Goal: Task Accomplishment & Management: Manage account settings

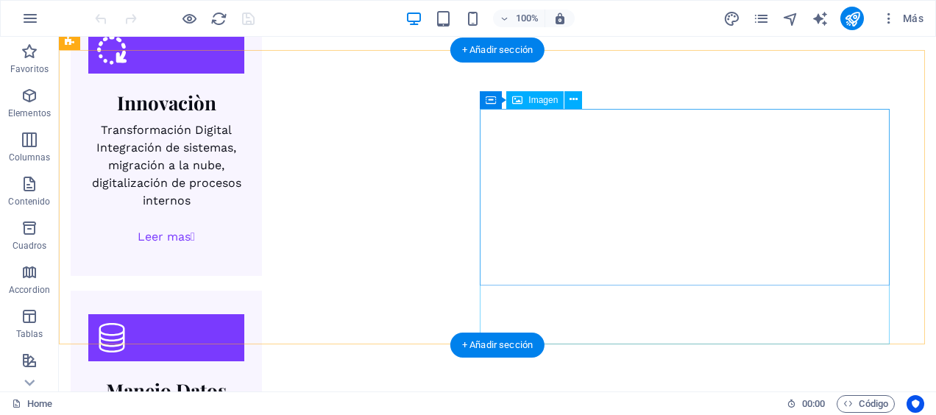
scroll to position [2944, 0]
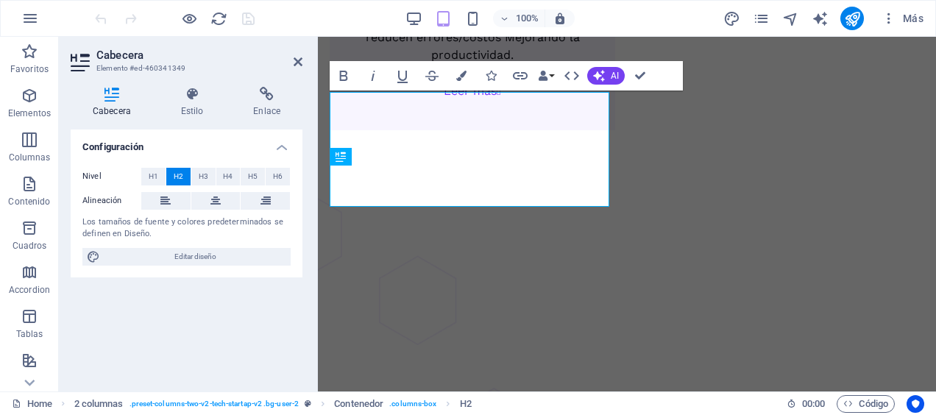
scroll to position [3578, 0]
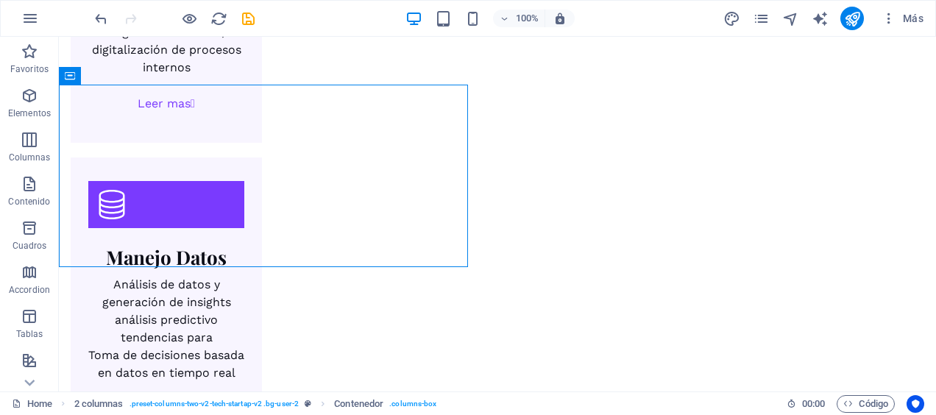
scroll to position [3081, 0]
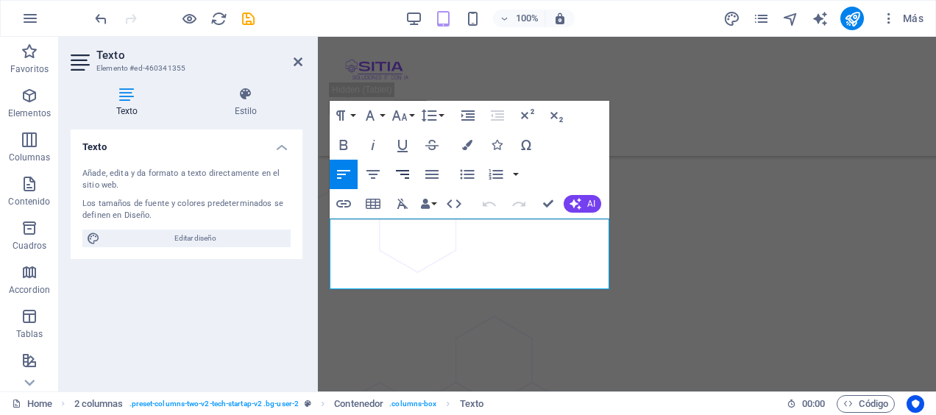
scroll to position [3584, 0]
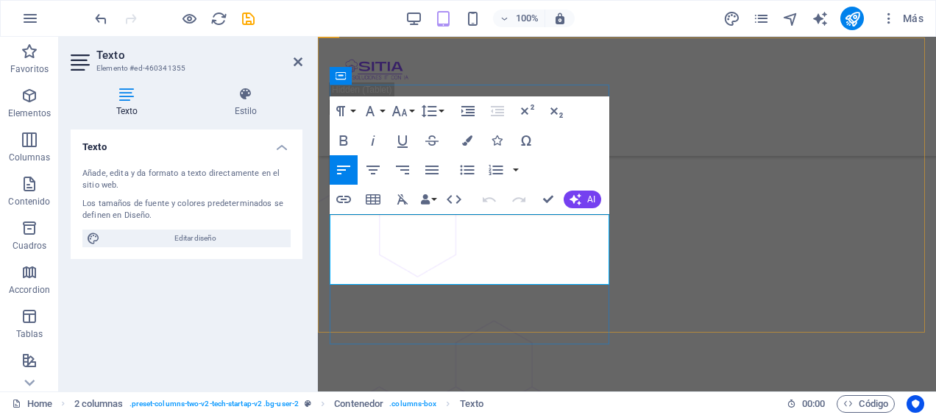
drag, startPoint x: 330, startPoint y: 224, endPoint x: 433, endPoint y: 274, distance: 115.2
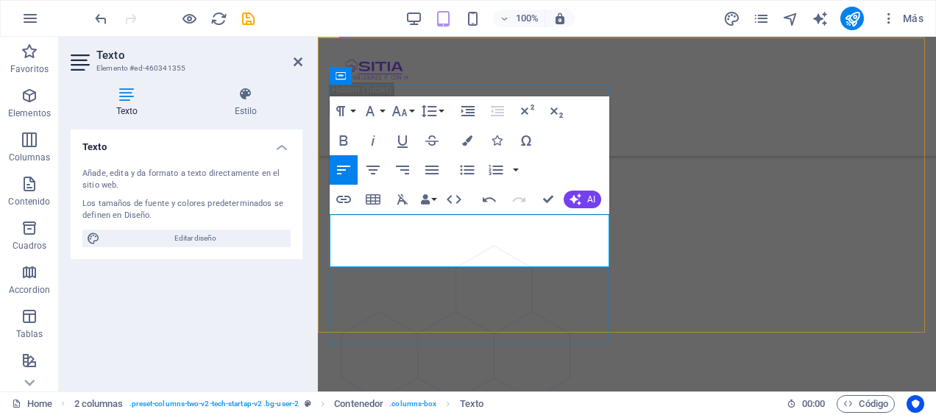
drag, startPoint x: 595, startPoint y: 259, endPoint x: 336, endPoint y: 223, distance: 262.3
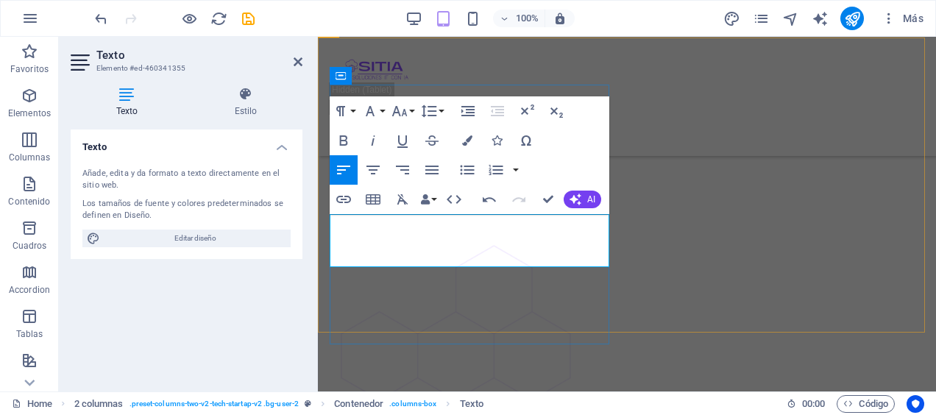
drag, startPoint x: 489, startPoint y: 261, endPoint x: 468, endPoint y: 259, distance: 20.7
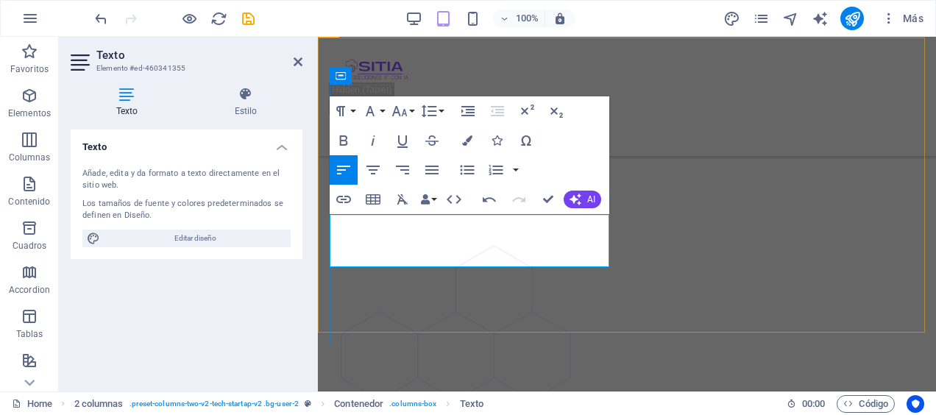
drag, startPoint x: 598, startPoint y: 255, endPoint x: 337, endPoint y: 233, distance: 261.5
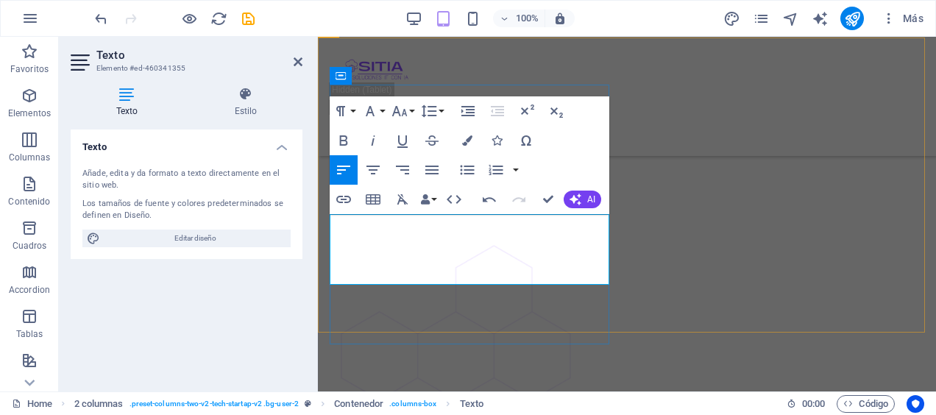
drag, startPoint x: 336, startPoint y: 231, endPoint x: 350, endPoint y: 216, distance: 20.8
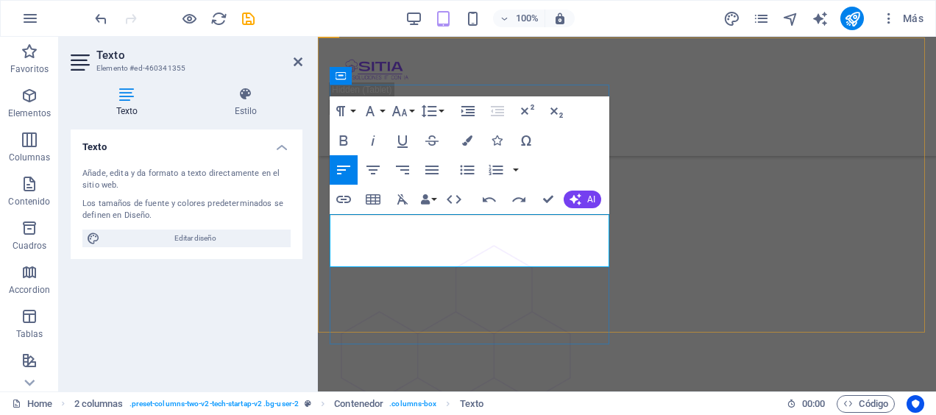
click at [383, 174] on button "Align Center" at bounding box center [373, 169] width 28 height 29
click at [295, 63] on icon at bounding box center [298, 62] width 9 height 12
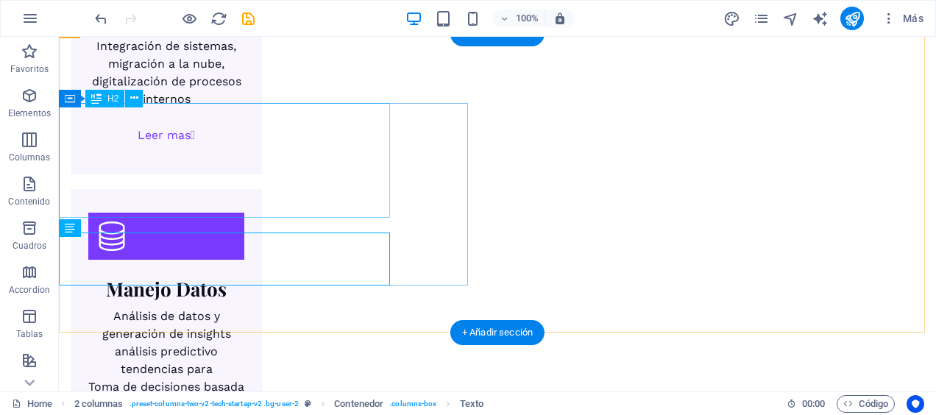
scroll to position [2950, 0]
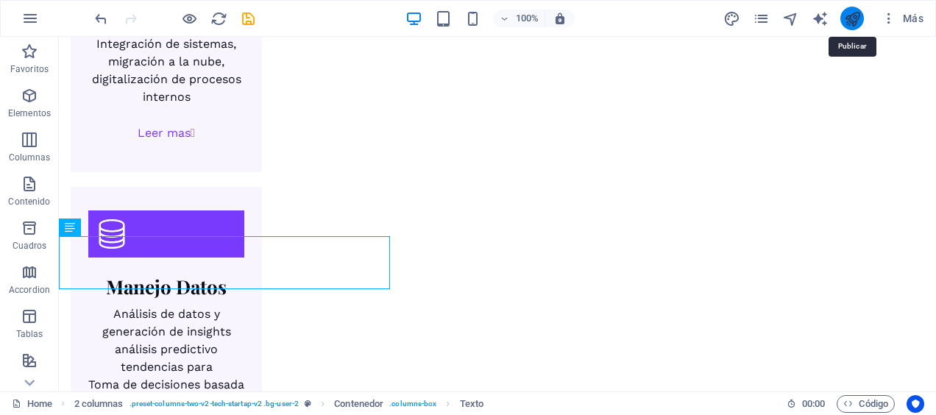
click at [859, 25] on icon "publish" at bounding box center [852, 18] width 17 height 17
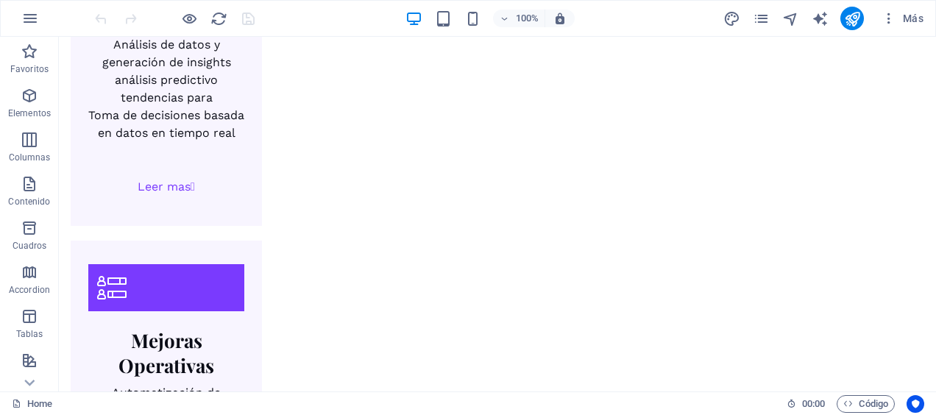
scroll to position [3312, 0]
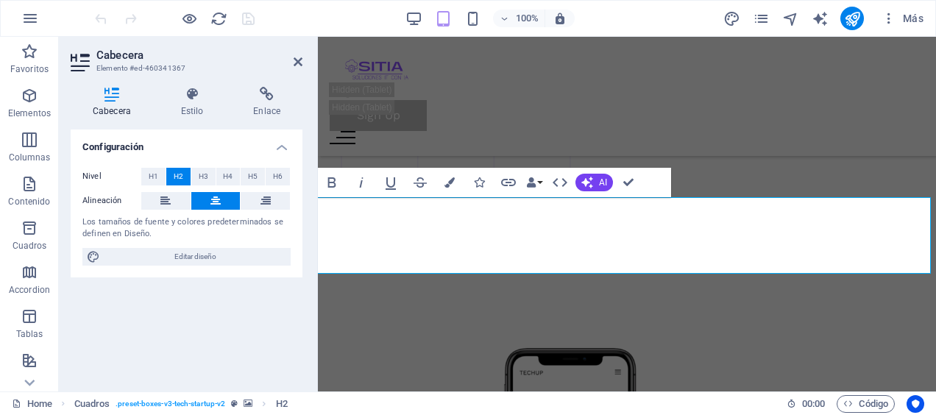
scroll to position [3792, 0]
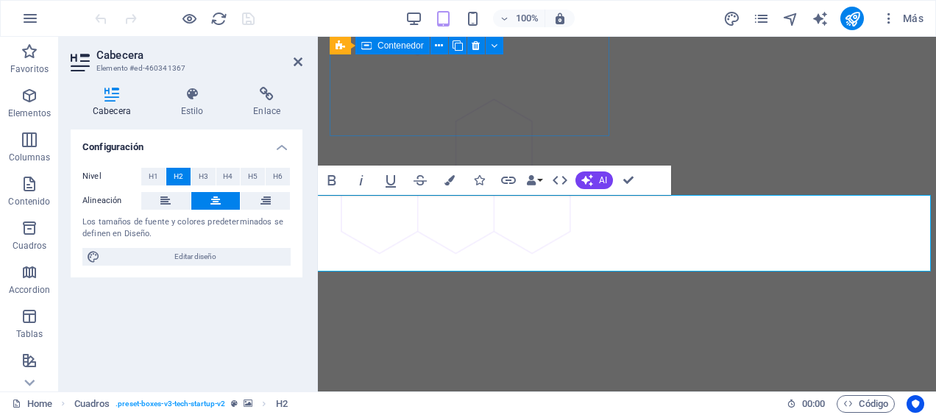
click at [290, 63] on header "Cabecera Elemento #ed-460341367" at bounding box center [187, 56] width 232 height 38
drag, startPoint x: 300, startPoint y: 61, endPoint x: 410, endPoint y: 190, distance: 169.2
click at [300, 61] on icon at bounding box center [298, 62] width 9 height 12
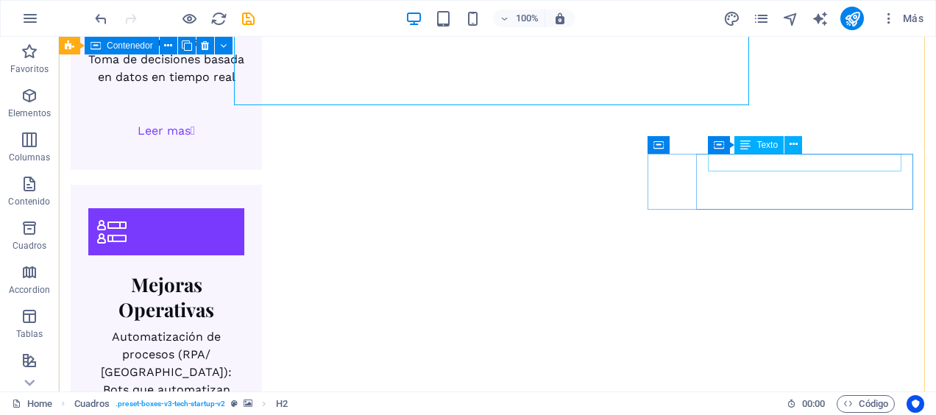
scroll to position [3363, 0]
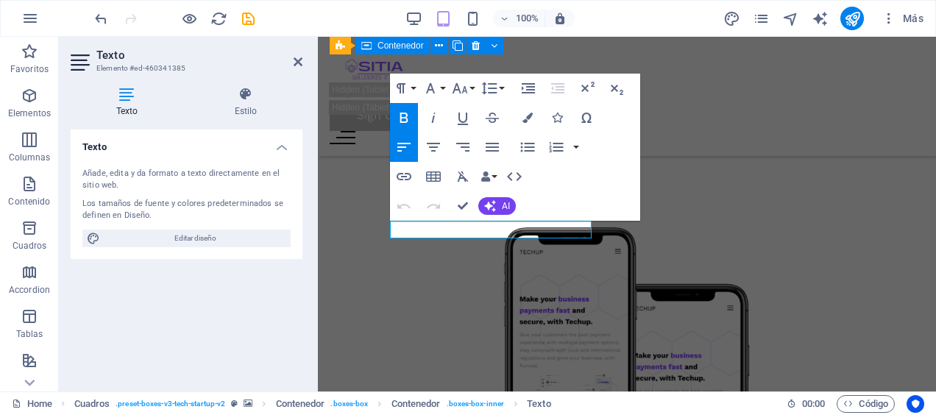
scroll to position [3912, 0]
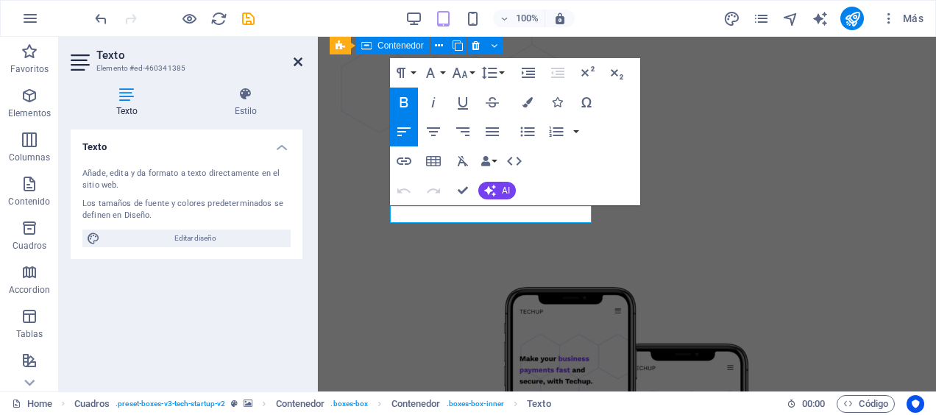
click at [296, 59] on icon at bounding box center [298, 62] width 9 height 12
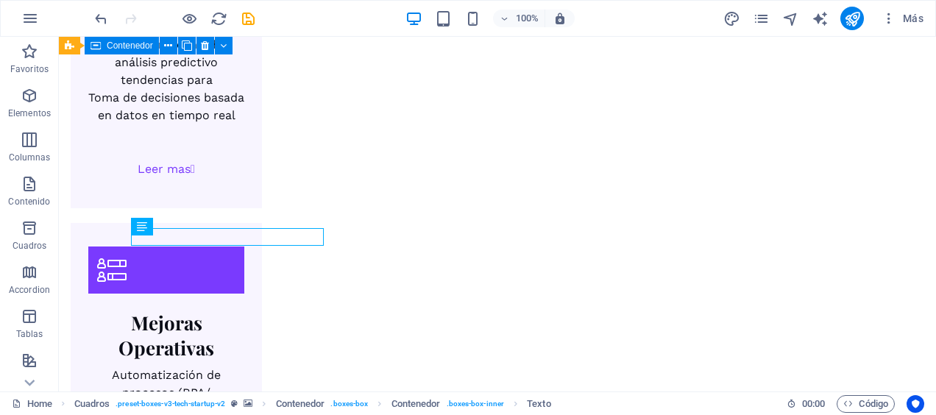
scroll to position [3249, 0]
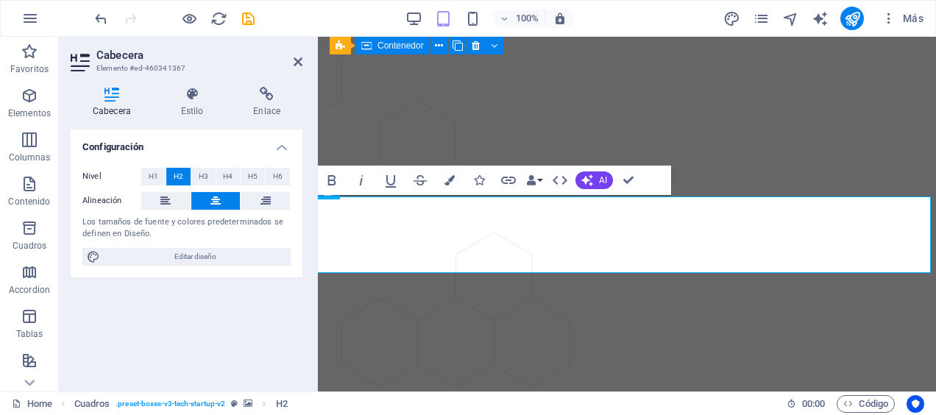
scroll to position [3792, 0]
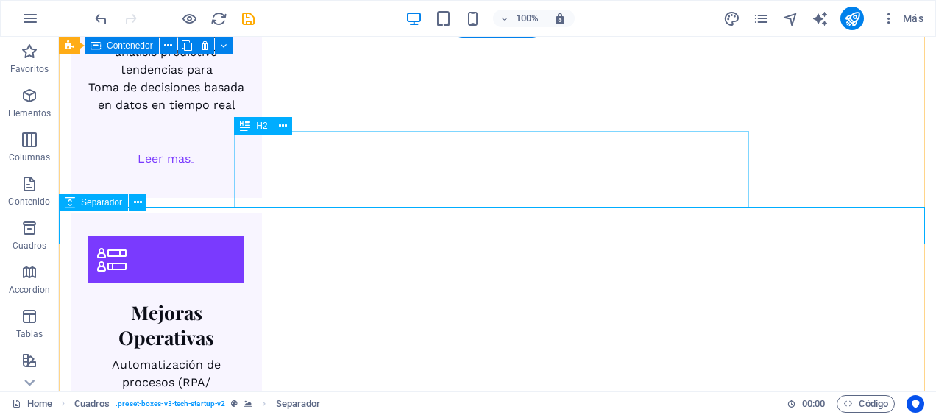
scroll to position [3249, 0]
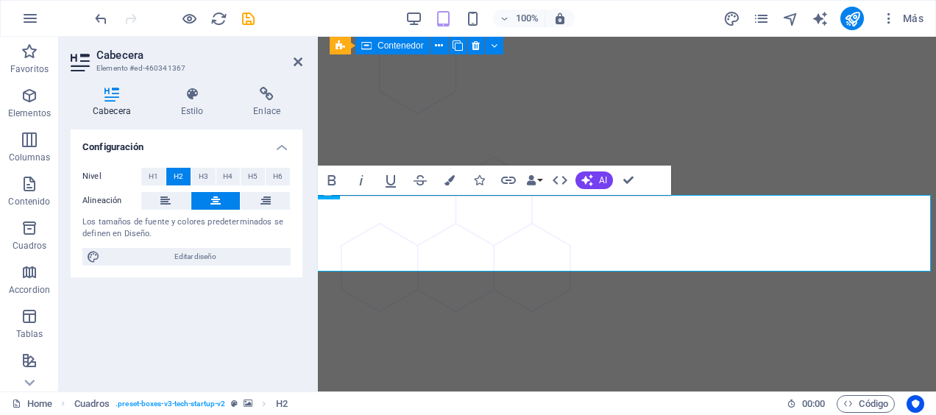
scroll to position [3792, 0]
click at [296, 60] on icon at bounding box center [298, 62] width 9 height 12
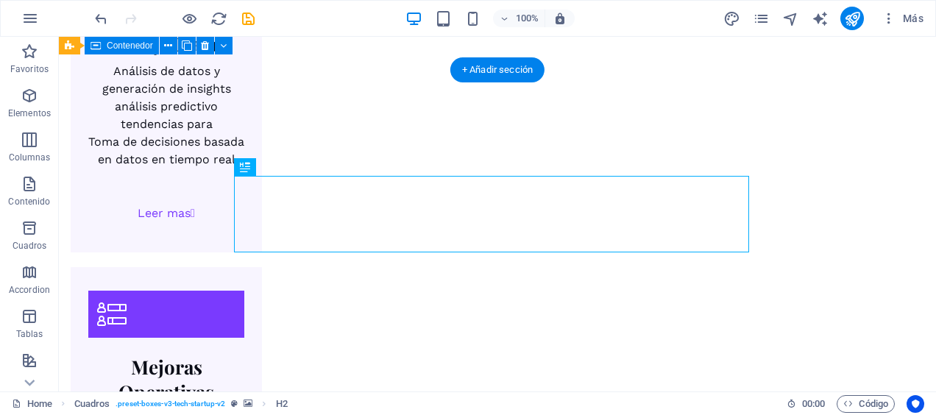
scroll to position [3216, 0]
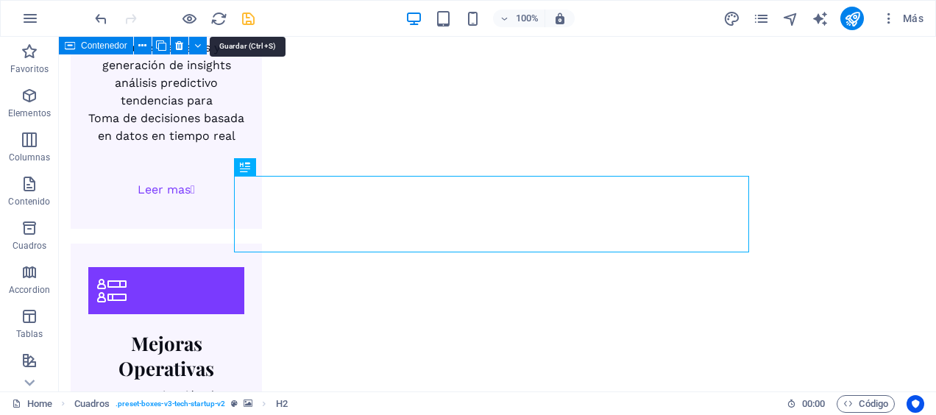
click at [249, 18] on icon "save" at bounding box center [248, 18] width 17 height 17
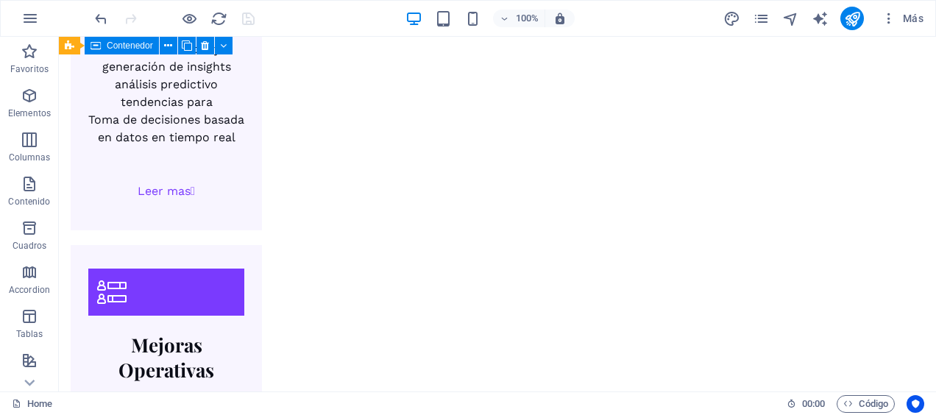
scroll to position [3363, 0]
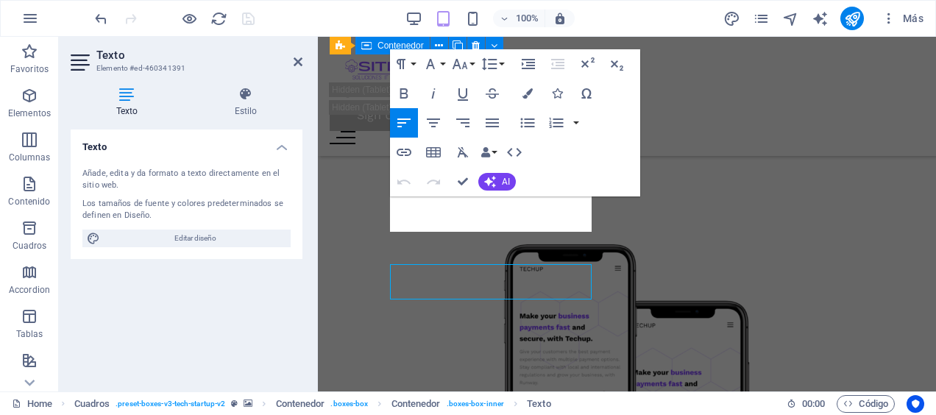
scroll to position [3942, 0]
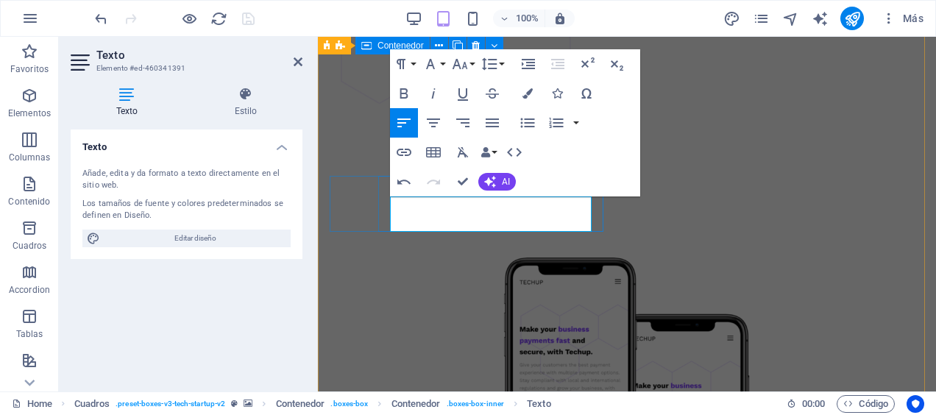
drag, startPoint x: 238, startPoint y: 24, endPoint x: 297, endPoint y: 59, distance: 68.7
click at [297, 59] on icon at bounding box center [298, 62] width 9 height 12
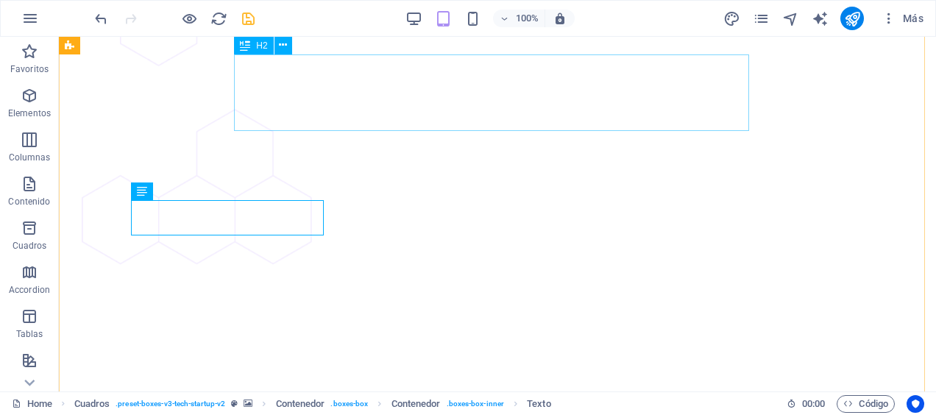
scroll to position [3266, 0]
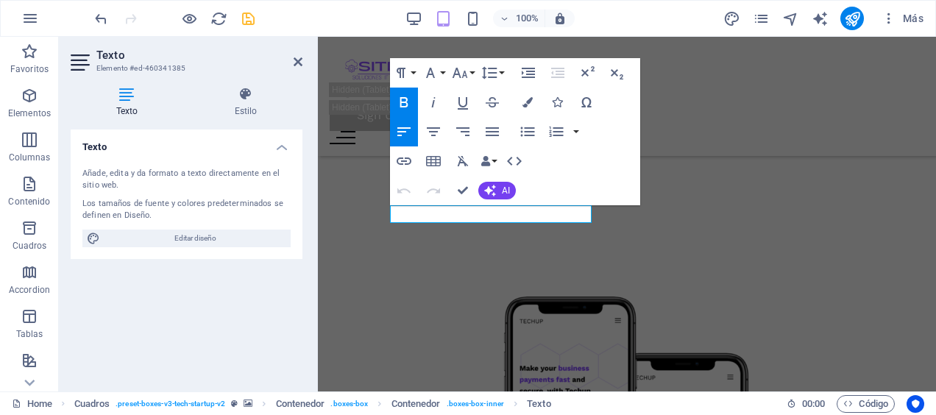
scroll to position [3912, 0]
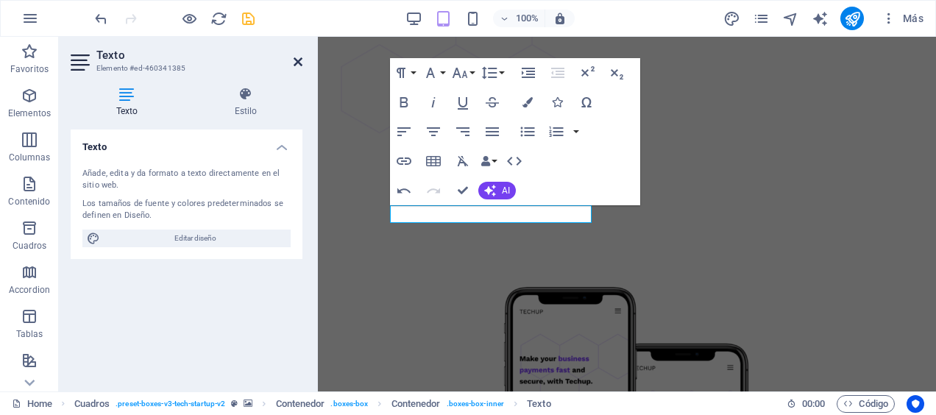
click at [300, 58] on icon at bounding box center [298, 62] width 9 height 12
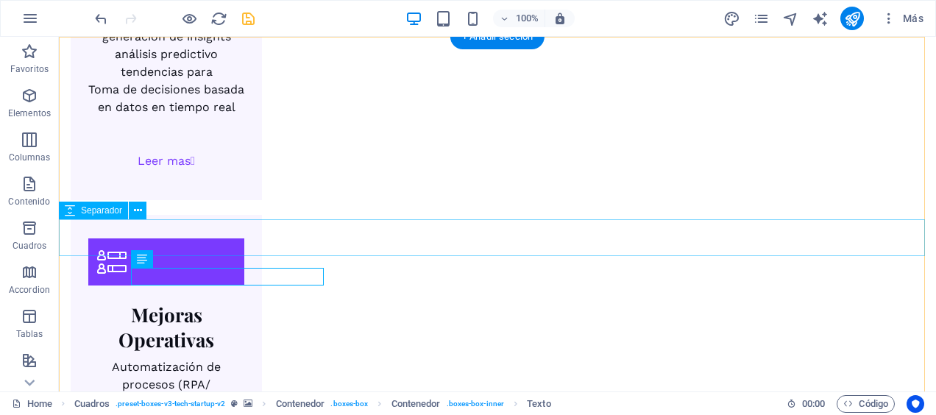
scroll to position [3249, 0]
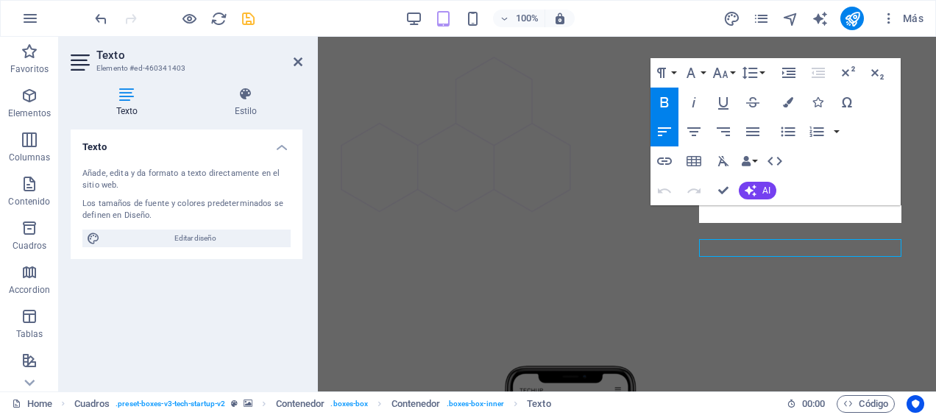
scroll to position [3912, 0]
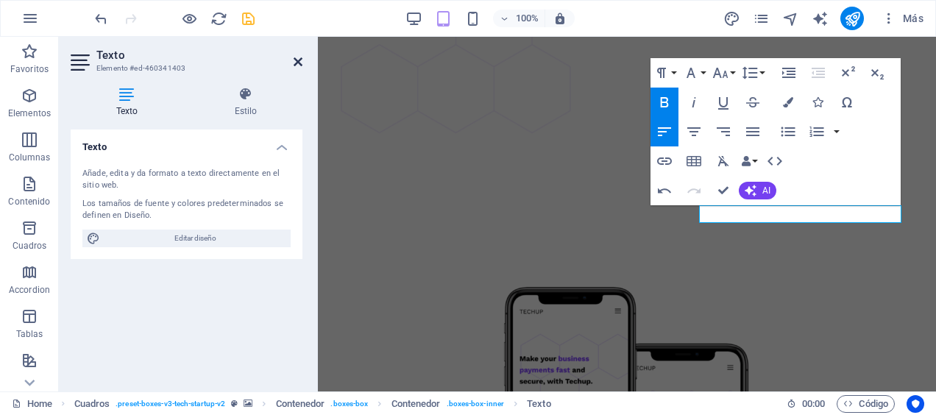
click at [300, 60] on icon at bounding box center [298, 62] width 9 height 12
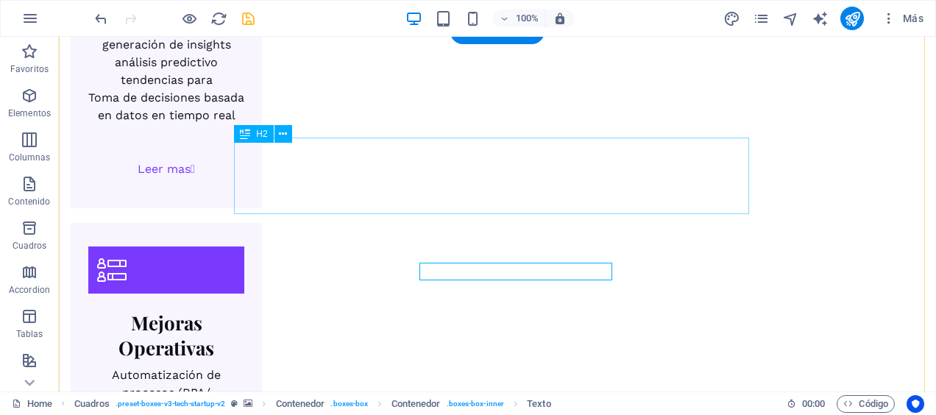
scroll to position [3249, 0]
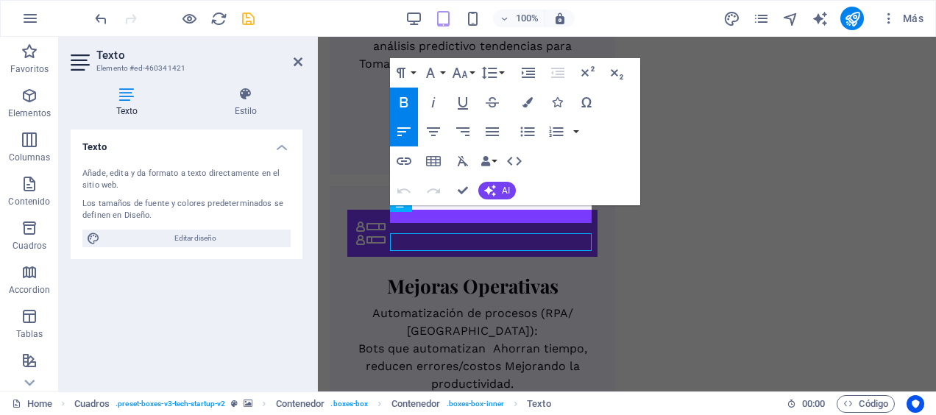
scroll to position [4004, 0]
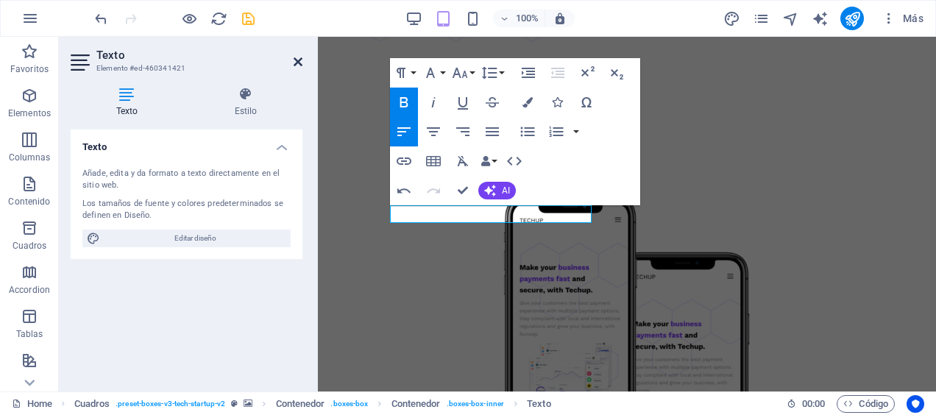
click at [294, 59] on icon at bounding box center [298, 62] width 9 height 12
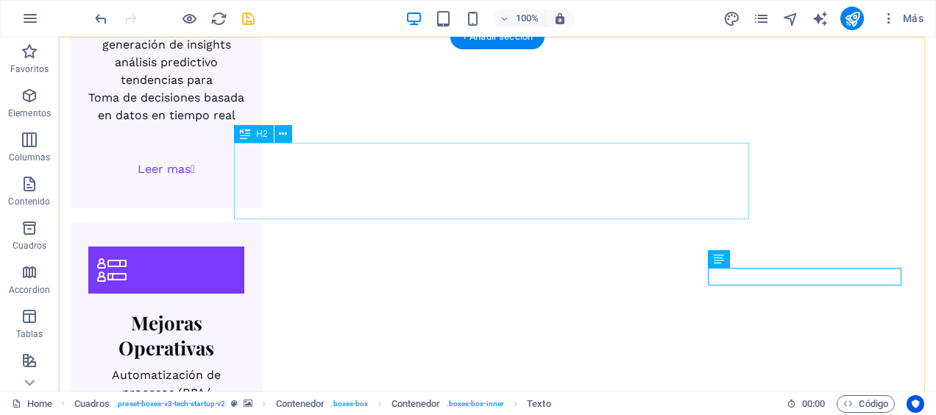
scroll to position [3249, 0]
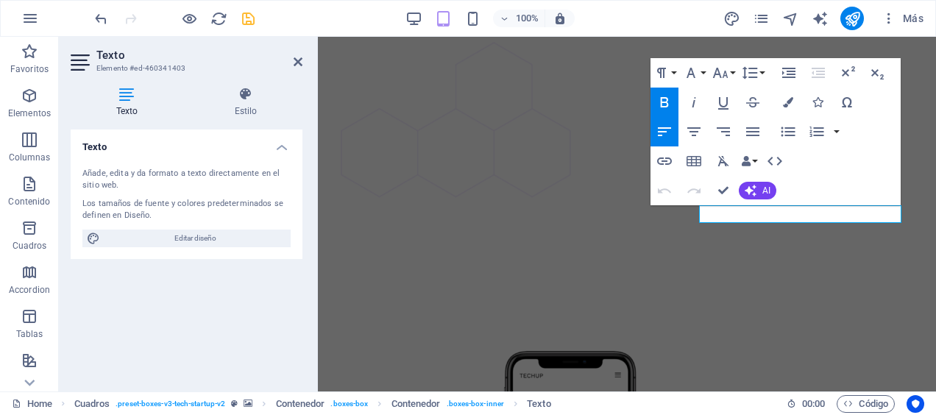
scroll to position [3912, 0]
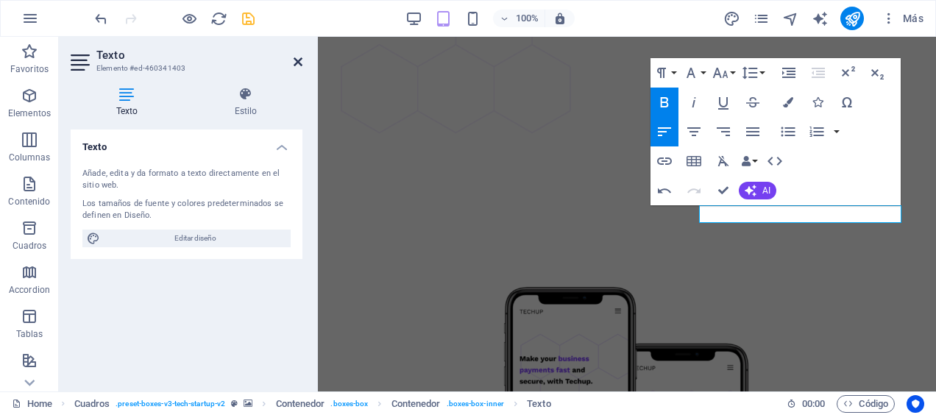
click at [296, 65] on icon at bounding box center [298, 62] width 9 height 12
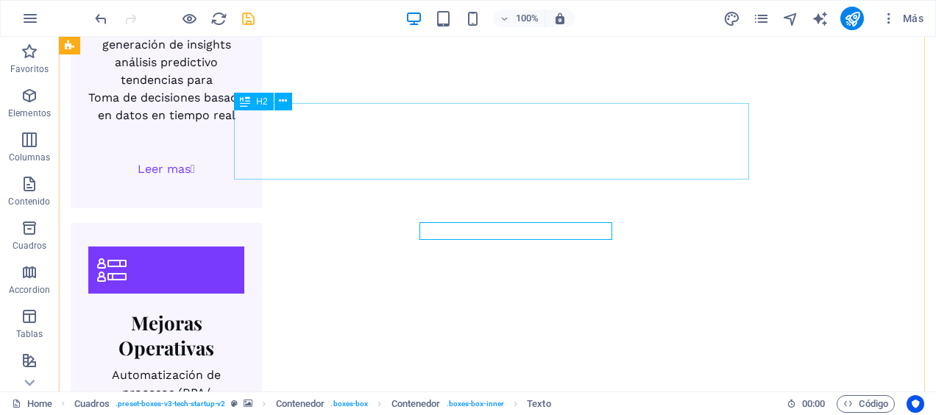
scroll to position [3249, 0]
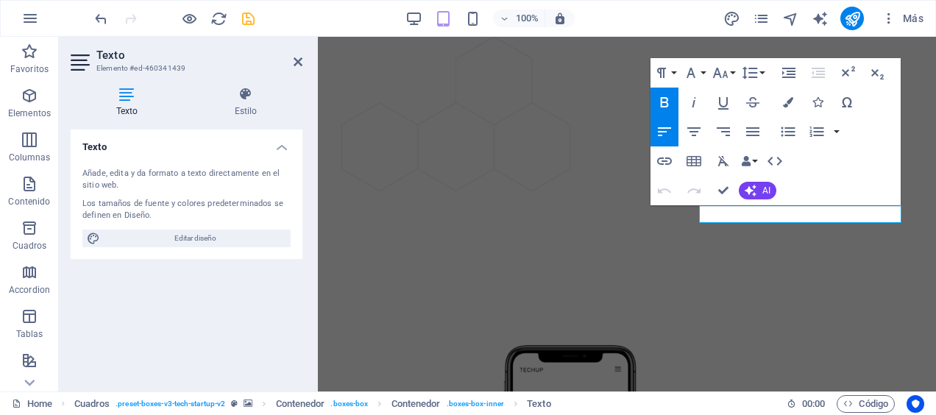
scroll to position [4004, 0]
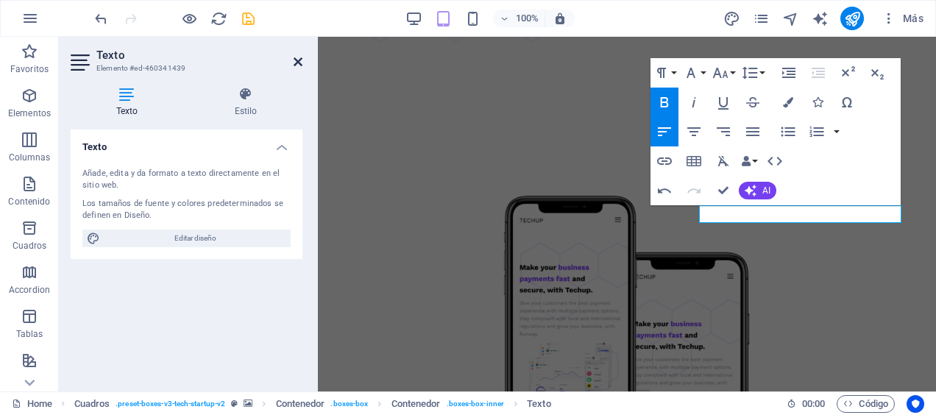
click at [297, 60] on icon at bounding box center [298, 62] width 9 height 12
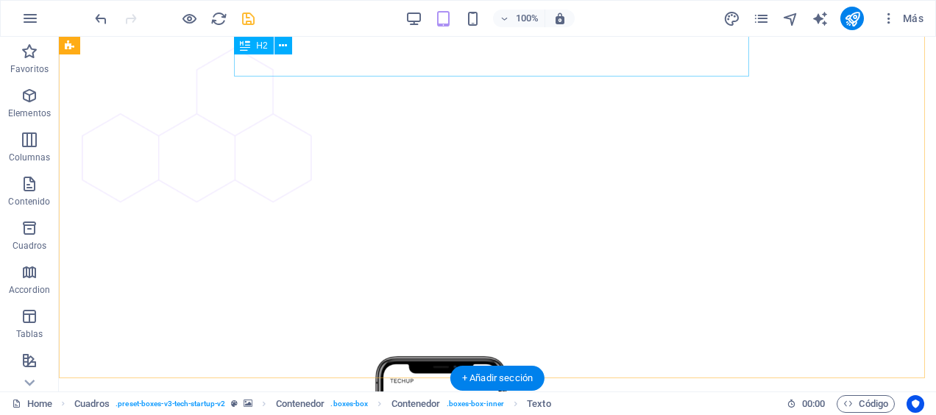
scroll to position [3316, 0]
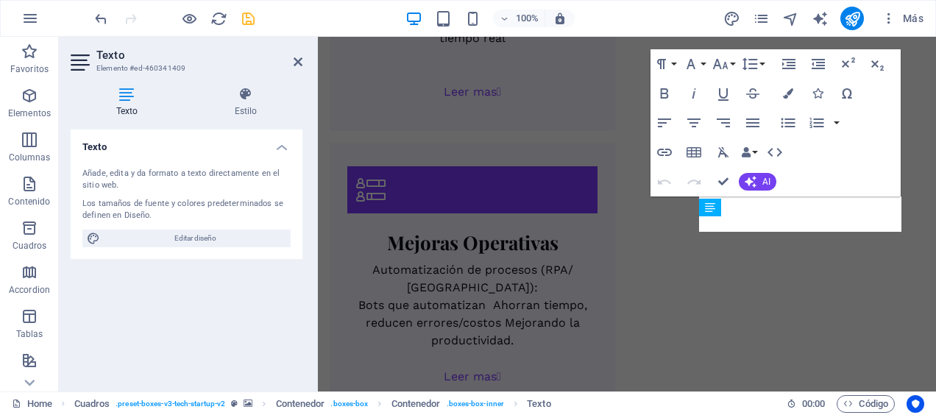
scroll to position [4015, 0]
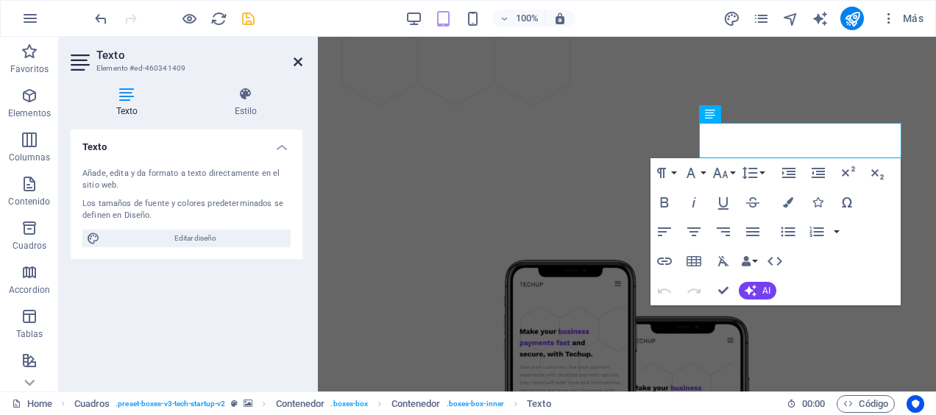
click at [296, 59] on icon at bounding box center [298, 62] width 9 height 12
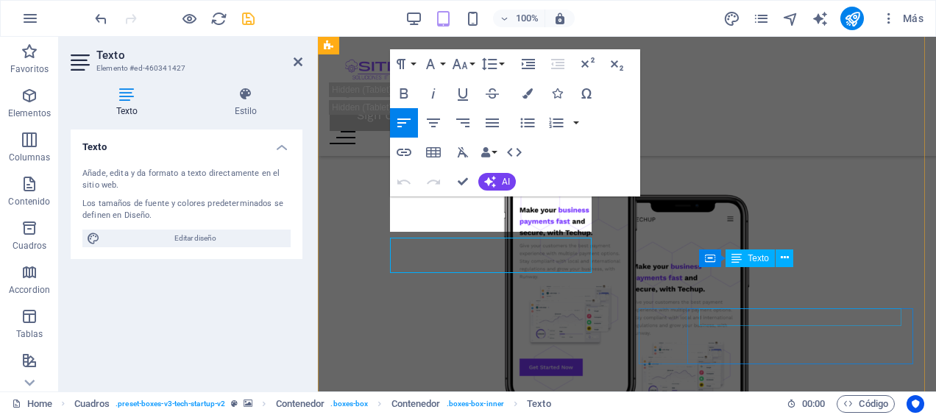
scroll to position [4033, 0]
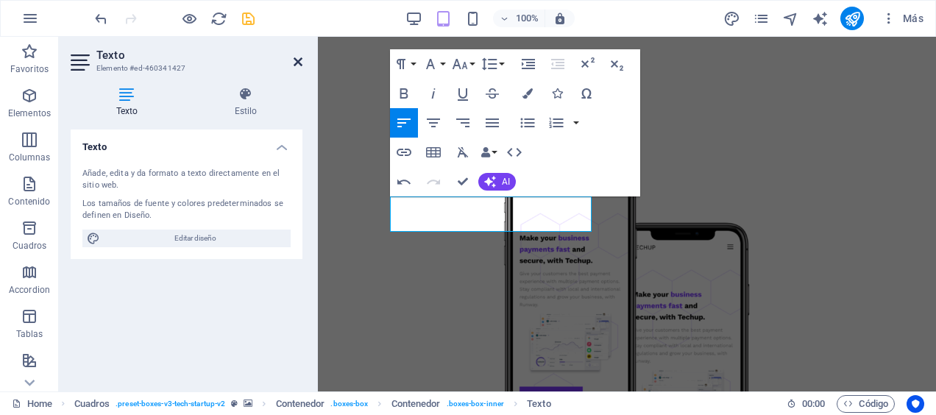
click at [295, 60] on icon at bounding box center [298, 62] width 9 height 12
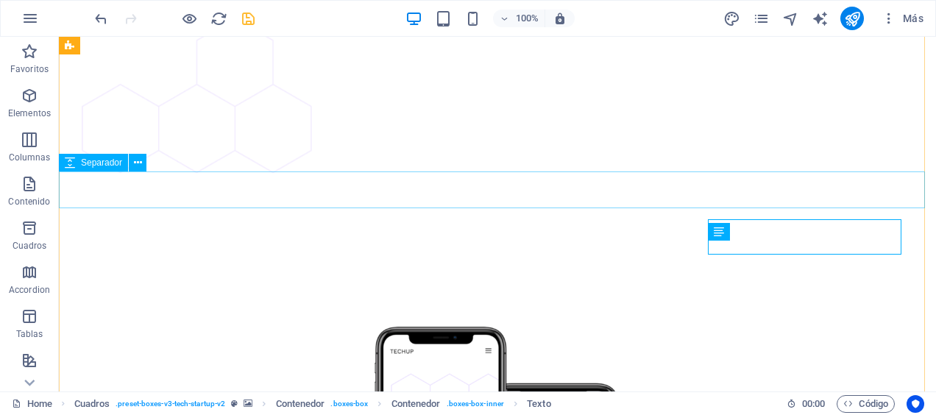
scroll to position [3266, 0]
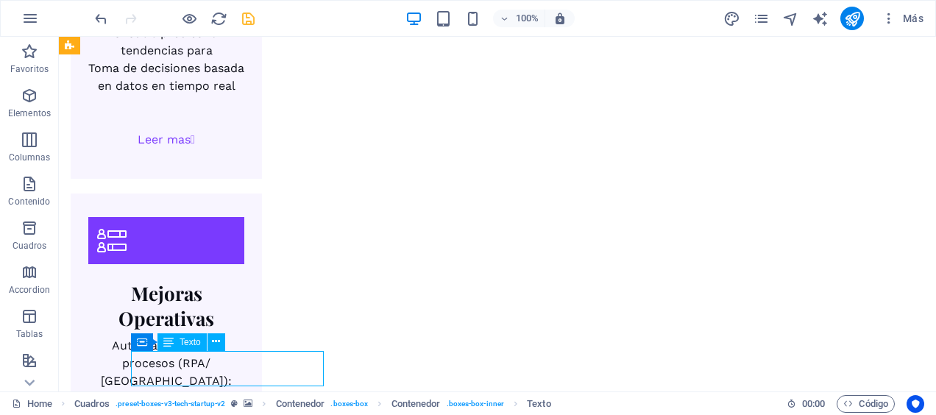
click at [159, 361] on div "H1 Banner Banner Contenedor Contenedor Banner Contenedor Separador Botón Conten…" at bounding box center [497, 214] width 877 height 355
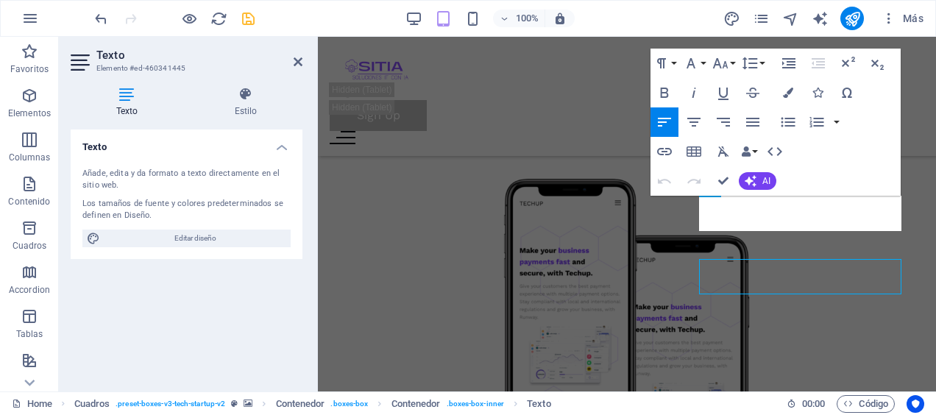
scroll to position [4033, 0]
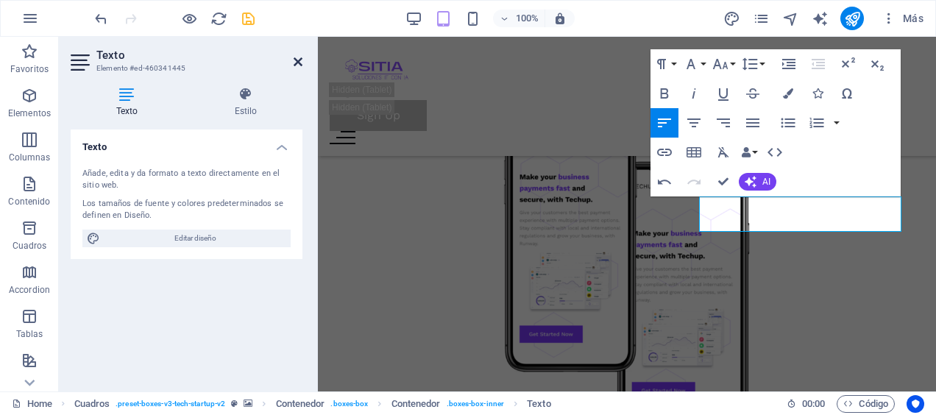
drag, startPoint x: 301, startPoint y: 61, endPoint x: 244, endPoint y: 25, distance: 67.2
click at [301, 61] on icon at bounding box center [298, 62] width 9 height 12
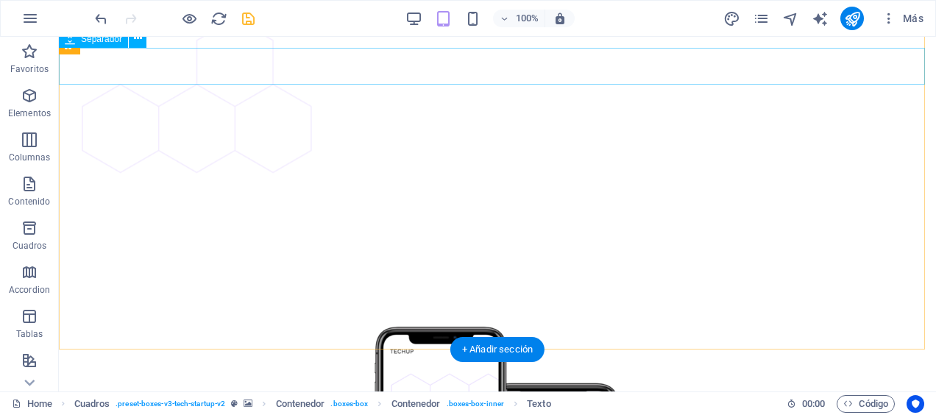
scroll to position [3346, 0]
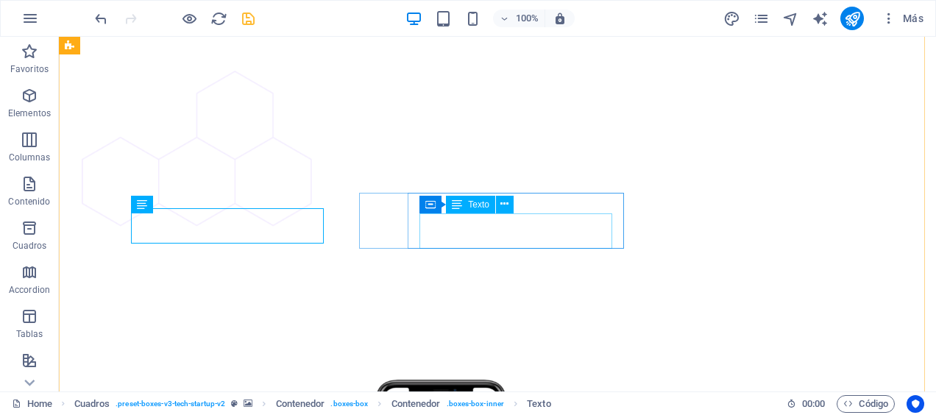
scroll to position [3266, 0]
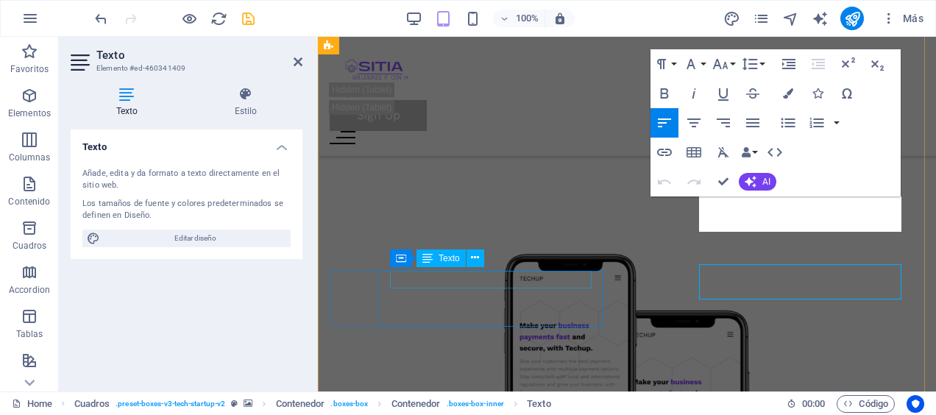
scroll to position [3942, 0]
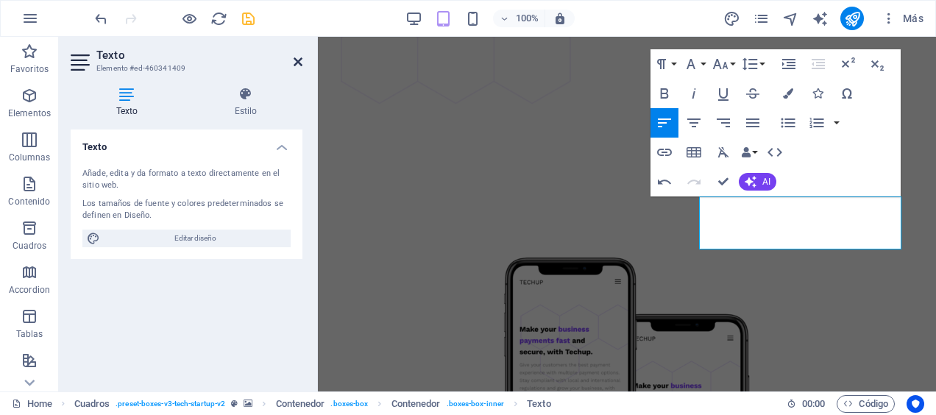
click at [299, 62] on icon at bounding box center [298, 62] width 9 height 12
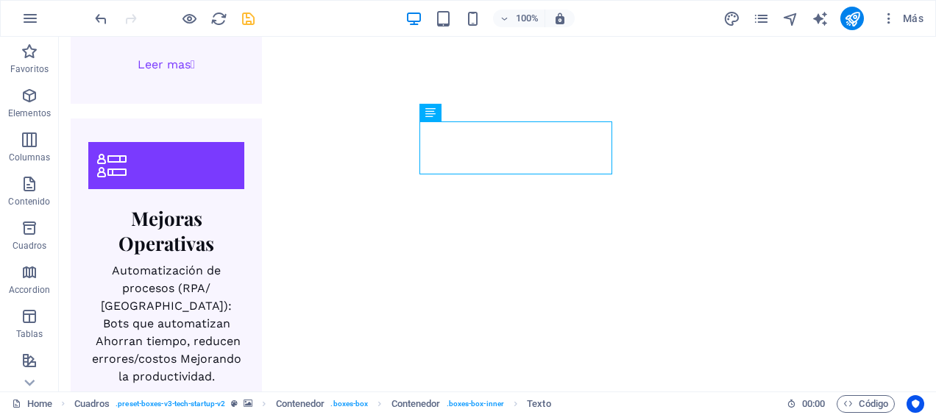
scroll to position [3422, 0]
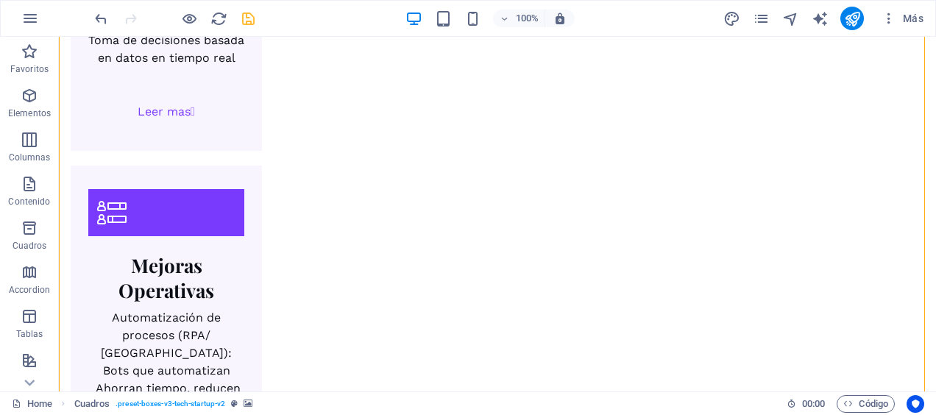
scroll to position [3396, 0]
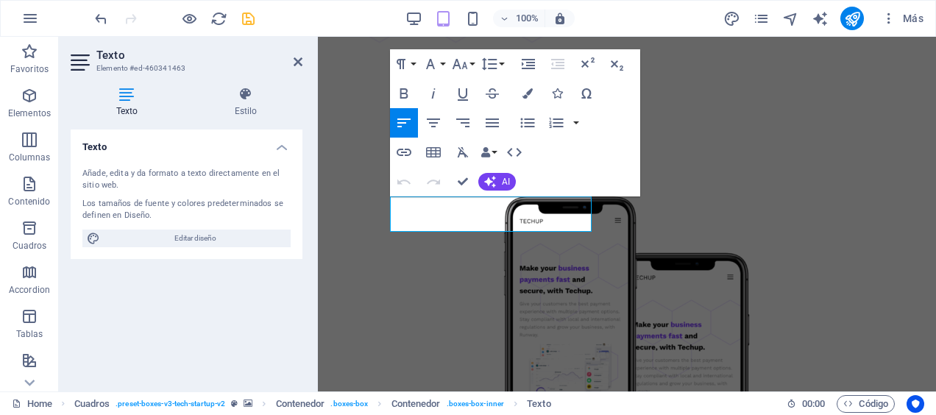
scroll to position [4142, 0]
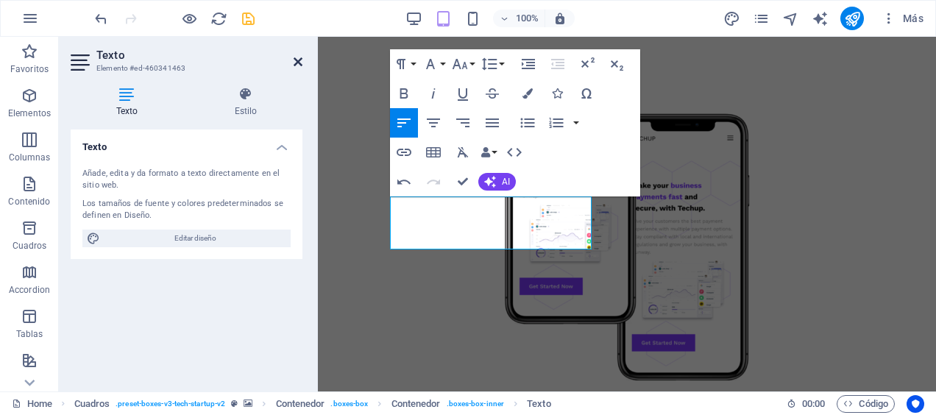
drag, startPoint x: 241, startPoint y: 31, endPoint x: 300, endPoint y: 62, distance: 66.5
click at [300, 62] on icon at bounding box center [298, 62] width 9 height 12
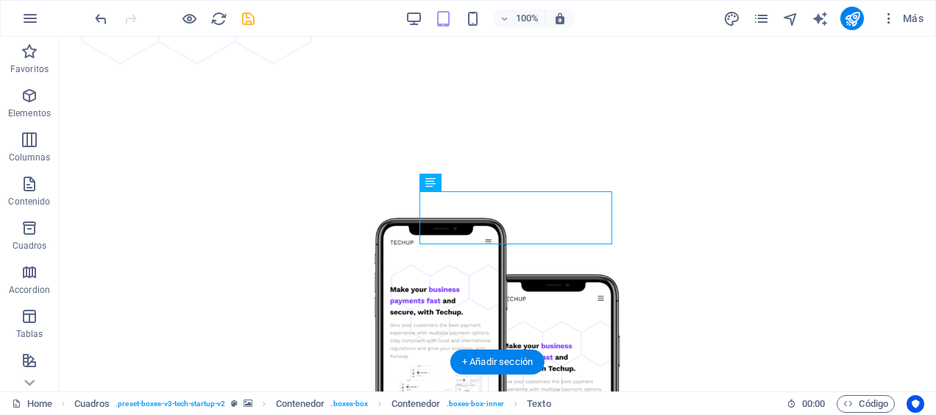
scroll to position [3372, 0]
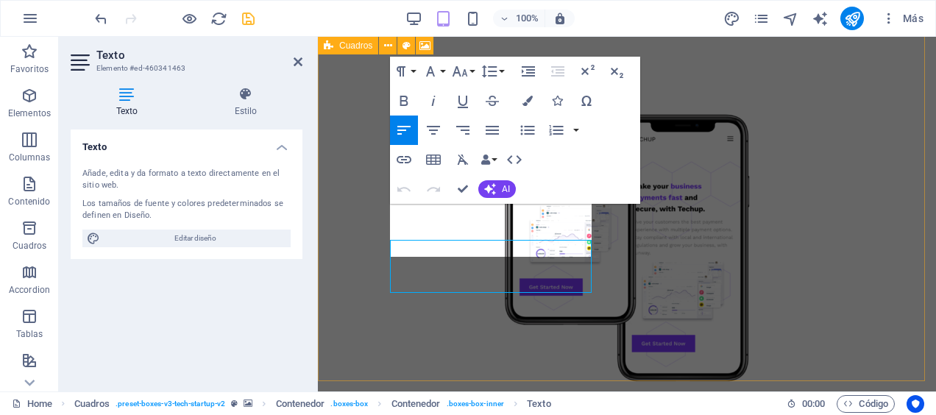
scroll to position [4142, 0]
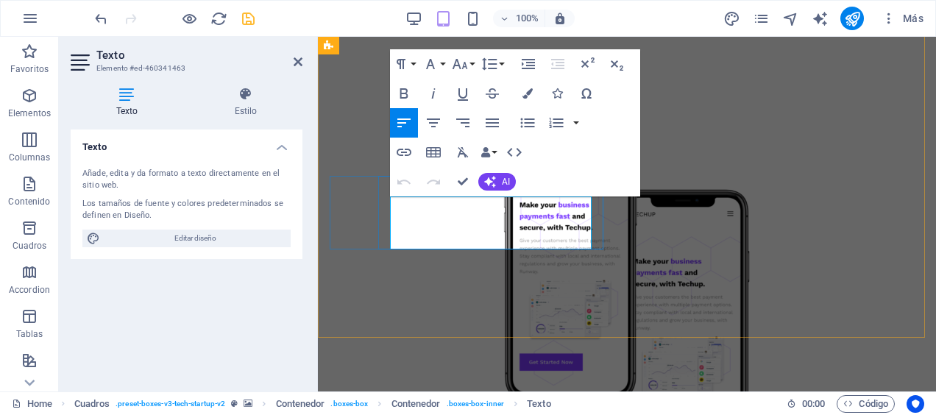
click at [297, 57] on icon at bounding box center [298, 62] width 9 height 12
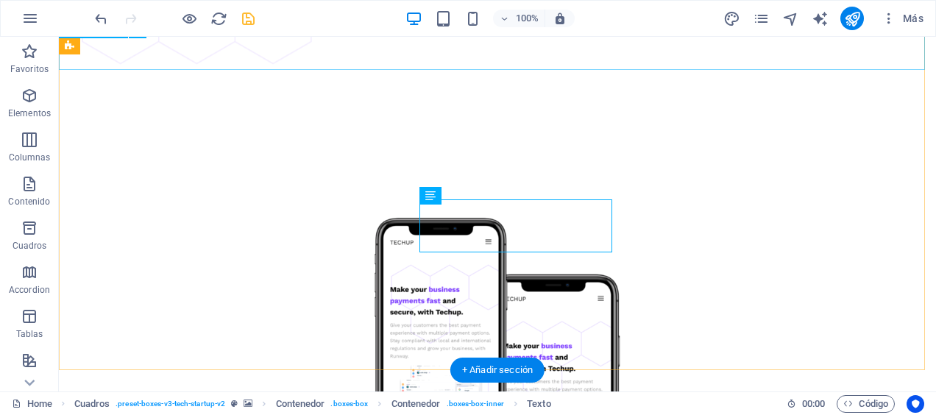
scroll to position [3372, 0]
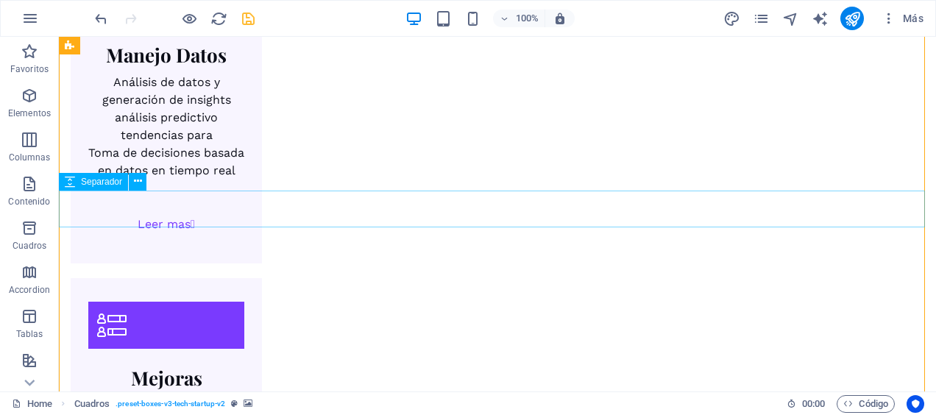
scroll to position [3404, 0]
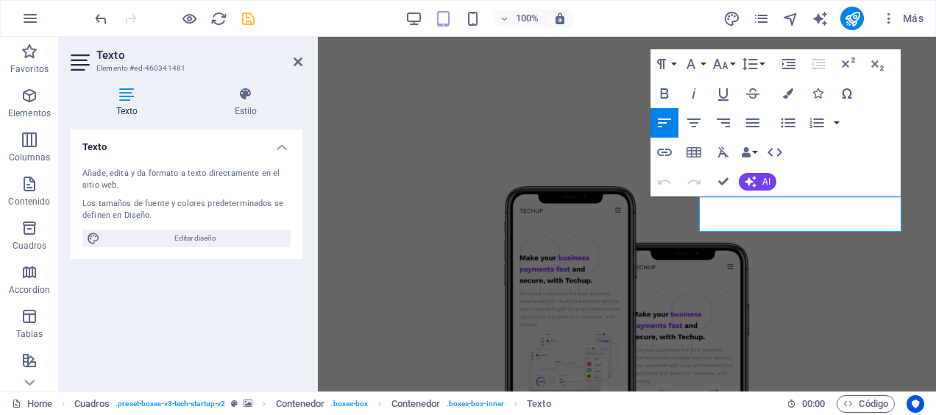
scroll to position [4151, 0]
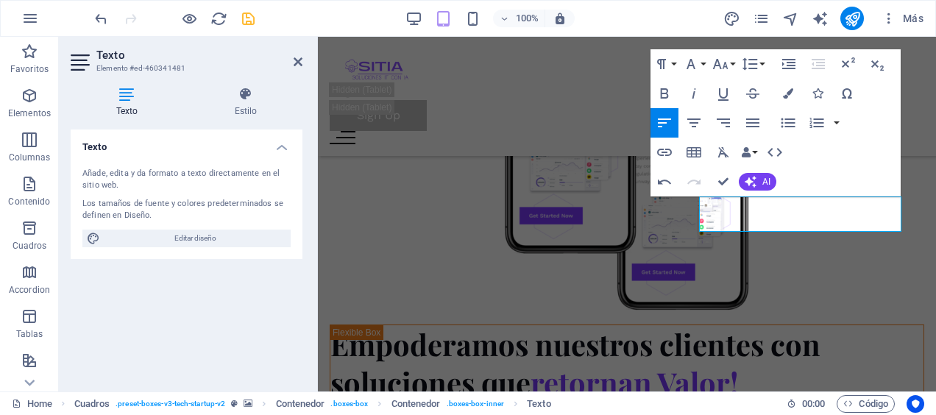
scroll to position [4142, 0]
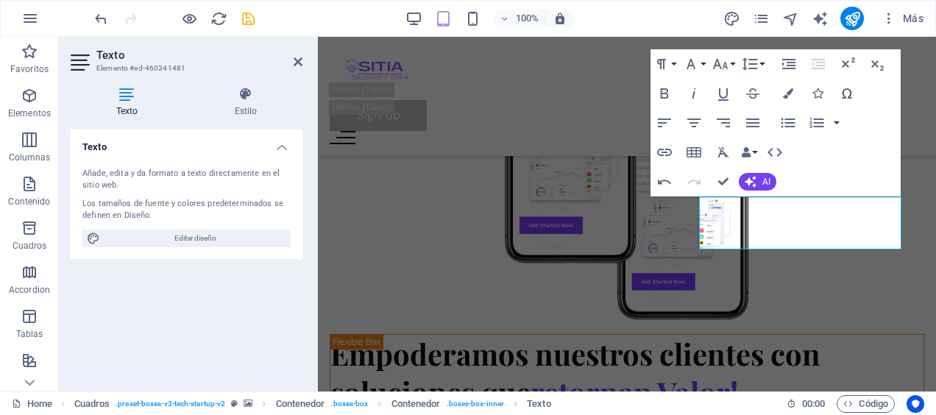
click at [291, 64] on header "Texto Elemento #ed-460341481" at bounding box center [187, 56] width 232 height 38
click at [296, 66] on icon at bounding box center [298, 62] width 9 height 12
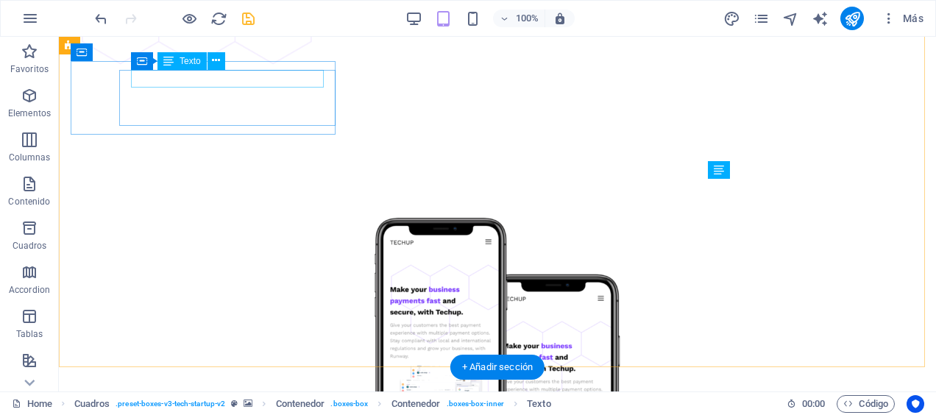
scroll to position [3381, 0]
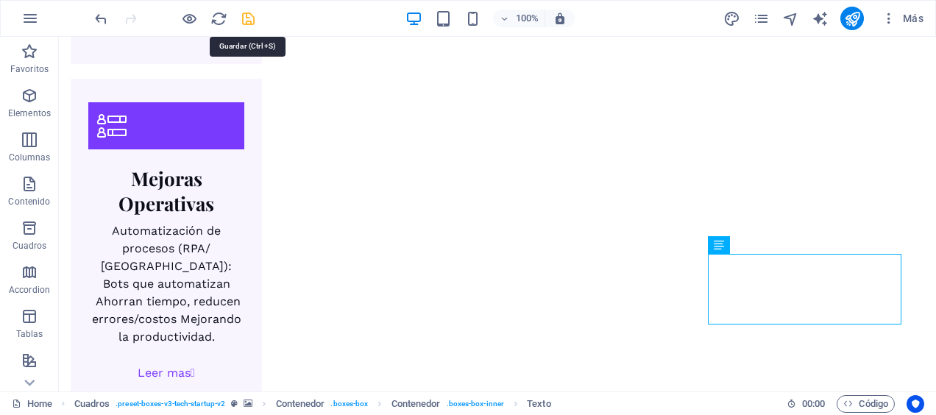
drag, startPoint x: 247, startPoint y: 21, endPoint x: 215, endPoint y: 4, distance: 35.5
click at [247, 21] on icon "save" at bounding box center [248, 18] width 17 height 17
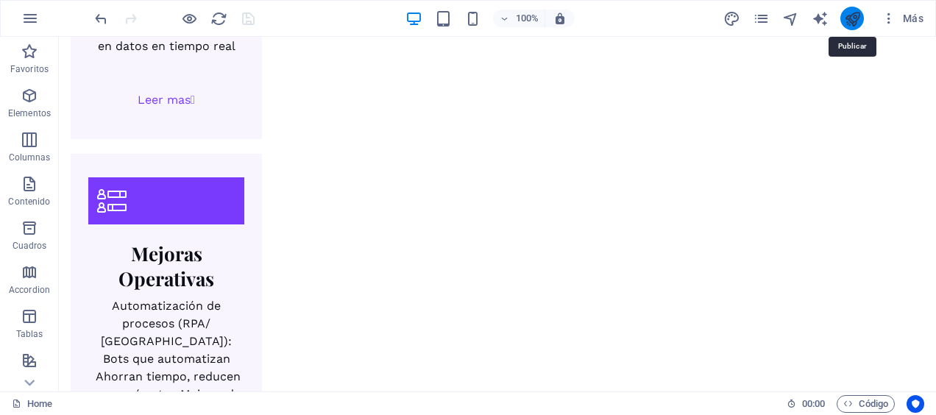
click at [860, 18] on icon "publish" at bounding box center [852, 18] width 17 height 17
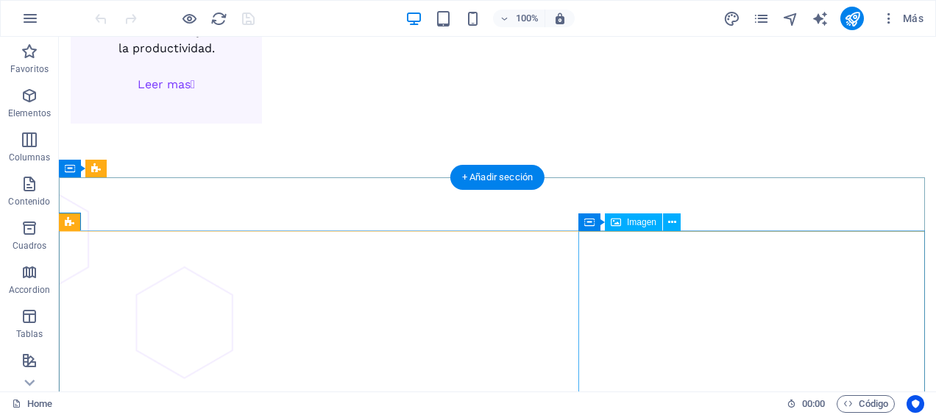
scroll to position [3827, 0]
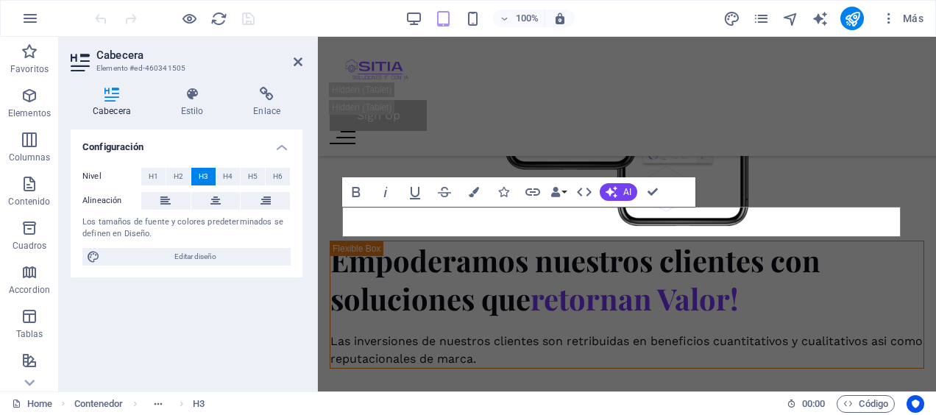
scroll to position [4345, 0]
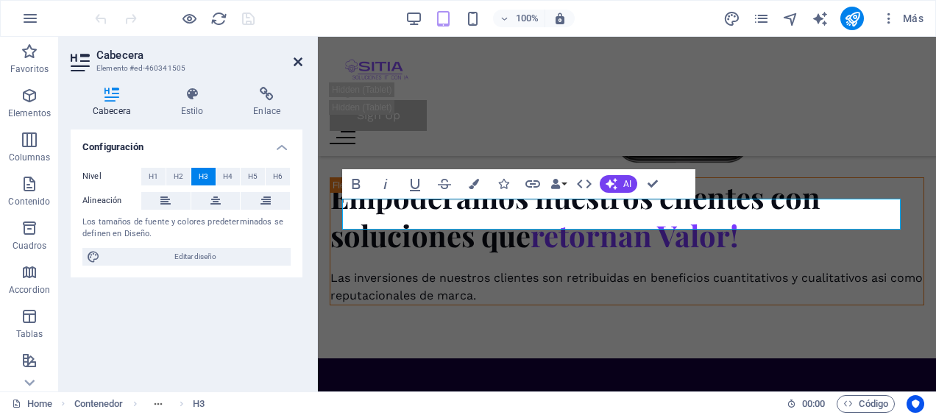
click at [297, 65] on icon at bounding box center [298, 62] width 9 height 12
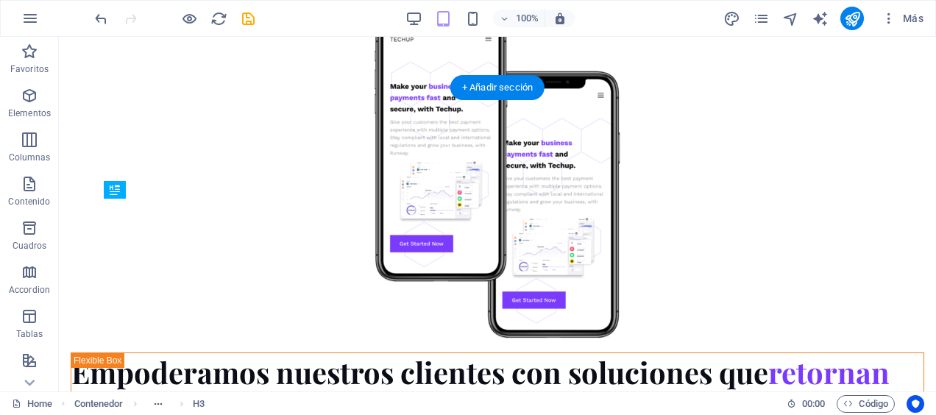
scroll to position [3660, 0]
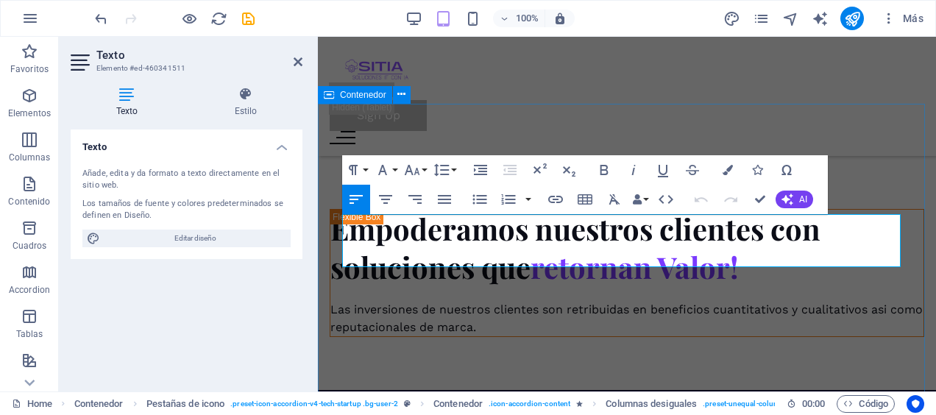
scroll to position [4376, 0]
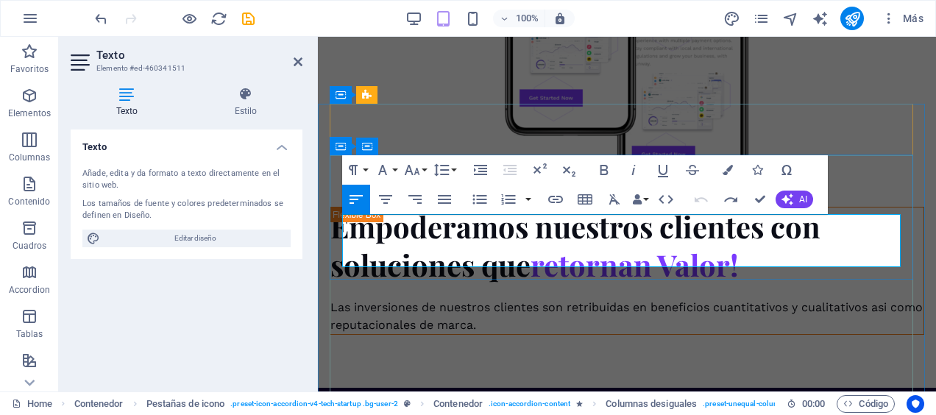
drag, startPoint x: 347, startPoint y: 228, endPoint x: 451, endPoint y: 255, distance: 107.1
click at [290, 59] on h2 "Texto" at bounding box center [199, 55] width 206 height 13
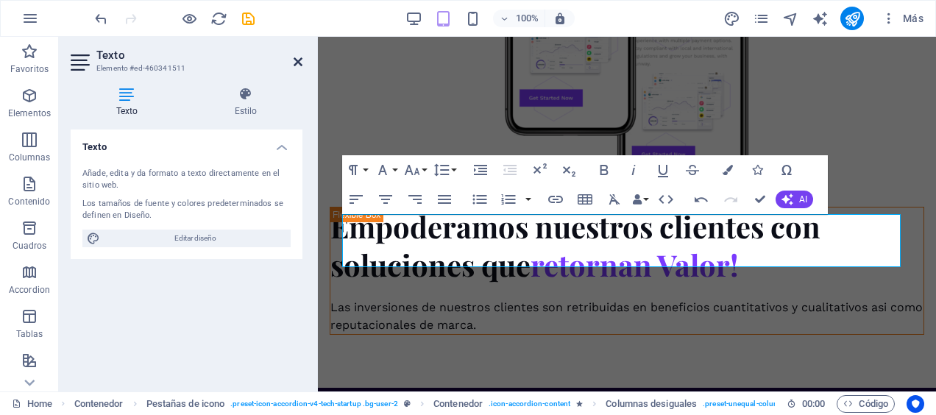
click at [294, 65] on icon at bounding box center [298, 62] width 9 height 12
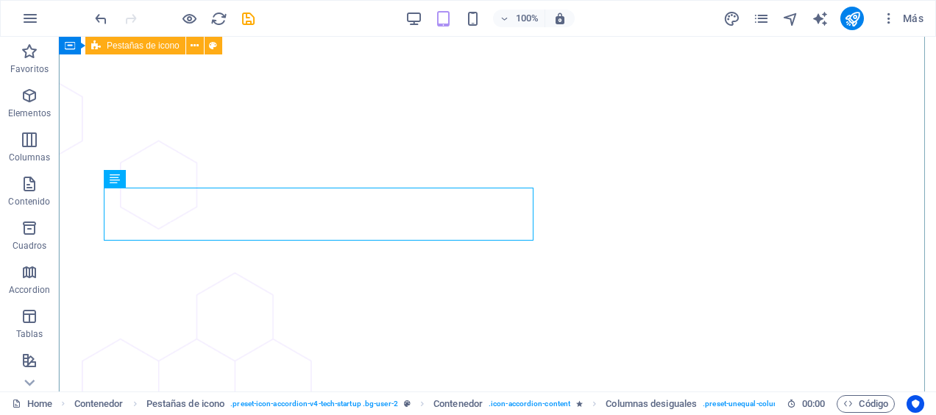
scroll to position [3802, 0]
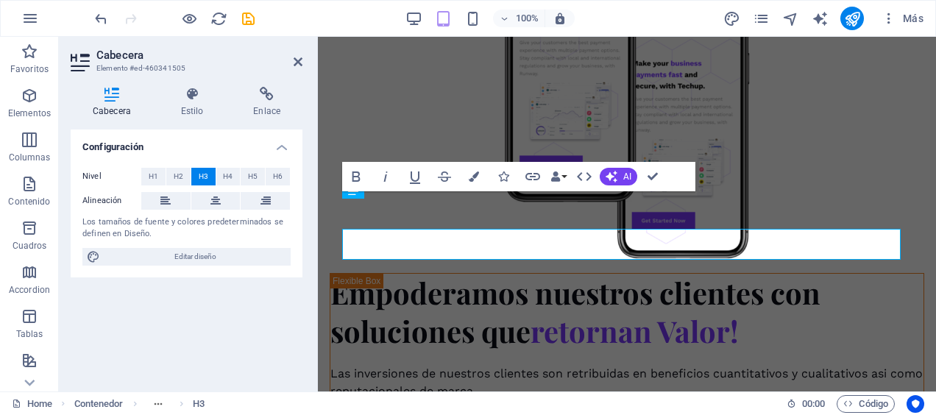
scroll to position [4345, 0]
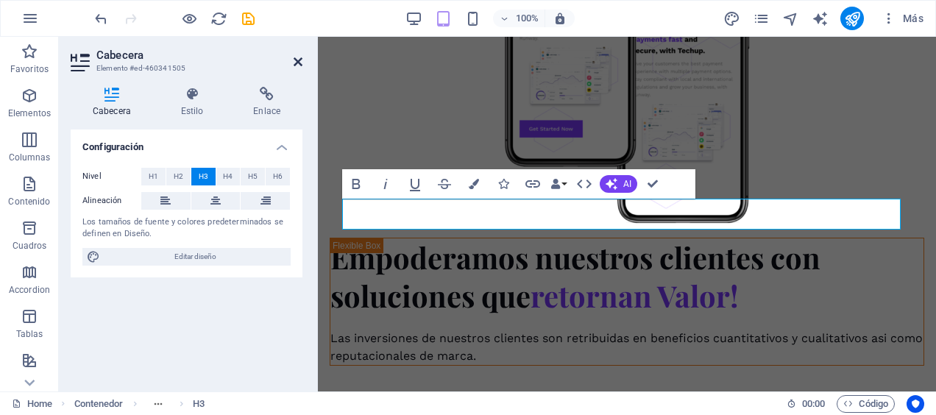
click at [295, 64] on icon at bounding box center [298, 62] width 9 height 12
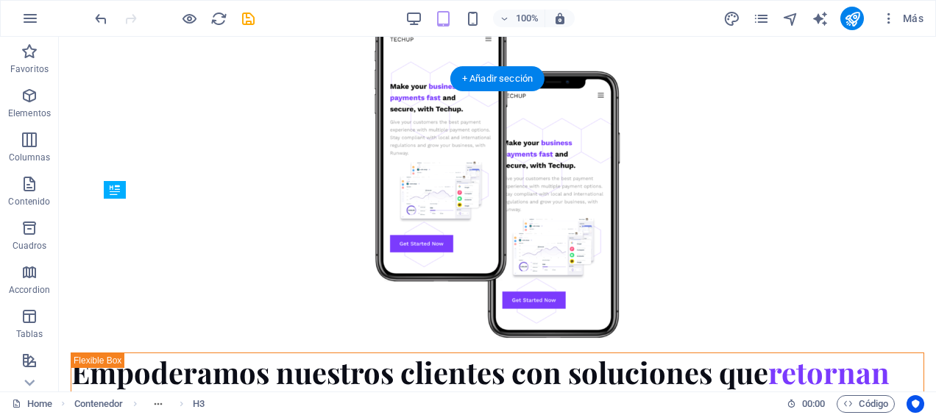
scroll to position [3670, 0]
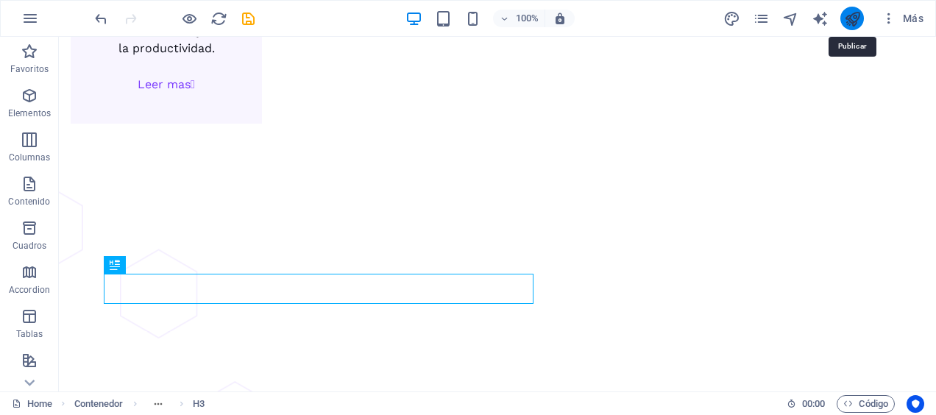
click at [852, 20] on icon "publish" at bounding box center [852, 18] width 17 height 17
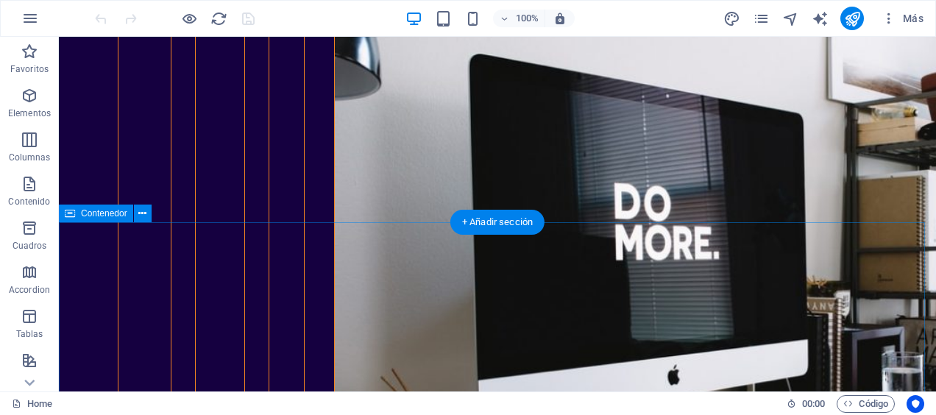
scroll to position [5225, 0]
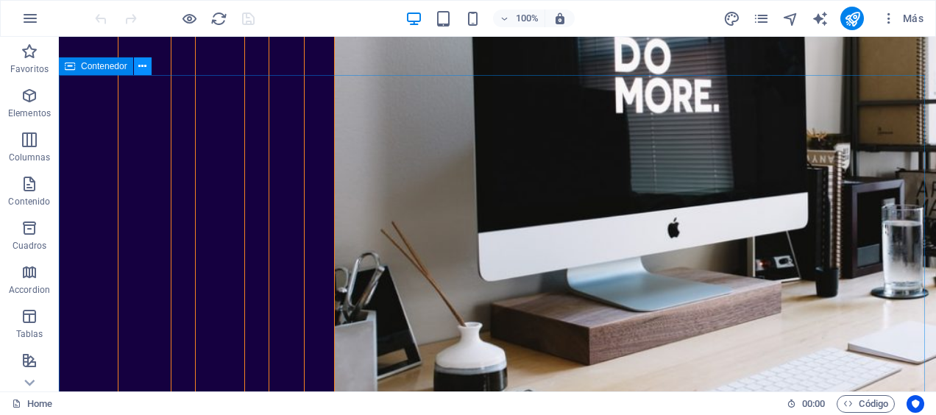
click at [144, 68] on icon at bounding box center [142, 66] width 8 height 15
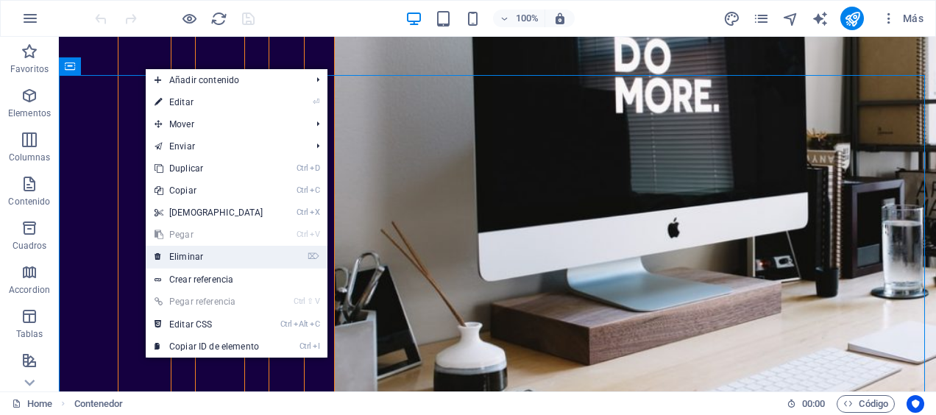
click at [185, 265] on link "⌦ Eliminar" at bounding box center [209, 257] width 127 height 22
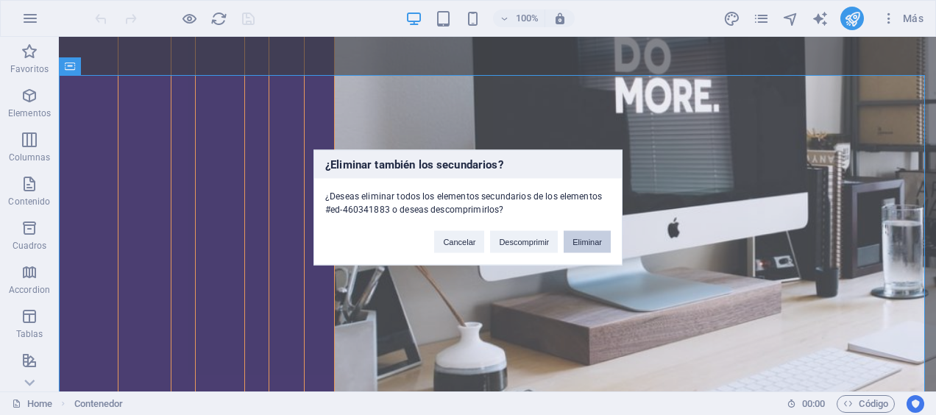
click at [583, 240] on button "Eliminar" at bounding box center [587, 242] width 47 height 22
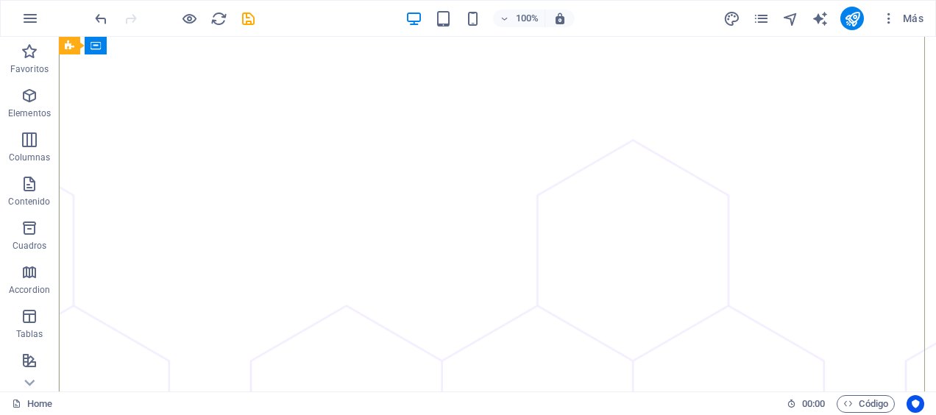
scroll to position [294, 0]
click at [258, 24] on div "100% Más" at bounding box center [511, 19] width 838 height 24
drag, startPoint x: 248, startPoint y: 24, endPoint x: 269, endPoint y: 15, distance: 22.4
click at [248, 24] on icon "save" at bounding box center [248, 18] width 17 height 17
click at [845, 26] on button "publish" at bounding box center [852, 19] width 24 height 24
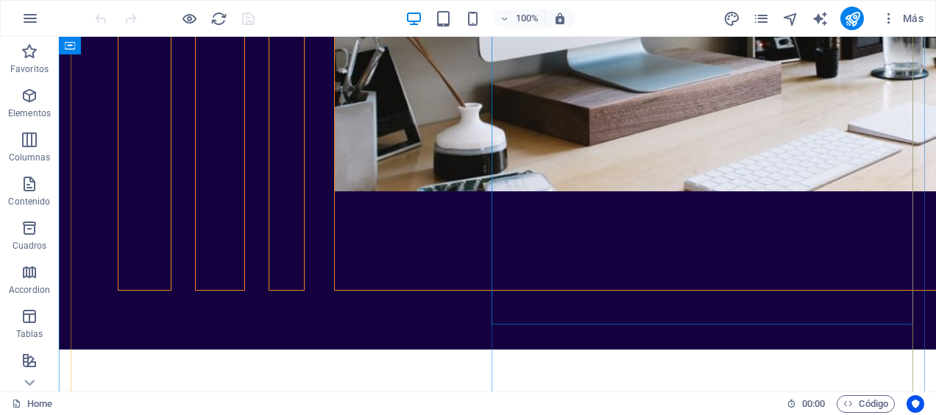
scroll to position [5446, 0]
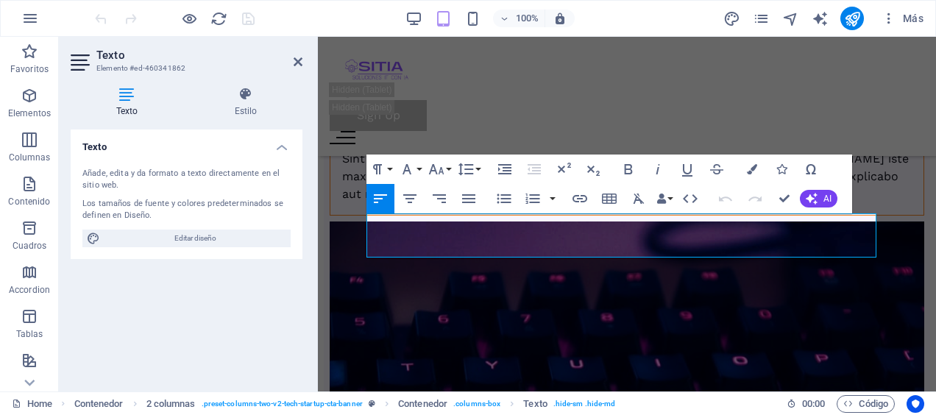
scroll to position [8113, 0]
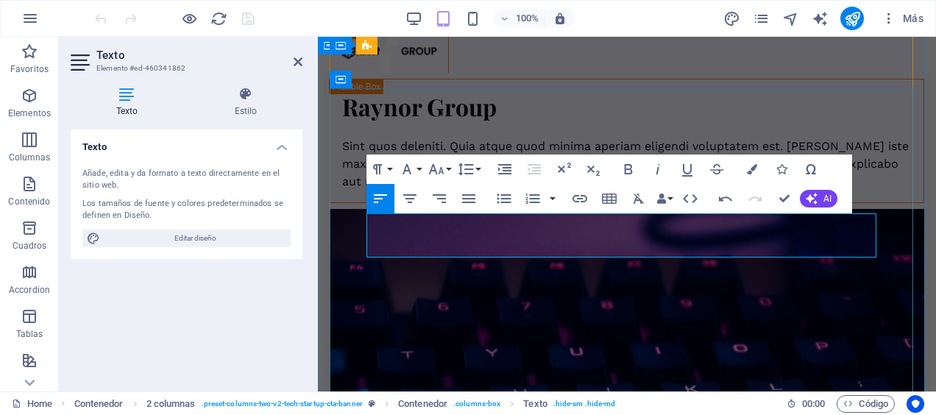
drag, startPoint x: 296, startPoint y: 57, endPoint x: 269, endPoint y: 93, distance: 44.6
click at [296, 57] on icon at bounding box center [298, 62] width 9 height 12
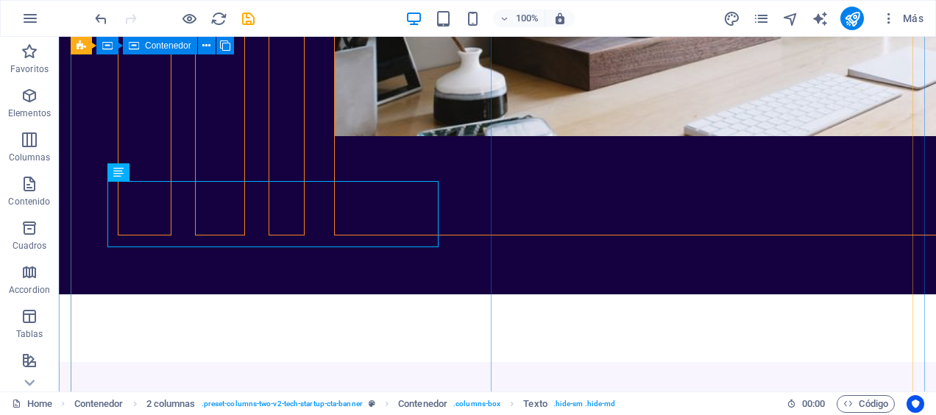
scroll to position [5426, 0]
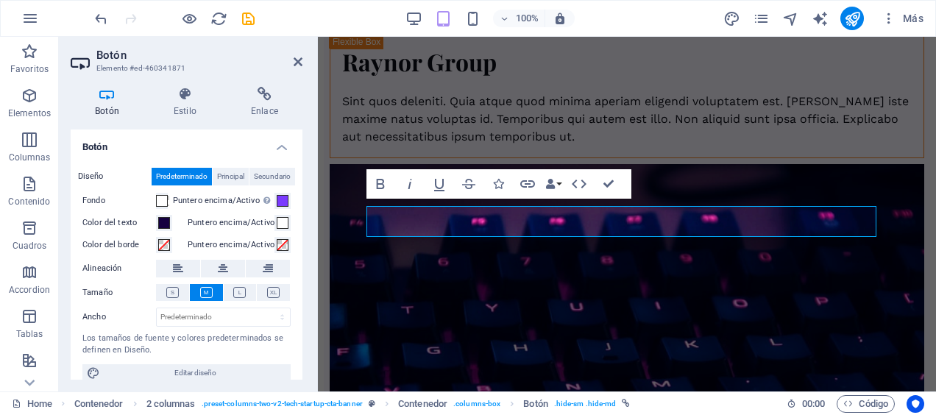
scroll to position [8226, 0]
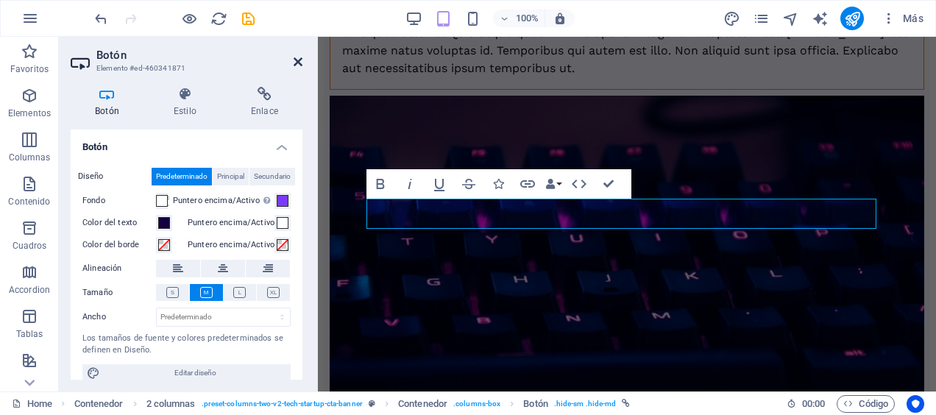
click at [302, 60] on icon at bounding box center [298, 62] width 9 height 12
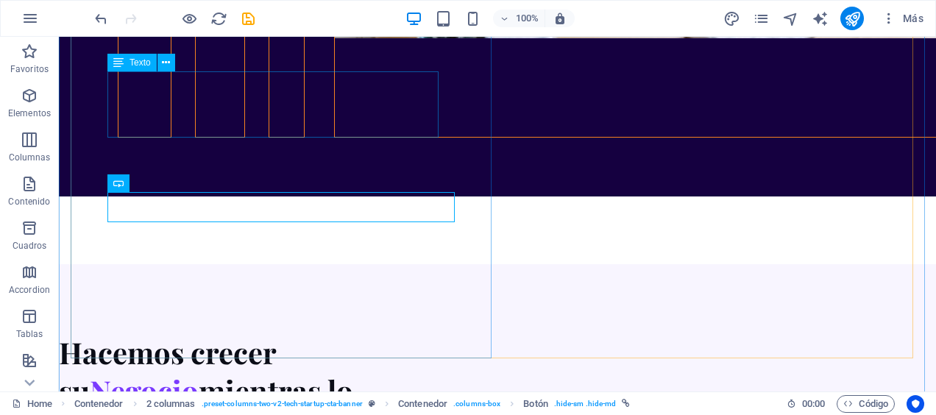
scroll to position [5527, 0]
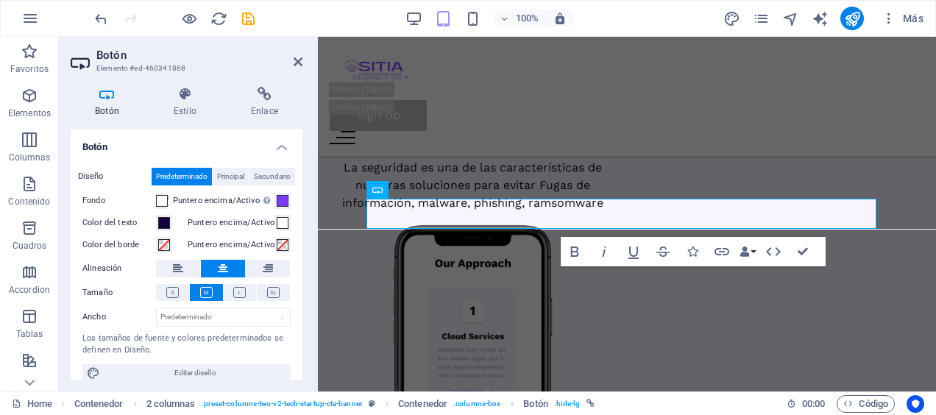
scroll to position [8196, 0]
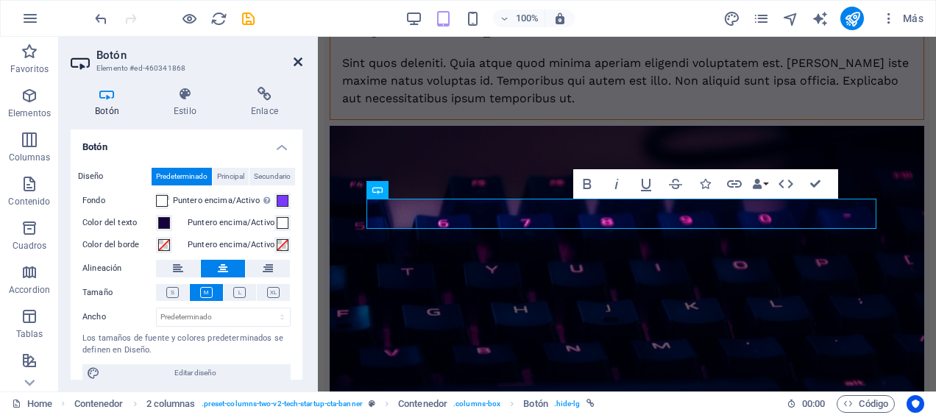
click at [296, 66] on icon at bounding box center [298, 62] width 9 height 12
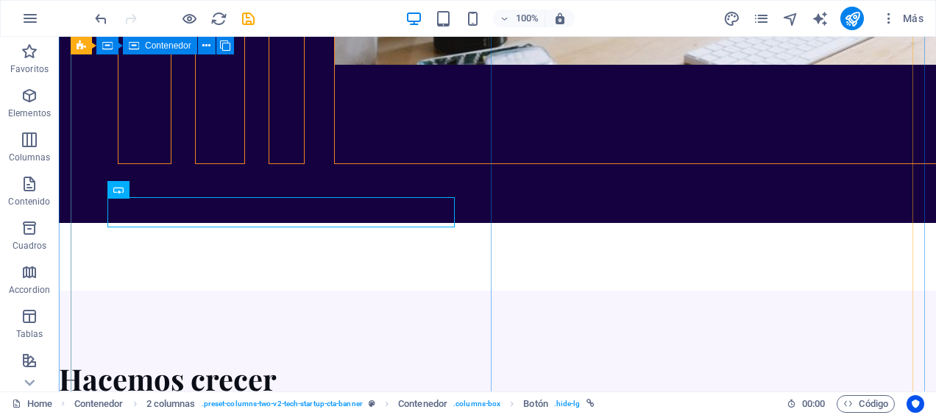
scroll to position [5497, 0]
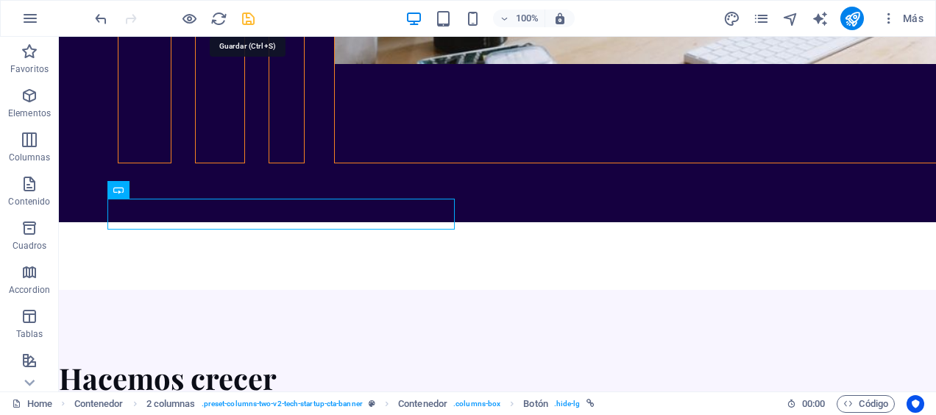
click at [248, 18] on icon "save" at bounding box center [248, 18] width 17 height 17
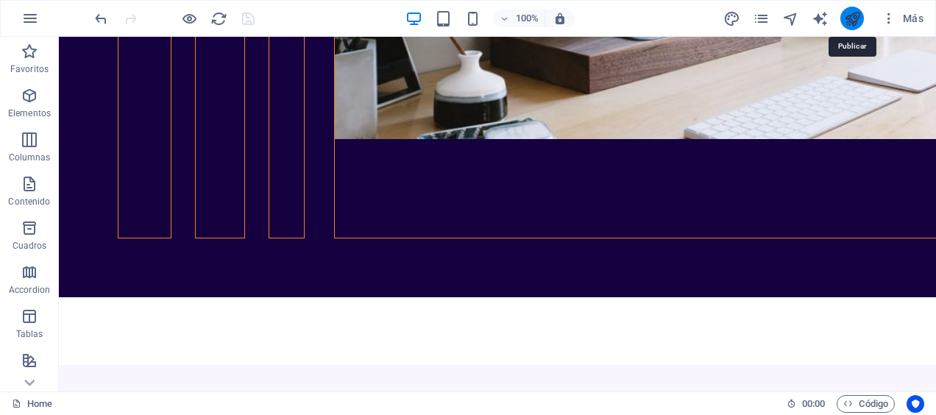
click at [846, 15] on icon "publish" at bounding box center [852, 18] width 17 height 17
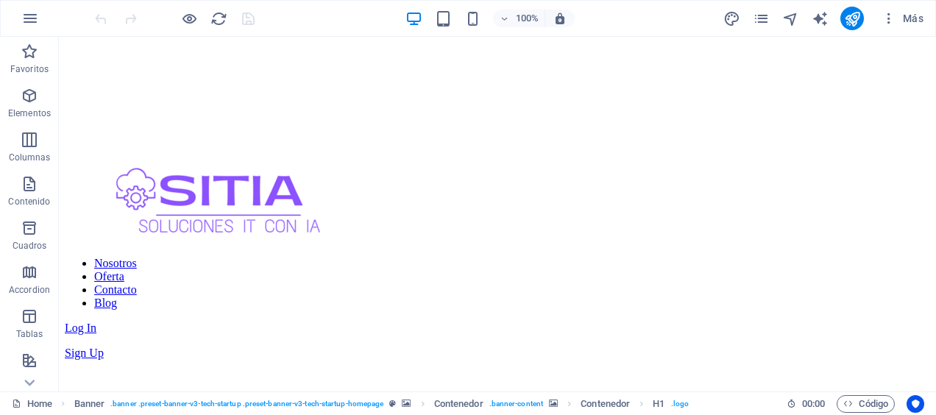
scroll to position [662, 0]
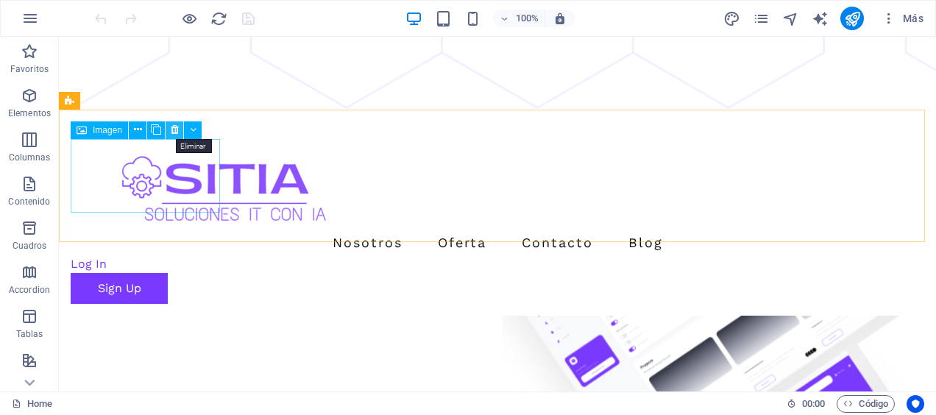
click at [176, 134] on icon at bounding box center [175, 129] width 8 height 15
click at [172, 131] on icon at bounding box center [175, 129] width 8 height 15
click at [172, 137] on icon at bounding box center [175, 129] width 8 height 15
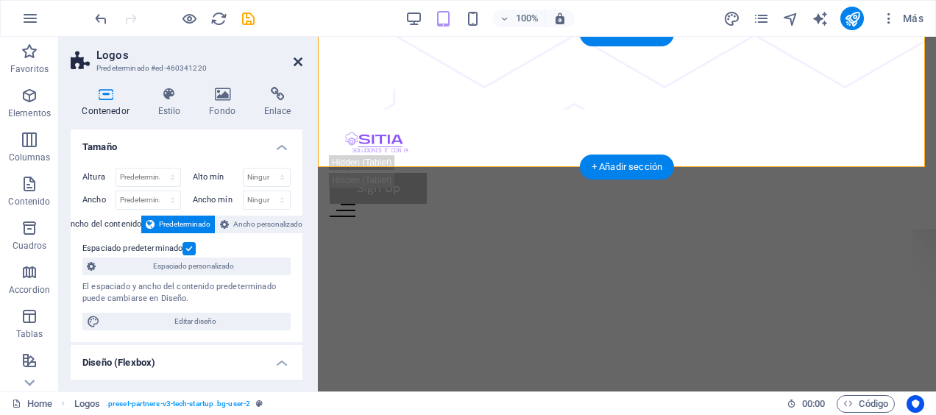
click at [298, 60] on icon at bounding box center [298, 62] width 9 height 12
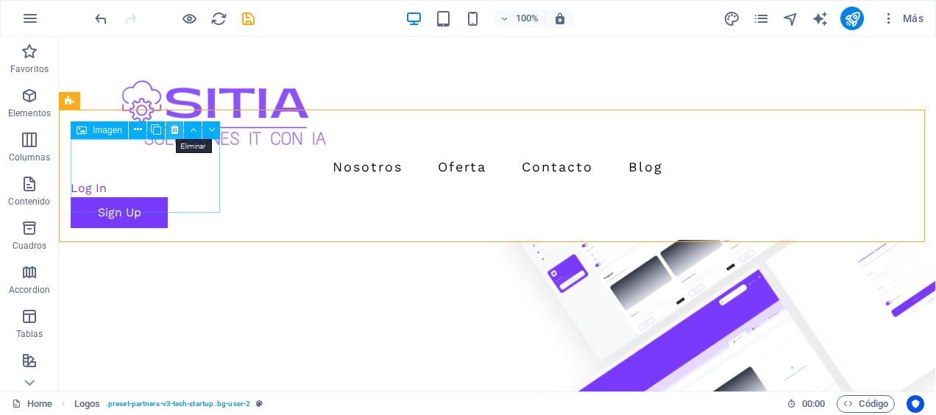
click at [173, 132] on icon at bounding box center [175, 129] width 8 height 15
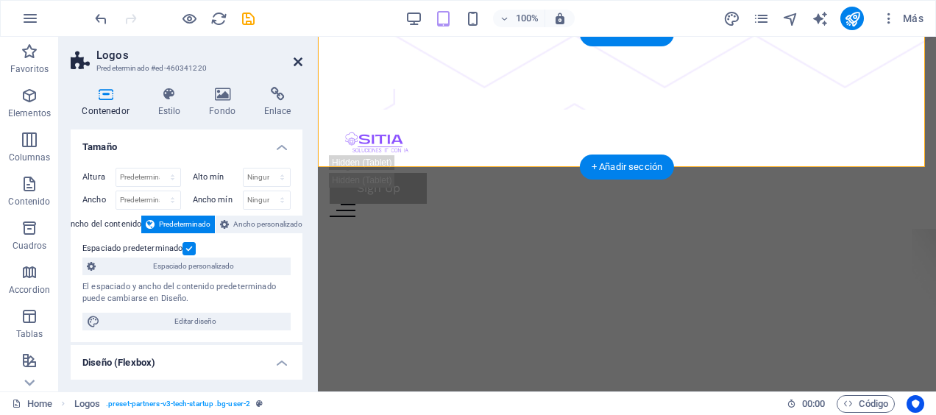
drag, startPoint x: 300, startPoint y: 63, endPoint x: 241, endPoint y: 28, distance: 68.7
click at [300, 63] on icon at bounding box center [298, 62] width 9 height 12
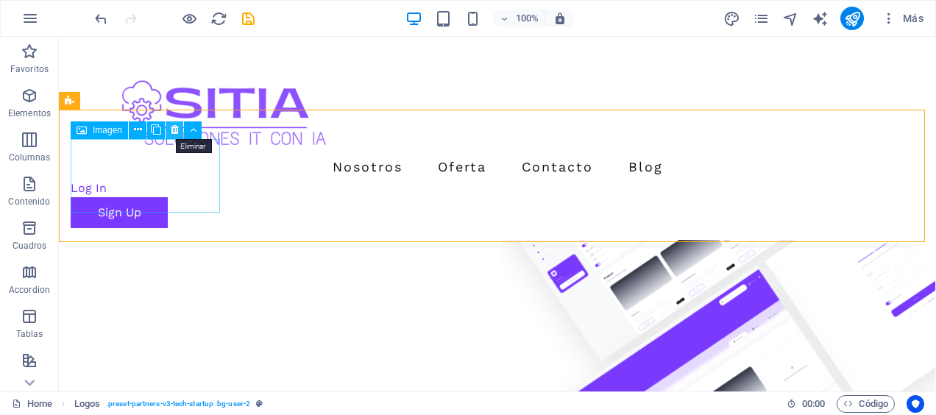
click at [175, 130] on icon at bounding box center [175, 129] width 8 height 15
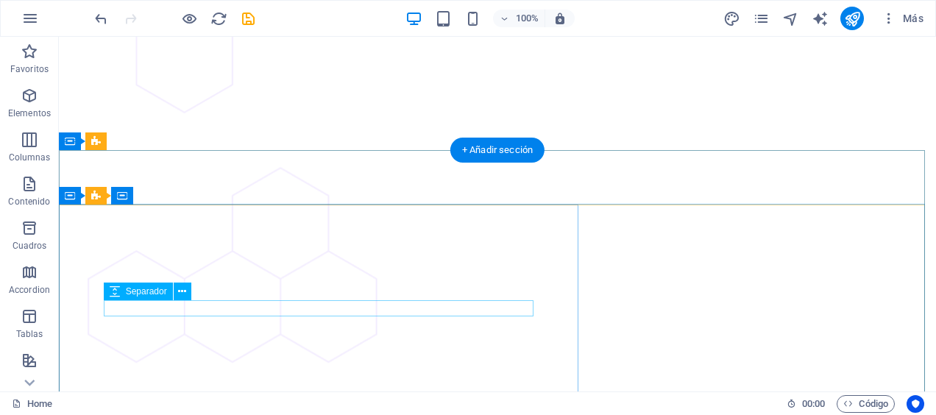
scroll to position [3680, 0]
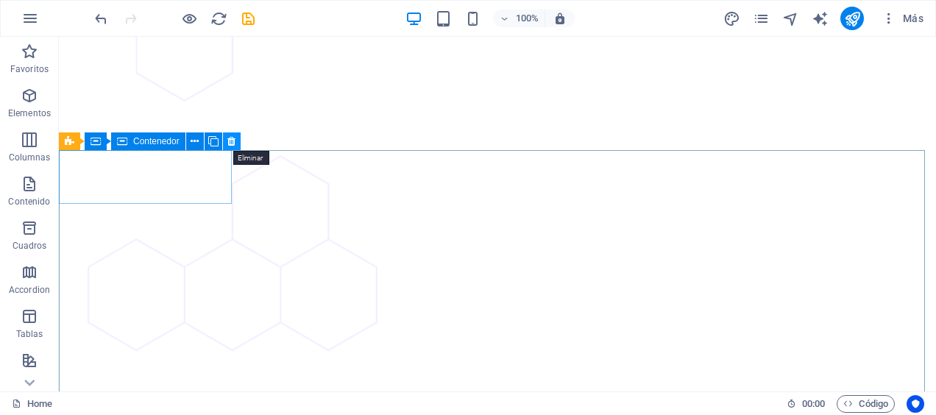
click at [233, 146] on icon at bounding box center [231, 141] width 8 height 15
click at [233, 145] on icon at bounding box center [231, 141] width 8 height 15
drag, startPoint x: 291, startPoint y: 182, endPoint x: 233, endPoint y: 145, distance: 69.4
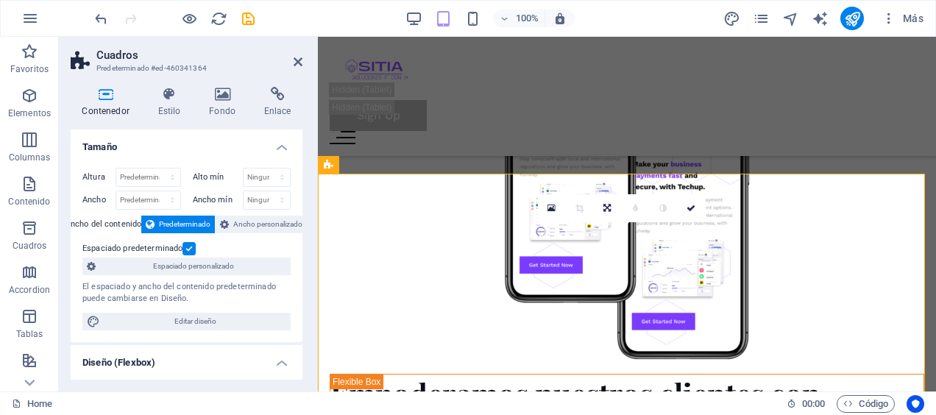
scroll to position [3605, 0]
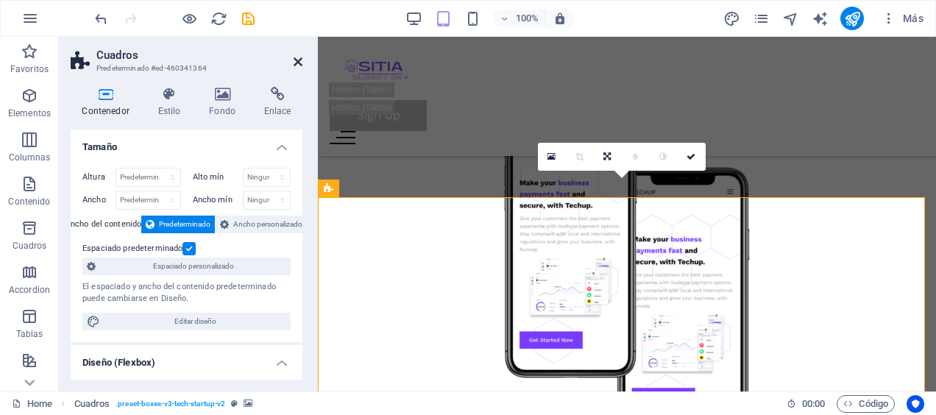
drag, startPoint x: 296, startPoint y: 60, endPoint x: 221, endPoint y: 85, distance: 79.4
click at [296, 60] on icon at bounding box center [298, 62] width 9 height 12
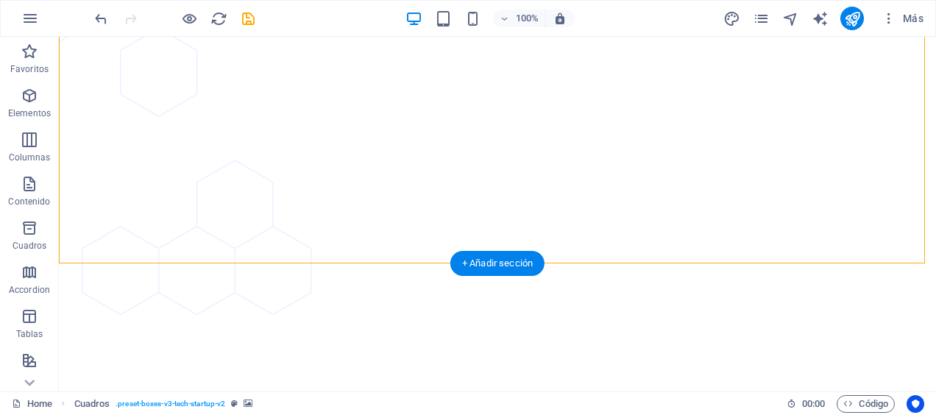
scroll to position [3640, 0]
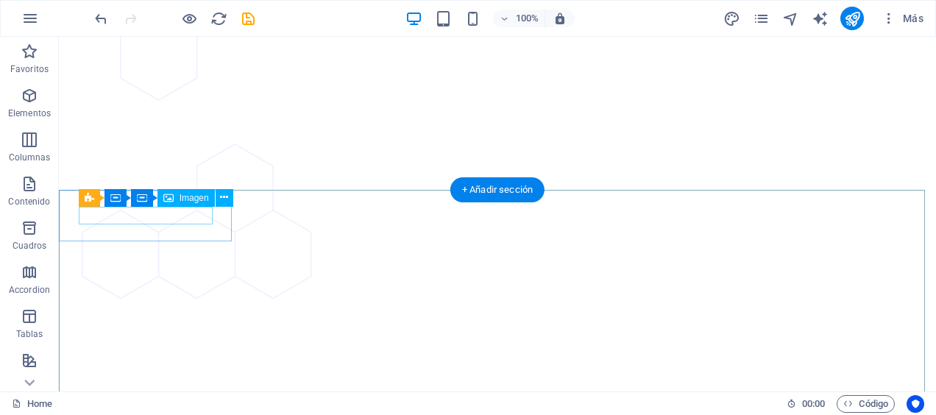
select select "px"
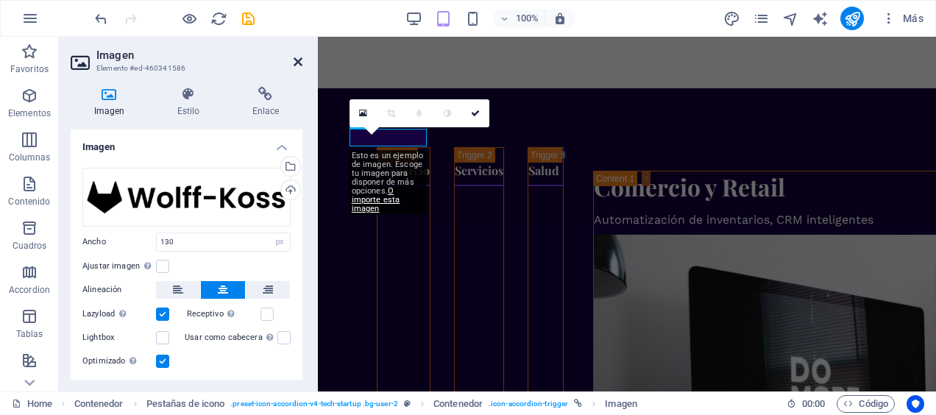
drag, startPoint x: 299, startPoint y: 60, endPoint x: 210, endPoint y: 85, distance: 92.5
click at [299, 60] on icon at bounding box center [298, 62] width 9 height 12
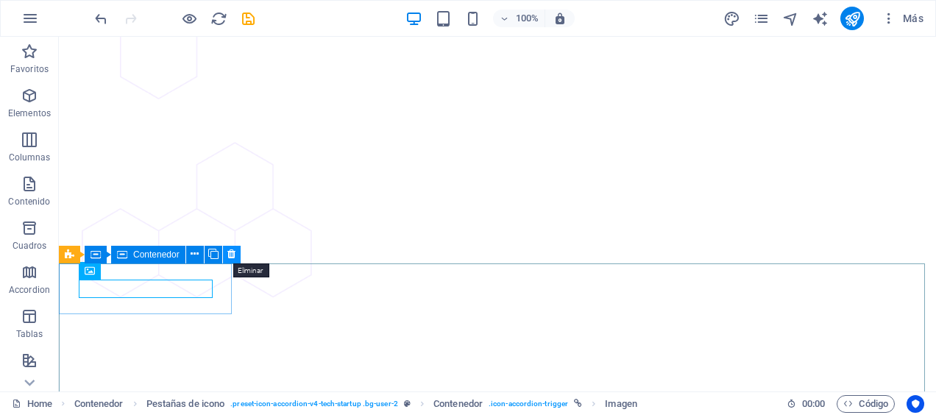
click at [228, 259] on icon at bounding box center [231, 254] width 8 height 15
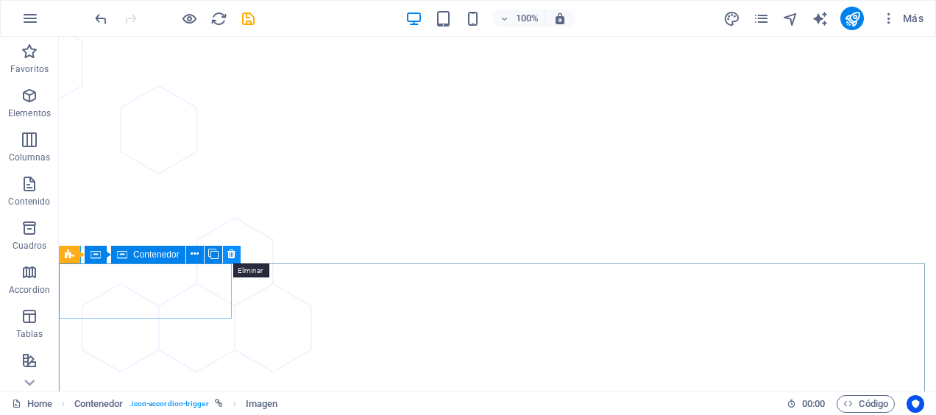
click at [236, 258] on button at bounding box center [232, 255] width 18 height 18
drag, startPoint x: 294, startPoint y: 294, endPoint x: 236, endPoint y: 258, distance: 69.4
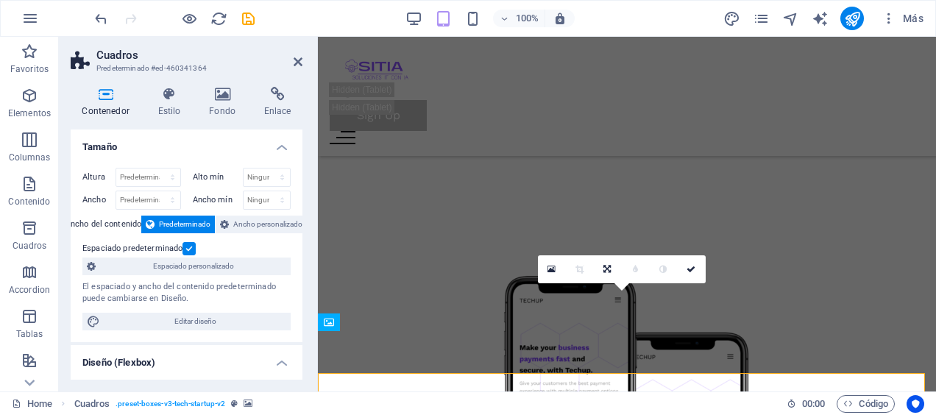
scroll to position [3491, 0]
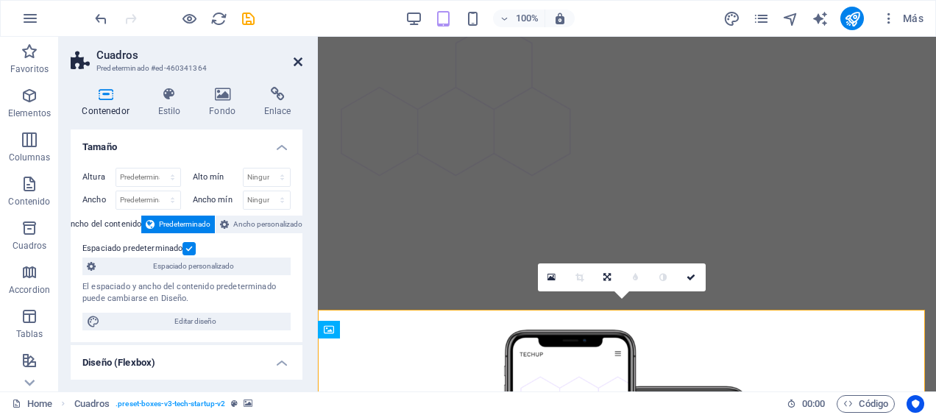
drag, startPoint x: 298, startPoint y: 61, endPoint x: 216, endPoint y: 69, distance: 82.1
click at [298, 61] on icon at bounding box center [298, 62] width 9 height 12
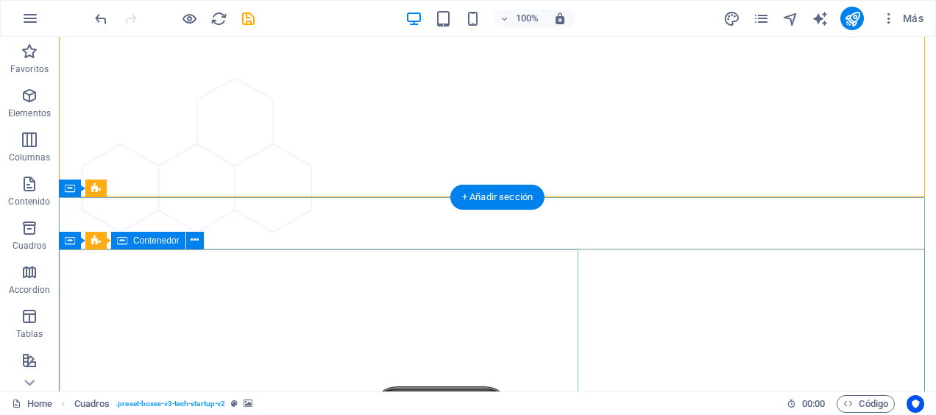
scroll to position [3712, 0]
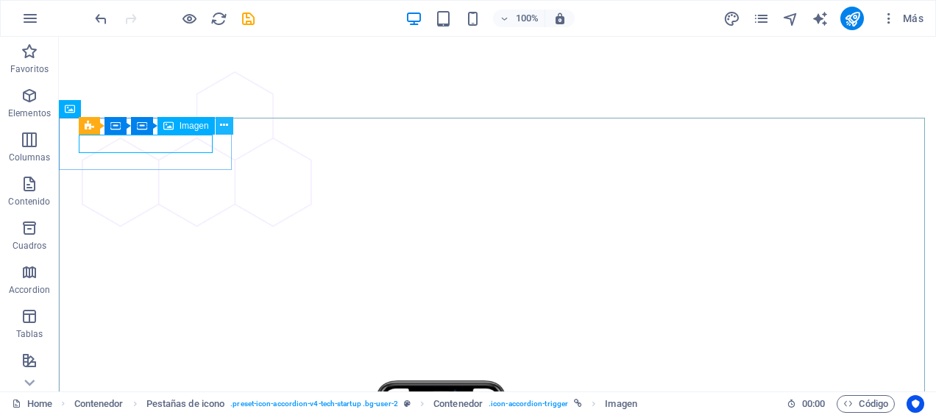
click at [222, 129] on icon at bounding box center [224, 125] width 8 height 15
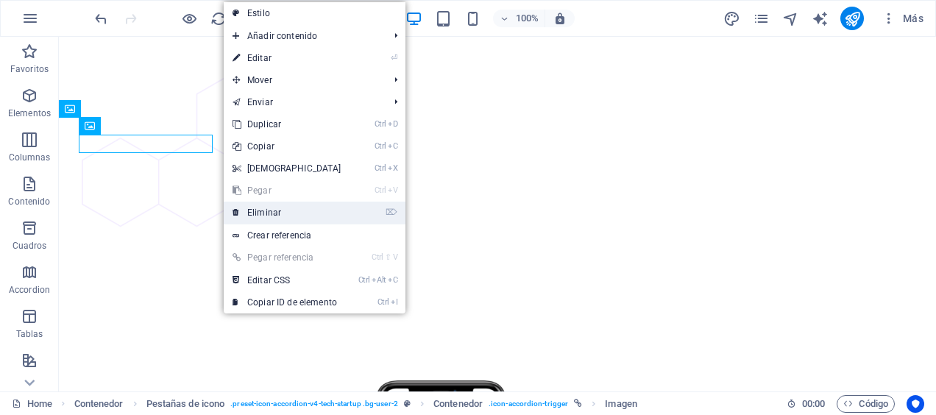
click at [250, 210] on link "⌦ Eliminar" at bounding box center [287, 213] width 127 height 22
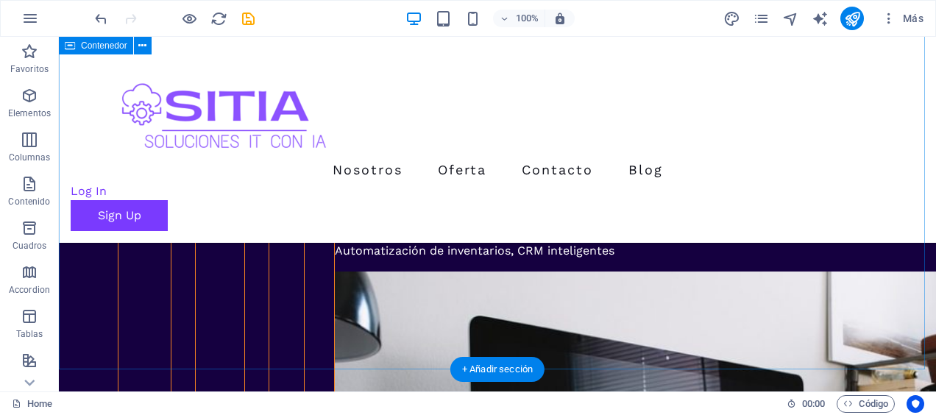
scroll to position [4301, 0]
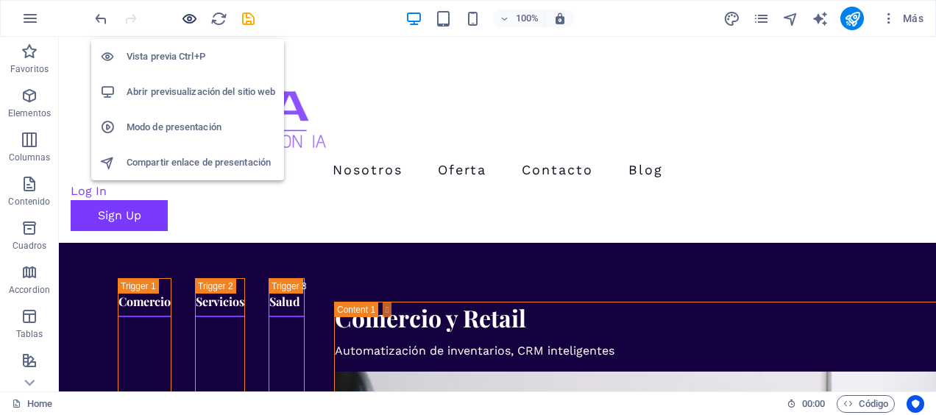
click at [184, 18] on icon "button" at bounding box center [189, 18] width 17 height 17
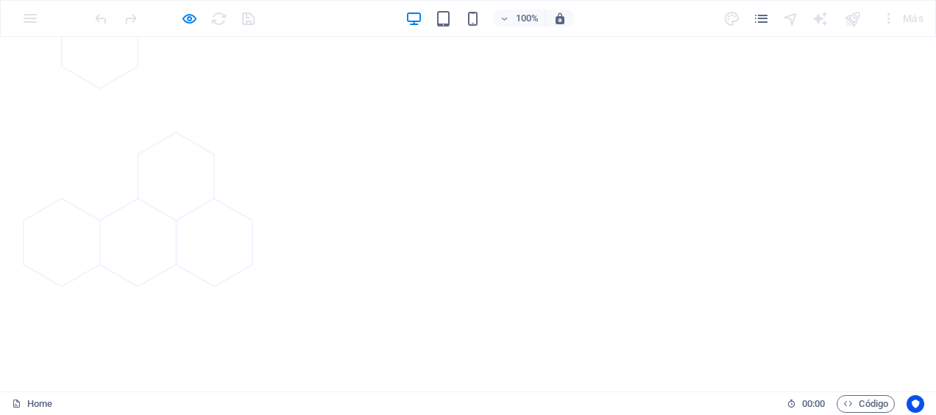
scroll to position [3555, 0]
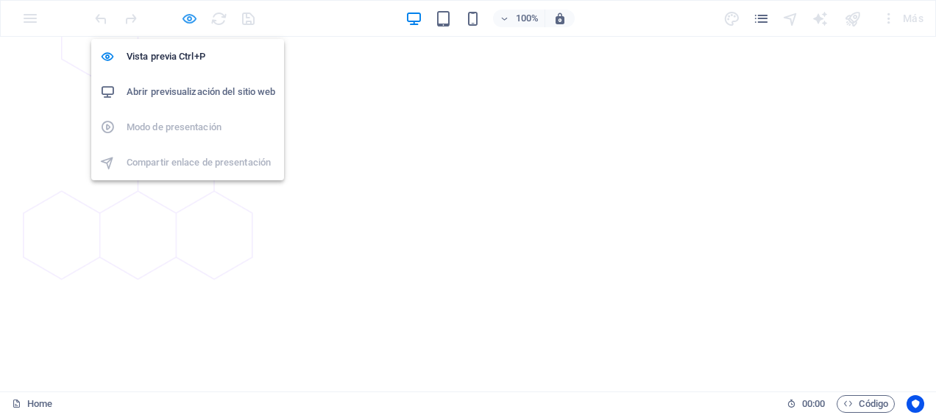
click at [193, 15] on icon "button" at bounding box center [189, 18] width 17 height 17
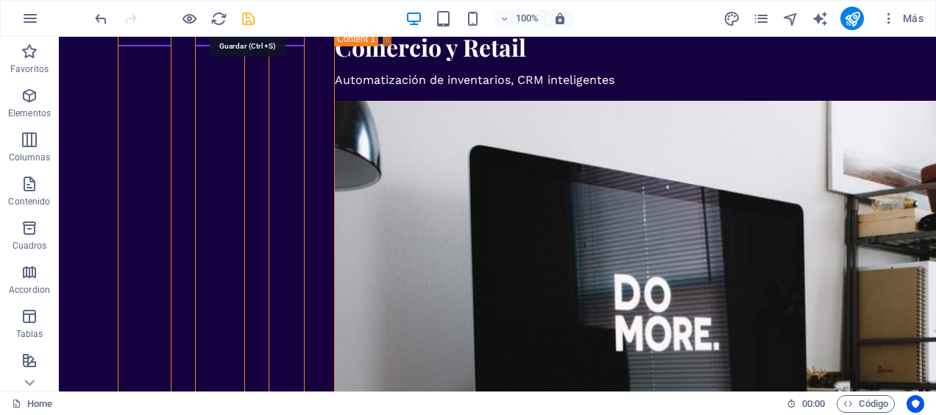
click at [250, 22] on icon "save" at bounding box center [248, 18] width 17 height 17
drag, startPoint x: 855, startPoint y: 17, endPoint x: 817, endPoint y: 20, distance: 38.4
click at [855, 17] on icon "publish" at bounding box center [852, 18] width 17 height 17
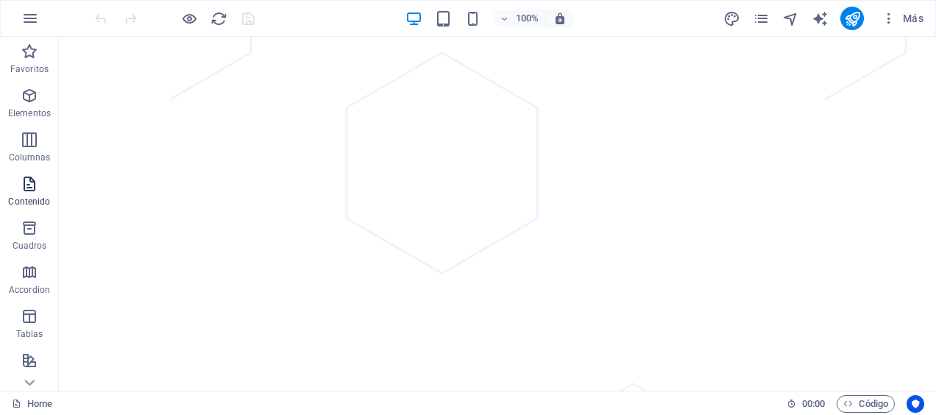
click at [18, 199] on p "Contenido" at bounding box center [29, 202] width 42 height 12
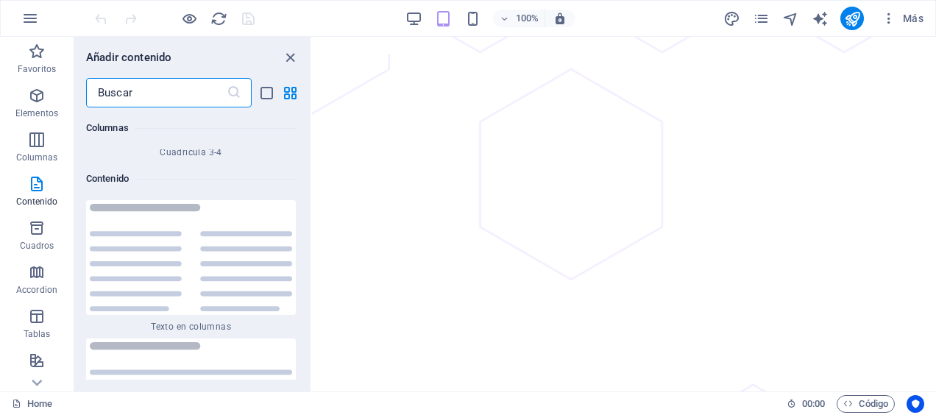
scroll to position [4948, 0]
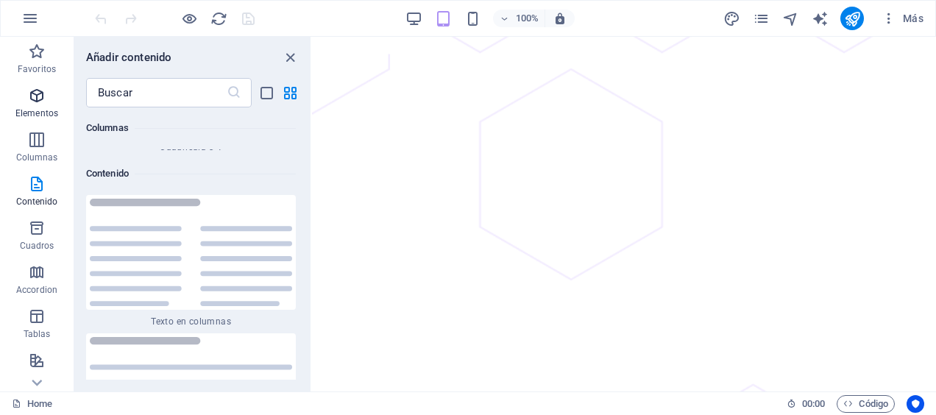
click at [35, 107] on p "Elementos" at bounding box center [36, 113] width 43 height 12
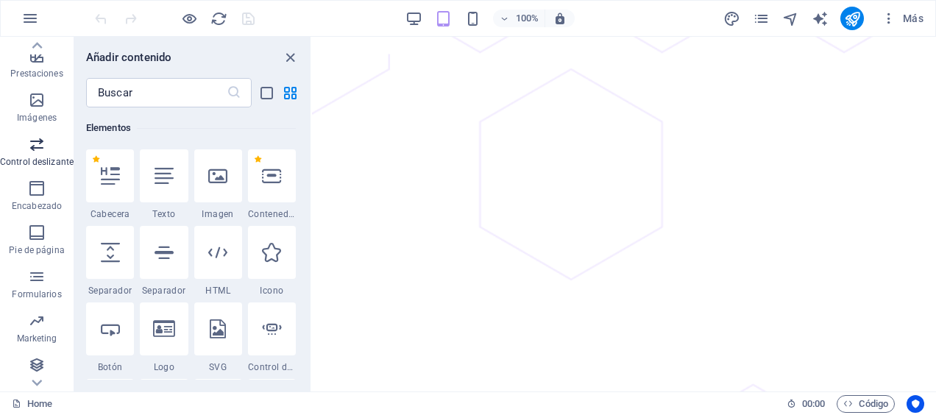
scroll to position [308, 0]
click at [35, 290] on p "Formularios" at bounding box center [36, 292] width 49 height 12
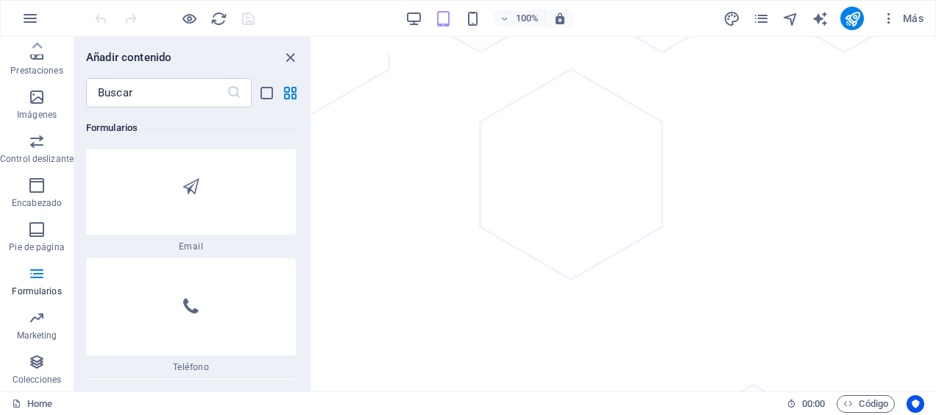
scroll to position [22941, 0]
click at [38, 365] on icon "button" at bounding box center [37, 362] width 18 height 18
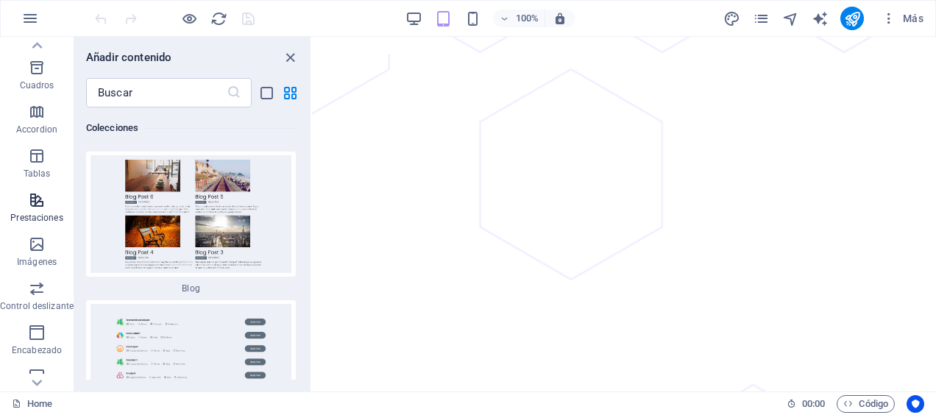
scroll to position [0, 0]
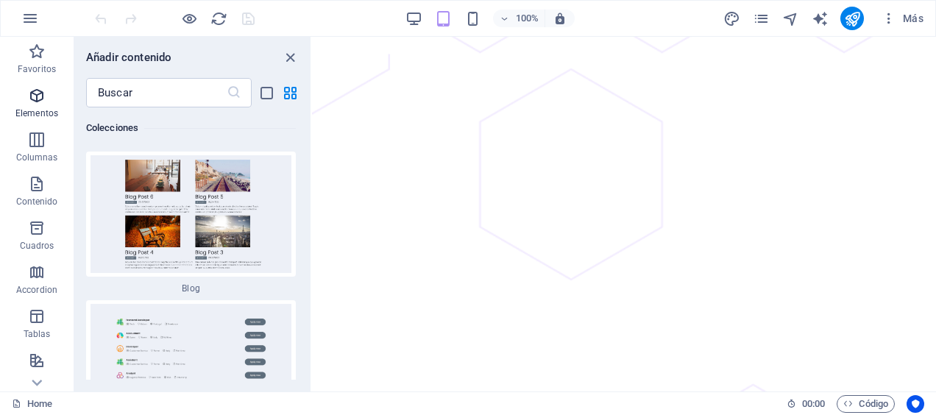
click at [29, 107] on p "Elementos" at bounding box center [36, 113] width 43 height 12
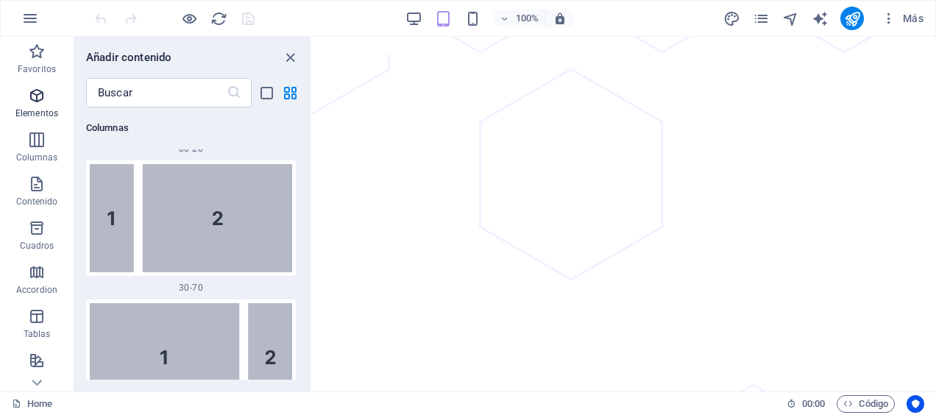
scroll to position [277, 0]
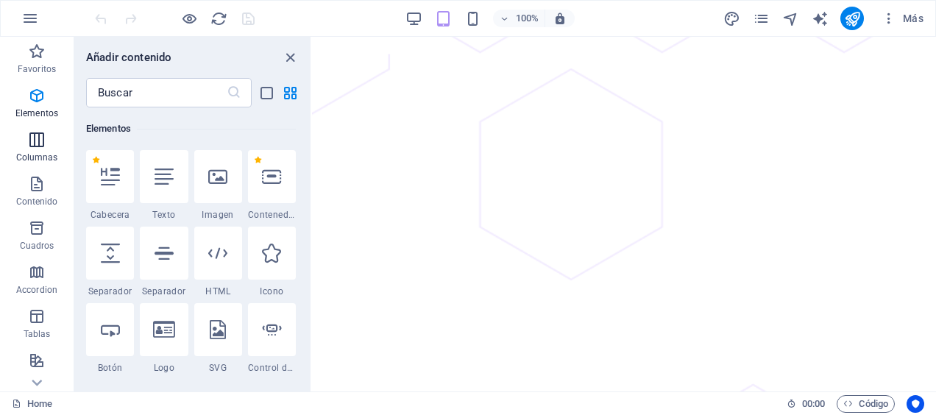
click at [40, 136] on icon "button" at bounding box center [37, 140] width 18 height 18
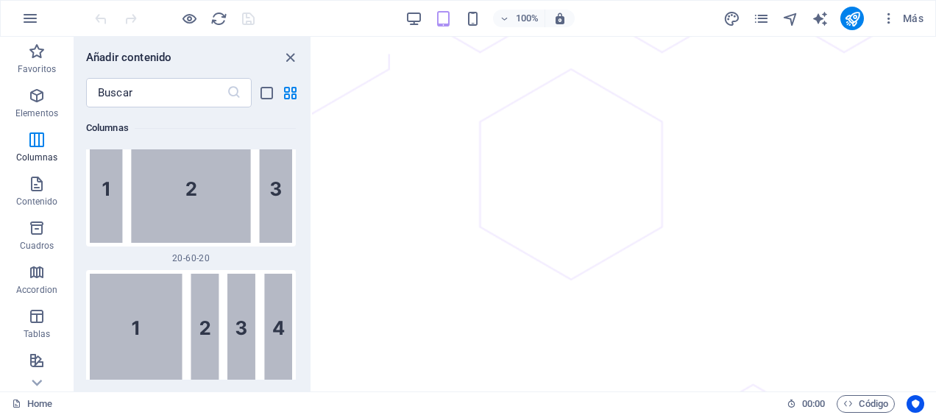
scroll to position [2910, 0]
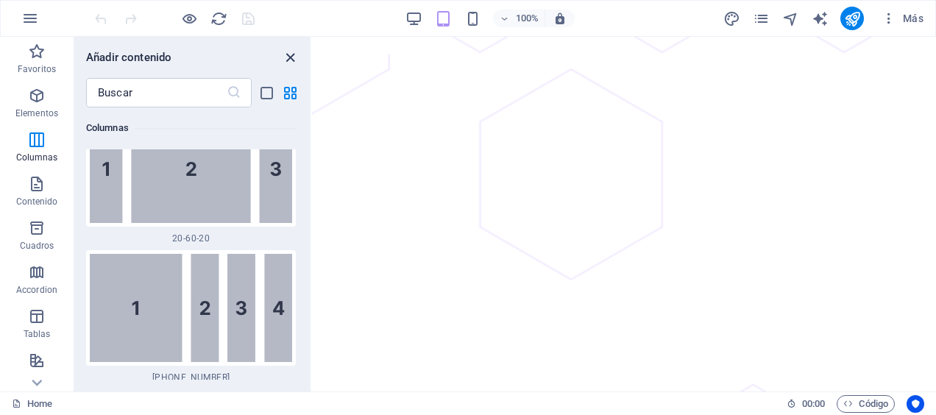
click at [289, 52] on icon "close panel" at bounding box center [290, 57] width 17 height 17
select select "1"
select select
select select "2"
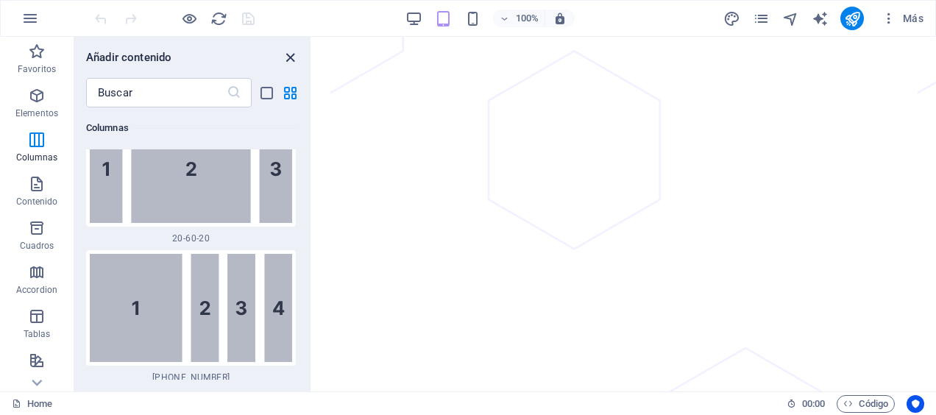
select select
select select "3"
select select
select select "4"
select select
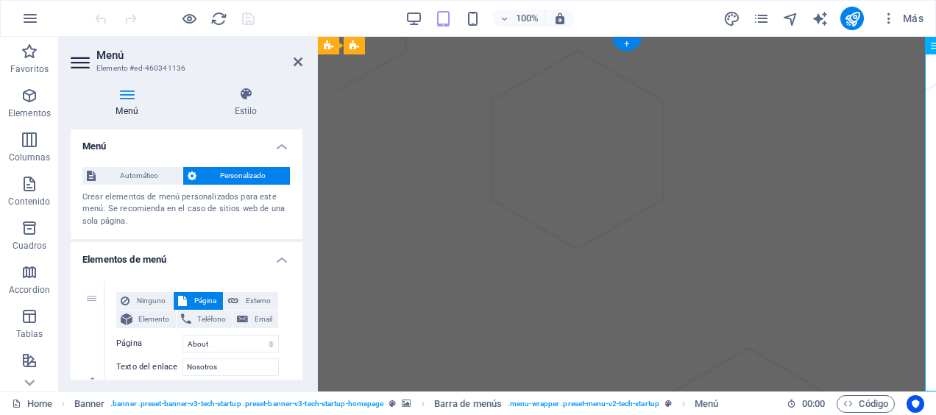
scroll to position [0, 0]
click at [32, 15] on icon "button" at bounding box center [30, 19] width 18 height 18
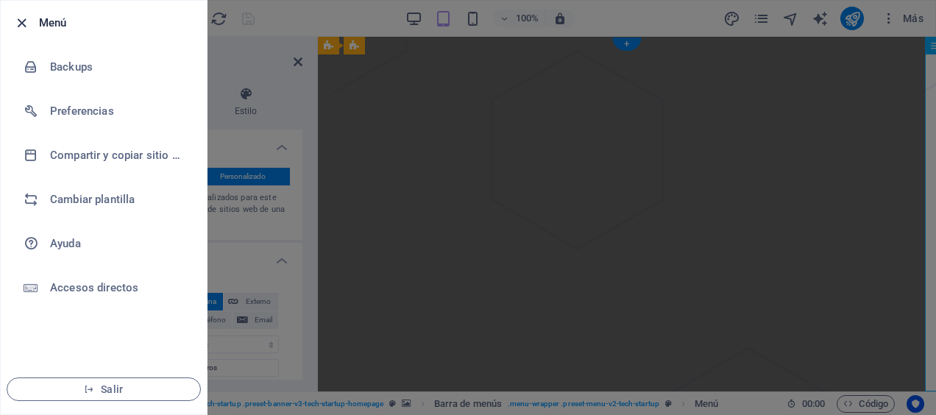
click at [19, 25] on icon "button" at bounding box center [21, 23] width 17 height 17
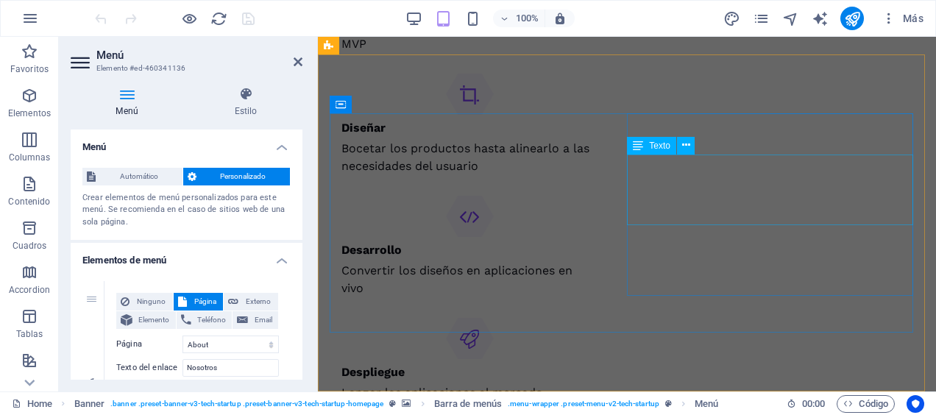
scroll to position [6329, 0]
click at [277, 146] on h4 "Menú" at bounding box center [187, 143] width 232 height 26
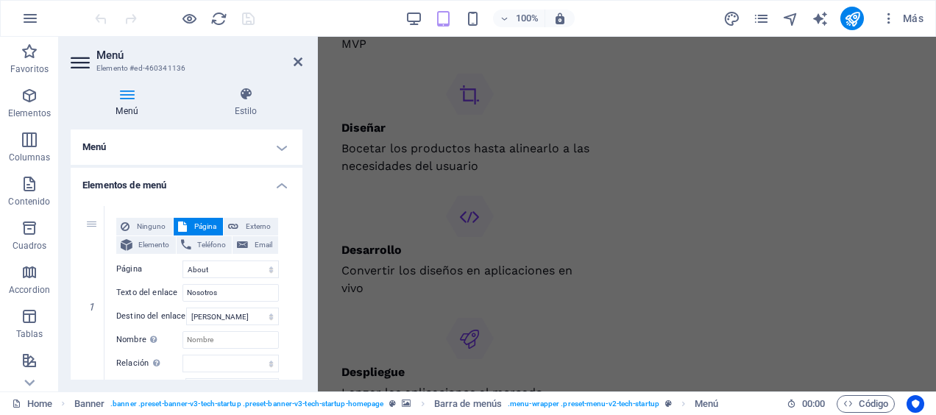
click at [277, 146] on h4 "Menú" at bounding box center [187, 147] width 232 height 35
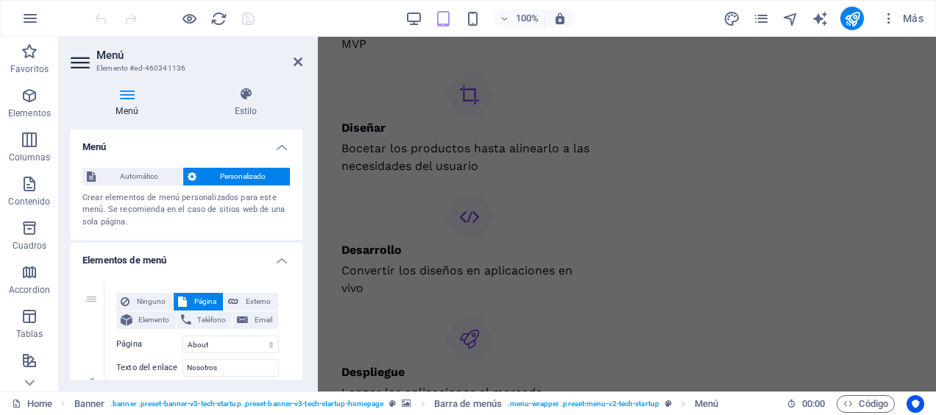
click at [277, 146] on h4 "Menú" at bounding box center [187, 143] width 232 height 26
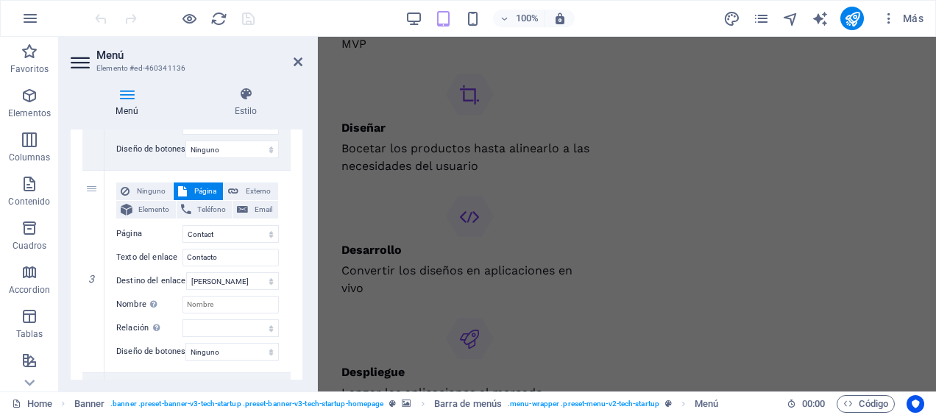
scroll to position [589, 0]
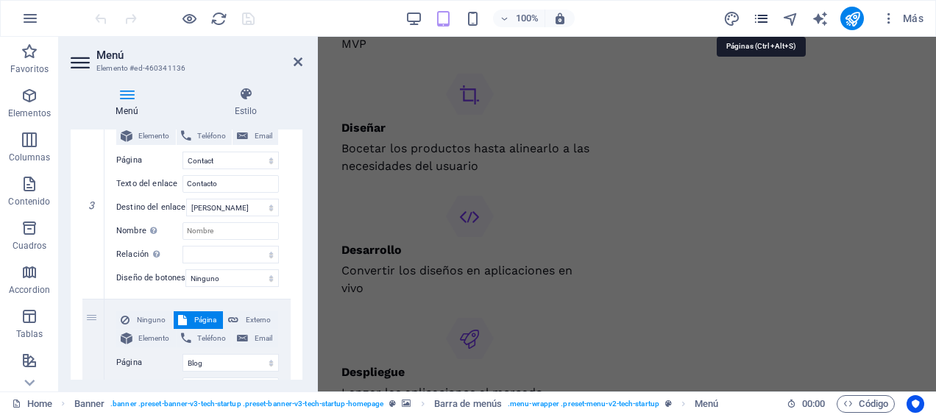
click at [759, 16] on icon "pages" at bounding box center [761, 18] width 17 height 17
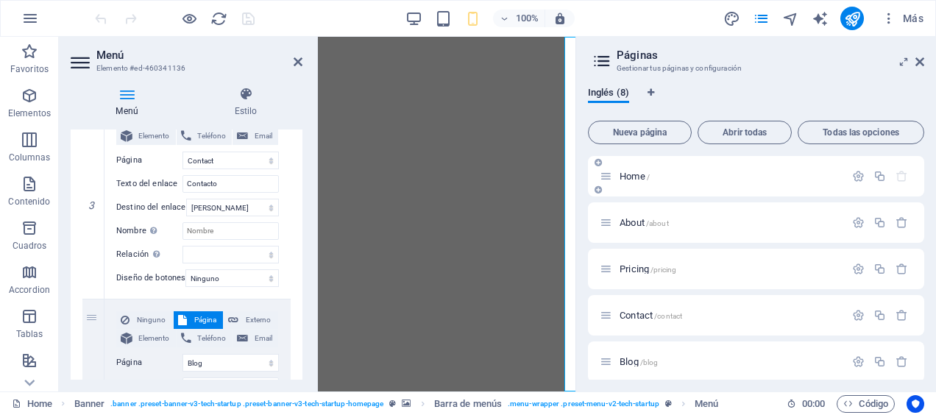
click at [630, 172] on span "Home /" at bounding box center [635, 176] width 30 height 11
click at [852, 177] on icon "button" at bounding box center [858, 176] width 13 height 13
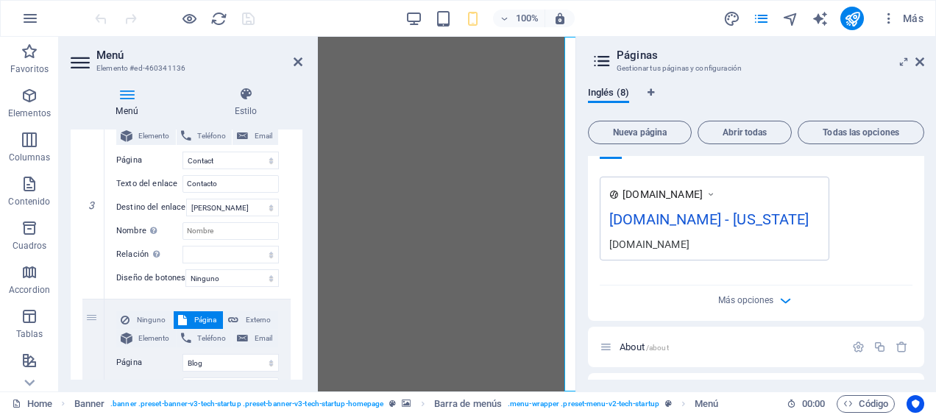
scroll to position [442, 0]
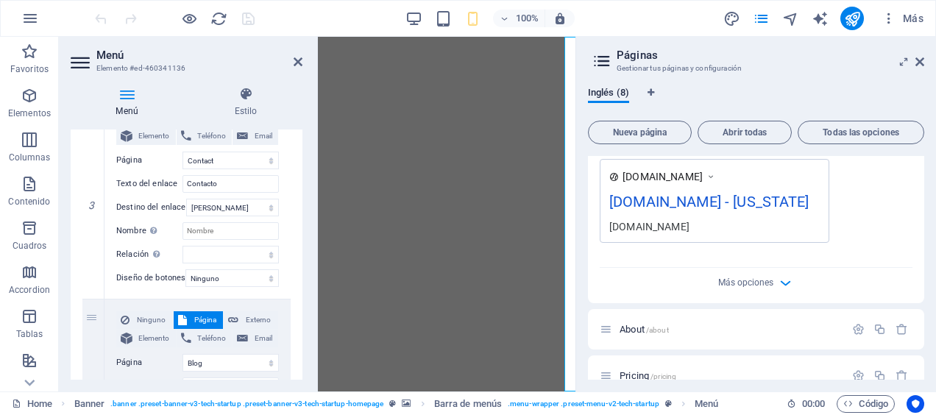
click at [783, 204] on div "[DOMAIN_NAME] - [US_STATE]" at bounding box center [714, 205] width 210 height 29
click at [711, 203] on div "[DOMAIN_NAME] - [US_STATE]" at bounding box center [714, 205] width 210 height 29
click at [764, 280] on span "Más opciones" at bounding box center [745, 282] width 55 height 10
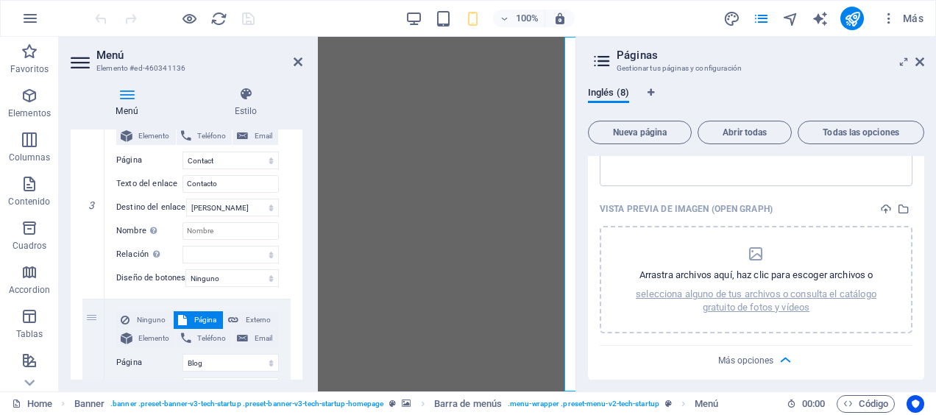
scroll to position [736, 0]
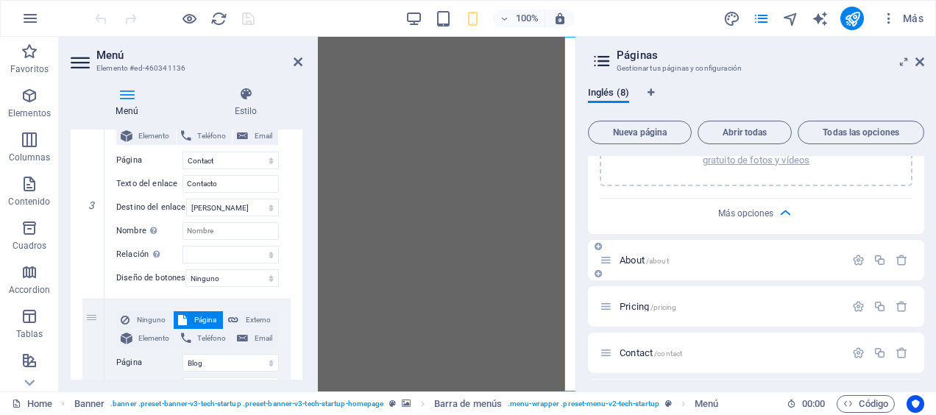
click at [630, 263] on span "About /about" at bounding box center [644, 260] width 49 height 11
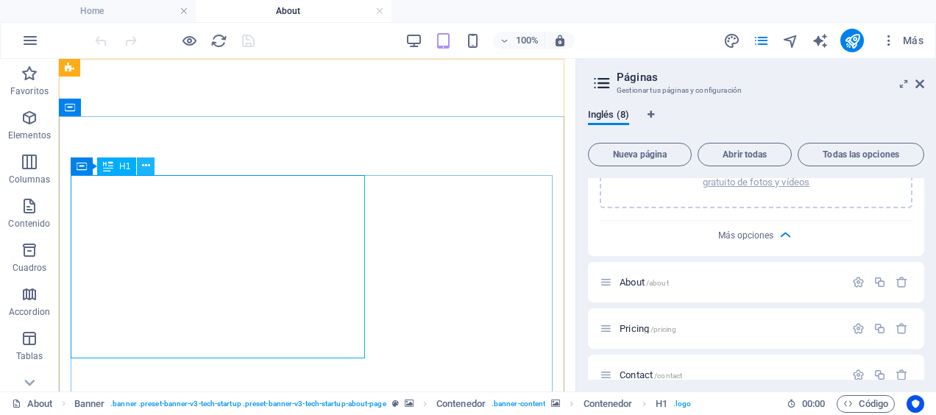
scroll to position [0, 0]
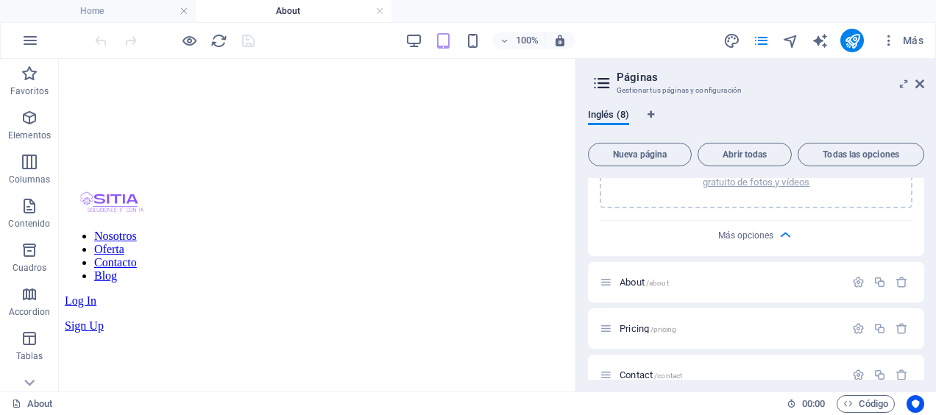
scroll to position [387, 0]
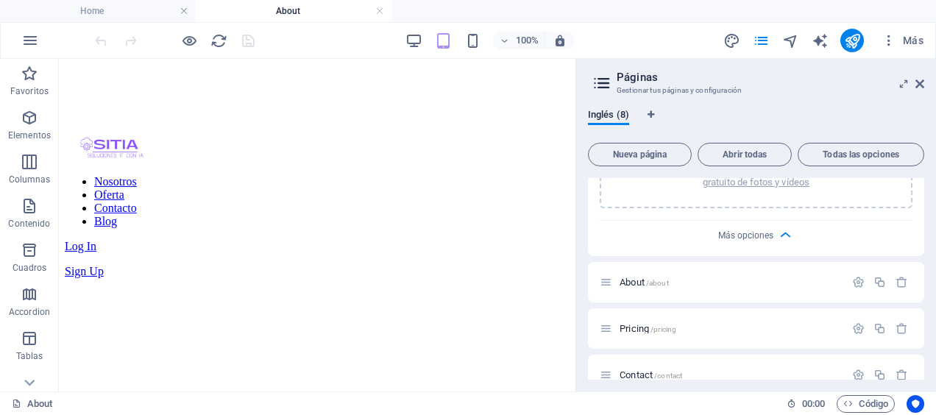
click at [580, 122] on div "Inglés (8) Nueva página Abrir todas Todas las opciones Home / Nombre Home ​ URL…" at bounding box center [756, 244] width 360 height 294
click at [581, 127] on div "Inglés (8) Nueva página Abrir todas Todas las opciones Home / Nombre Home ​ URL…" at bounding box center [756, 244] width 360 height 294
click at [581, 131] on div "Inglés (8) Nueva página Abrir todas Todas las opciones Home / Nombre Home ​ URL…" at bounding box center [756, 244] width 360 height 294
drag, startPoint x: 581, startPoint y: 131, endPoint x: 581, endPoint y: 142, distance: 11.0
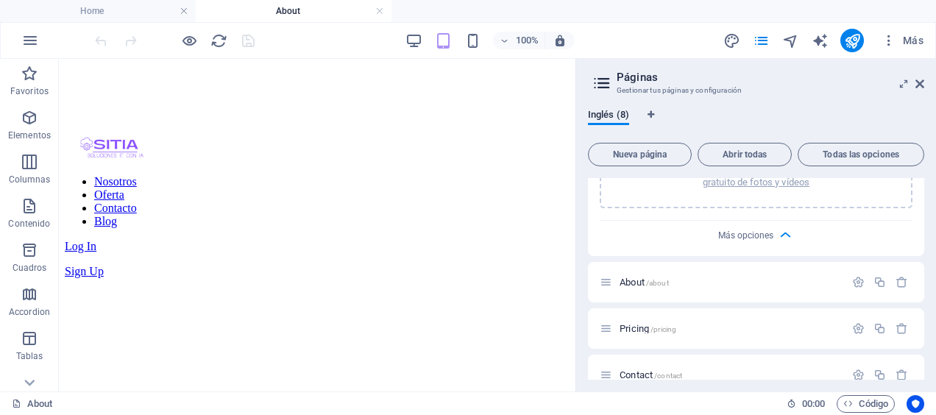
click at [581, 134] on div "Inglés (8) Nueva página Abrir todas Todas las opciones Home / Nombre Home ​ URL…" at bounding box center [756, 244] width 360 height 294
click at [581, 138] on div "Inglés (8) Nueva página Abrir todas Todas las opciones Home / Nombre Home ​ URL…" at bounding box center [756, 244] width 360 height 294
click at [581, 142] on div "Inglés (8) Nueva página Abrir todas Todas las opciones Home / Nombre Home ​ URL…" at bounding box center [756, 244] width 360 height 294
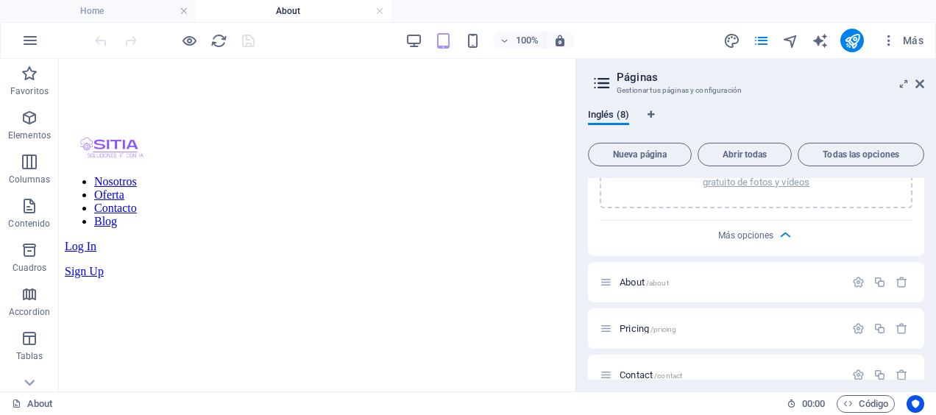
click at [581, 144] on div "Inglés (8) Nueva página Abrir todas Todas las opciones Home / Nombre Home ​ URL…" at bounding box center [756, 244] width 360 height 294
click at [581, 146] on div "Inglés (8) Nueva página Abrir todas Todas las opciones Home / Nombre Home ​ URL…" at bounding box center [756, 244] width 360 height 294
click at [579, 150] on div "Inglés (8) Nueva página Abrir todas Todas las opciones Home / Nombre Home ​ URL…" at bounding box center [756, 244] width 360 height 294
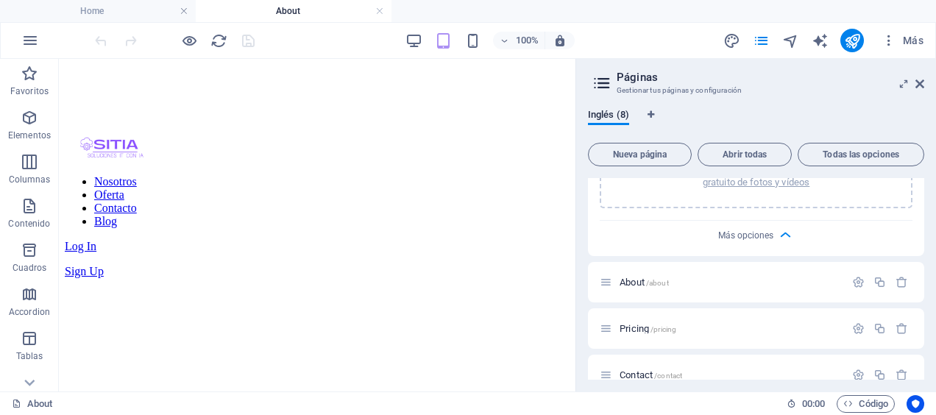
click at [579, 150] on div "Inglés (8) Nueva página Abrir todas Todas las opciones Home / Nombre Home ​ URL…" at bounding box center [756, 244] width 360 height 294
drag, startPoint x: 579, startPoint y: 150, endPoint x: 580, endPoint y: 174, distance: 23.6
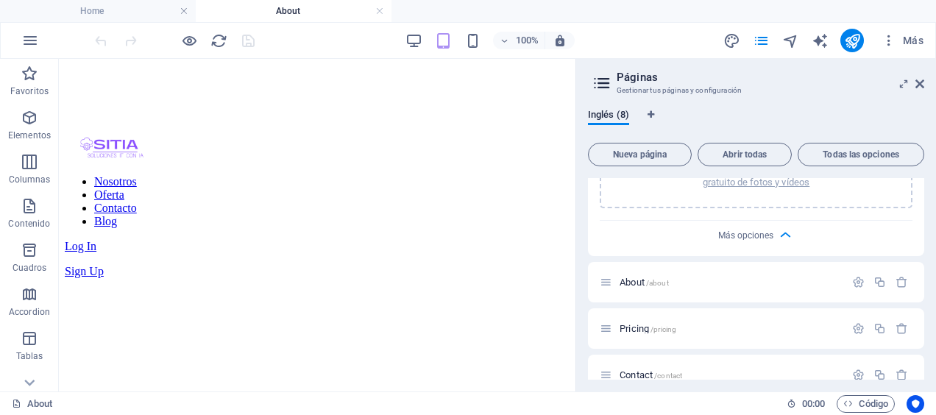
click at [580, 172] on div "Inglés (8) Nueva página Abrir todas Todas las opciones Home / Nombre Home ​ URL…" at bounding box center [756, 244] width 360 height 294
click at [580, 174] on div "Inglés (8) Nueva página Abrir todas Todas las opciones Home / Nombre Home ​ URL…" at bounding box center [756, 244] width 360 height 294
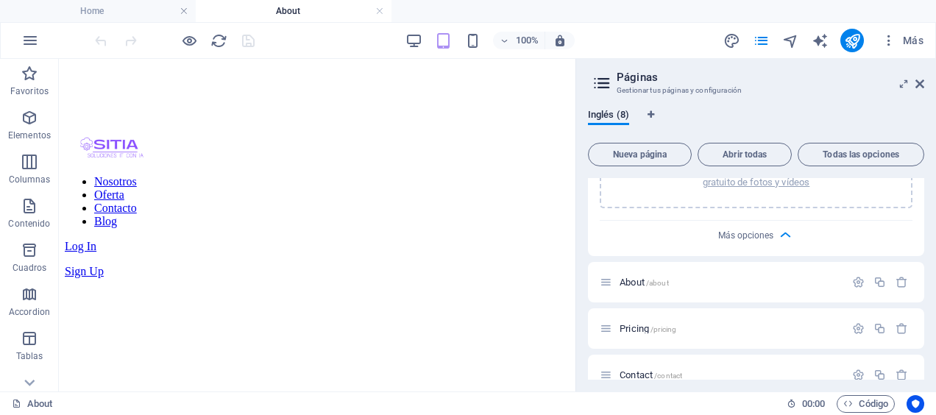
click at [580, 174] on div "Inglés (8) Nueva página Abrir todas Todas las opciones Home / Nombre Home ​ URL…" at bounding box center [756, 244] width 360 height 294
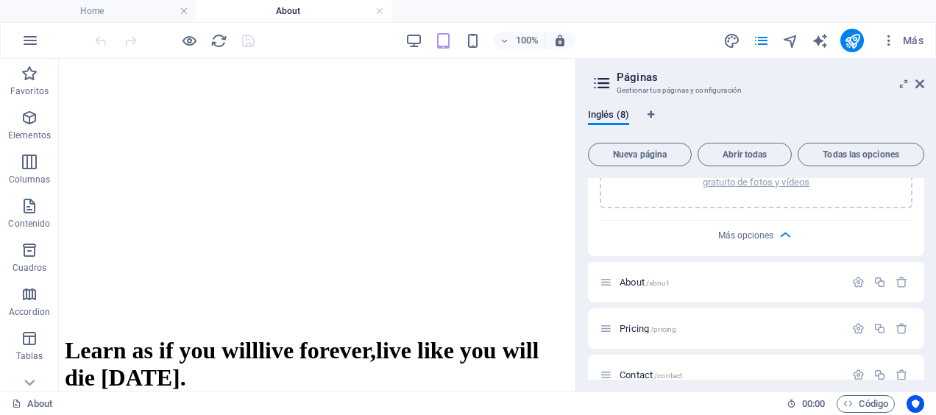
scroll to position [780, 0]
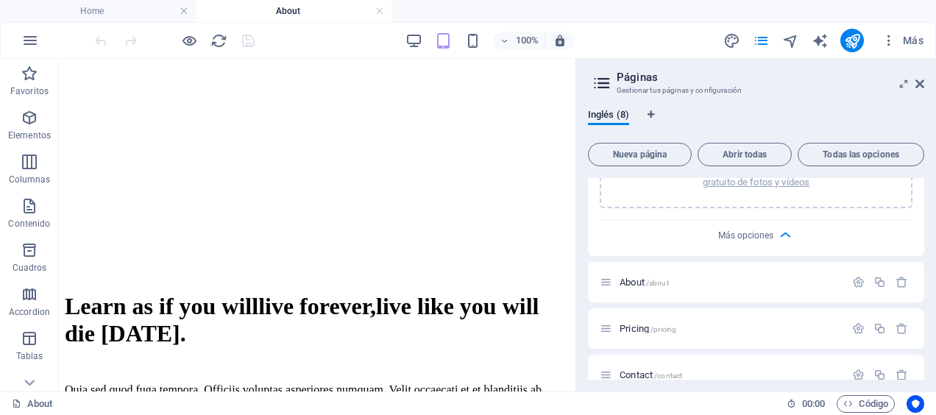
drag, startPoint x: 512, startPoint y: 58, endPoint x: 576, endPoint y: 152, distance: 114.3
click at [576, 152] on div at bounding box center [577, 225] width 3 height 333
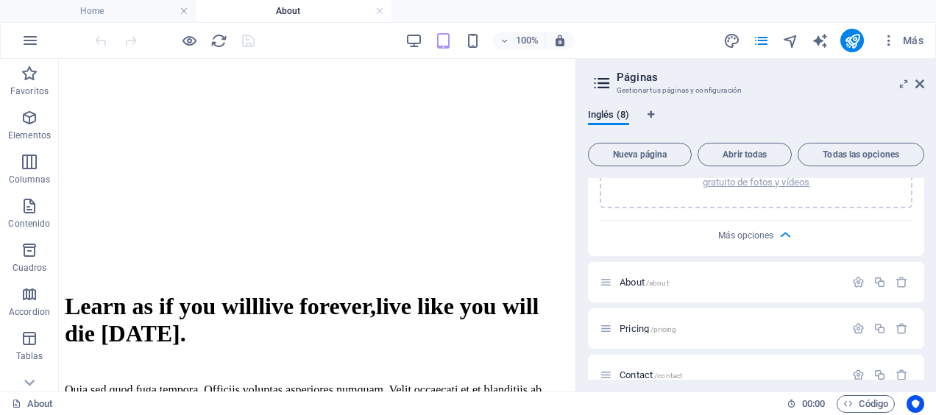
click at [577, 157] on div "Home About Favoritos Elementos Columnas Contenido Cuadros Accordion Tablas Pres…" at bounding box center [468, 225] width 936 height 333
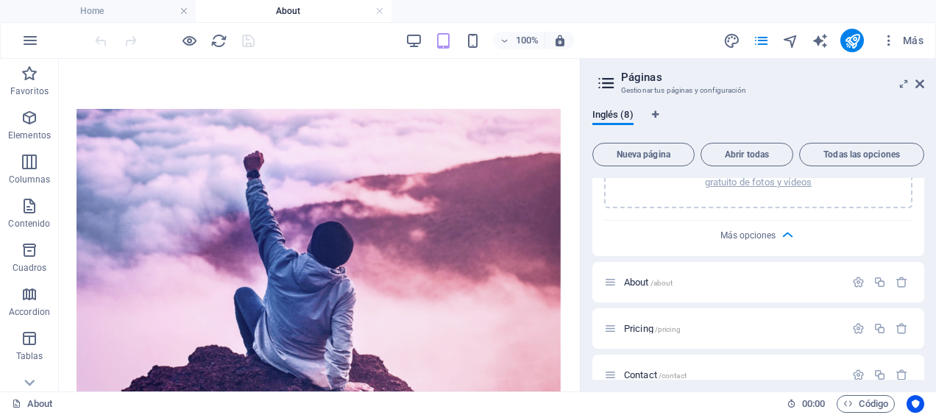
drag, startPoint x: 519, startPoint y: 99, endPoint x: 587, endPoint y: 196, distance: 118.2
click at [587, 196] on div "Inglés (8) Nueva página Abrir todas Todas las opciones Home / Nombre Home ​ URL…" at bounding box center [758, 244] width 355 height 294
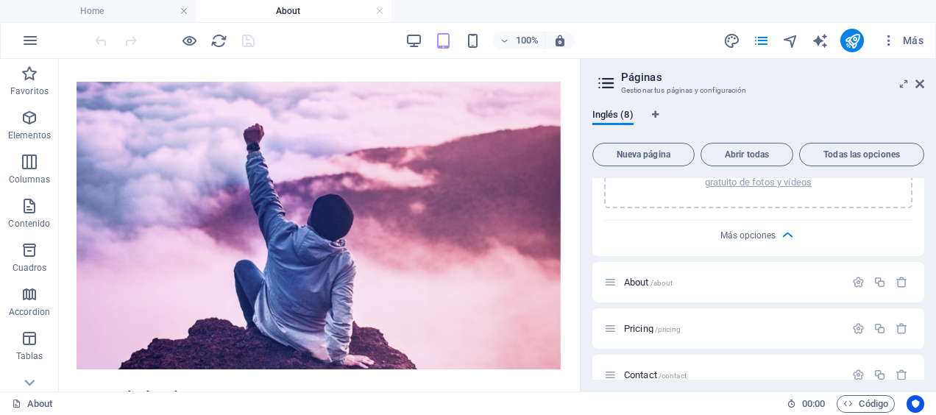
click at [587, 196] on div "Inglés (8) Nueva página Abrir todas Todas las opciones Home / Nombre Home ​ URL…" at bounding box center [758, 244] width 355 height 294
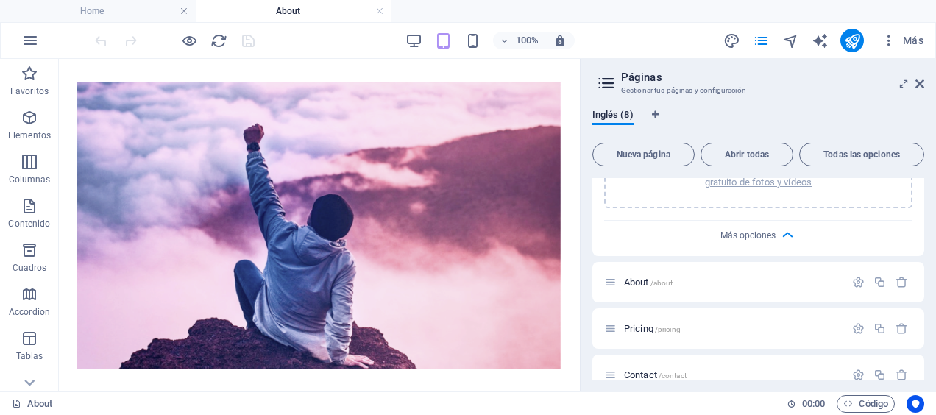
click at [587, 196] on div "Inglés (8) Nueva página Abrir todas Todas las opciones Home / Nombre Home ​ URL…" at bounding box center [758, 244] width 355 height 294
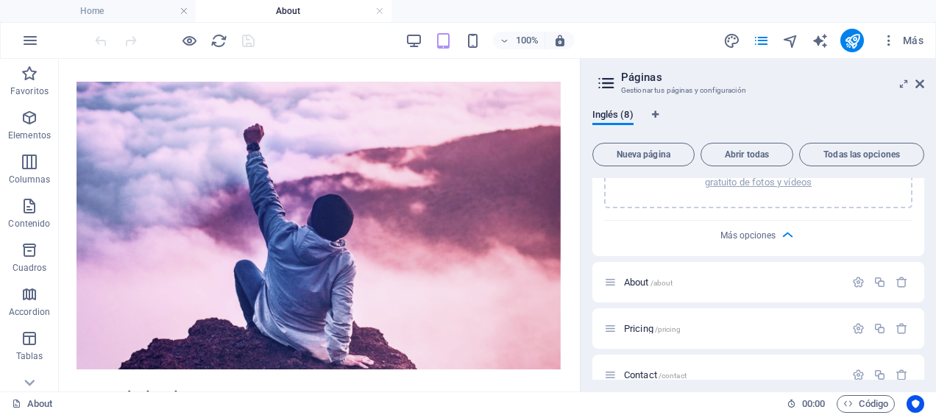
click at [587, 196] on div "Inglés (8) Nueva página Abrir todas Todas las opciones Home / Nombre Home ​ URL…" at bounding box center [758, 244] width 355 height 294
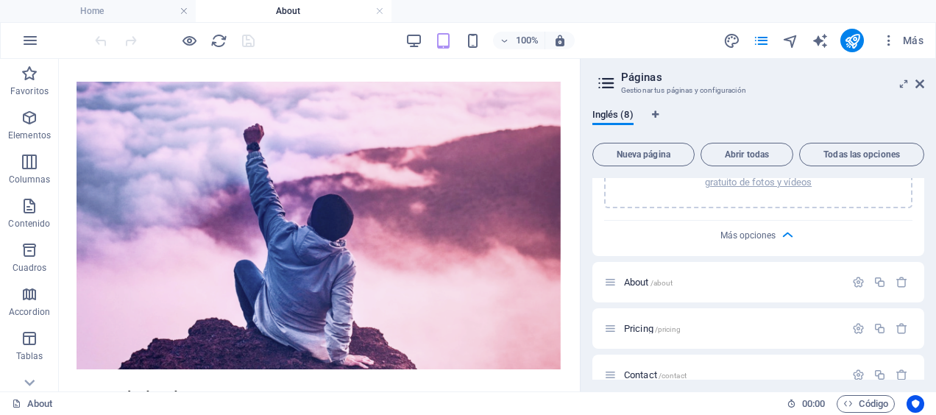
click at [587, 196] on div "Inglés (8) Nueva página Abrir todas Todas las opciones Home / Nombre Home ​ URL…" at bounding box center [758, 244] width 355 height 294
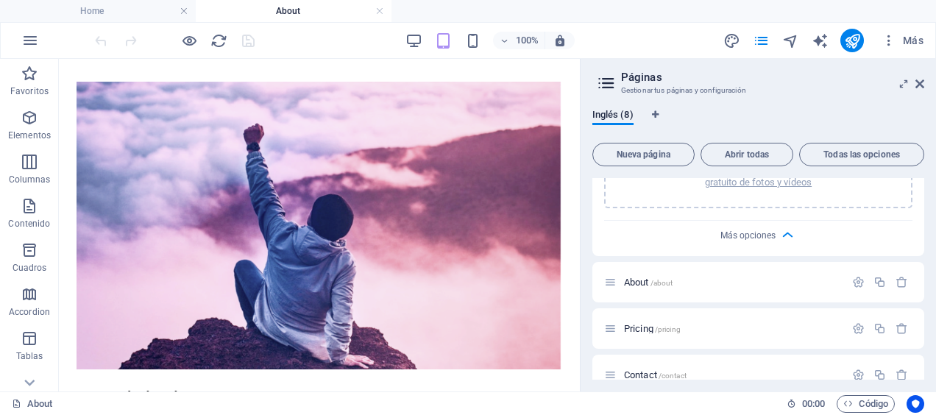
click at [587, 196] on div "Inglés (8) Nueva página Abrir todas Todas las opciones Home / Nombre Home ​ URL…" at bounding box center [758, 244] width 355 height 294
click at [589, 200] on div "Inglés (8) Nueva página Abrir todas Todas las opciones Home / Nombre Home ​ URL…" at bounding box center [758, 244] width 355 height 294
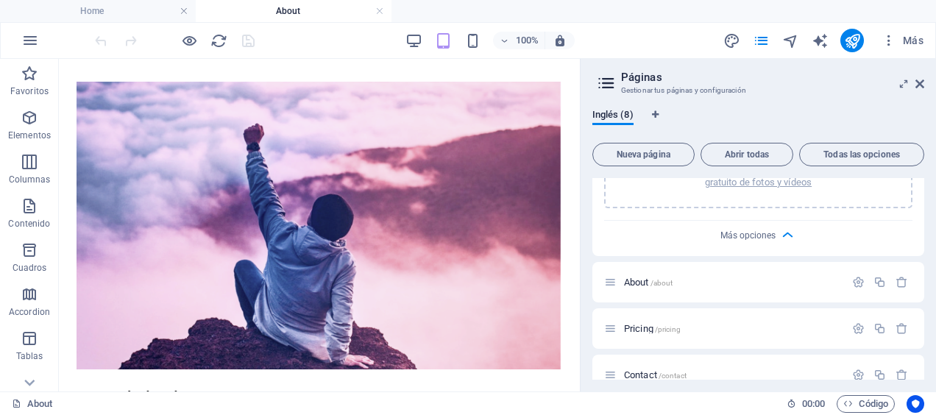
click at [589, 200] on div "Inglés (8) Nueva página Abrir todas Todas las opciones Home / Nombre Home ​ URL…" at bounding box center [758, 244] width 355 height 294
click at [590, 202] on div "Inglés (8) Nueva página Abrir todas Todas las opciones Home / Nombre Home ​ URL…" at bounding box center [758, 244] width 355 height 294
click at [590, 205] on div "Inglés (8) Nueva página Abrir todas Todas las opciones Home / Nombre Home ​ URL…" at bounding box center [758, 244] width 355 height 294
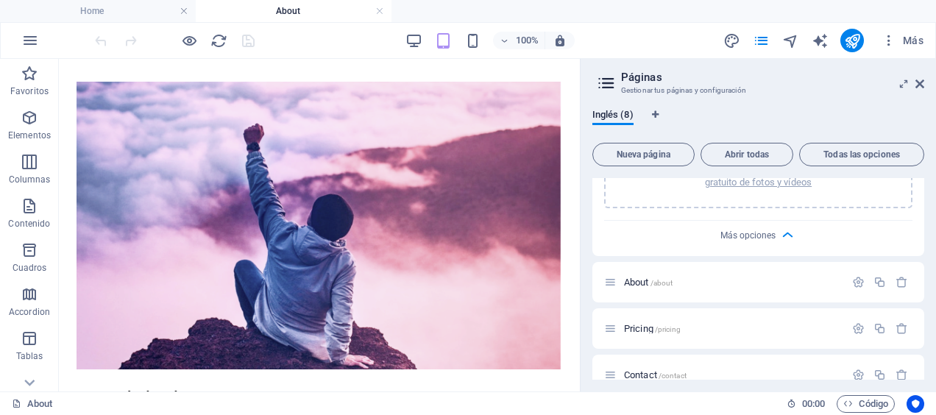
click at [590, 205] on div "Inglés (8) Nueva página Abrir todas Todas las opciones Home / Nombre Home ​ URL…" at bounding box center [758, 244] width 355 height 294
click at [592, 208] on div "Inglés (8) Nueva página Abrir todas Todas las opciones Home / Nombre Home ​ URL…" at bounding box center [758, 244] width 355 height 294
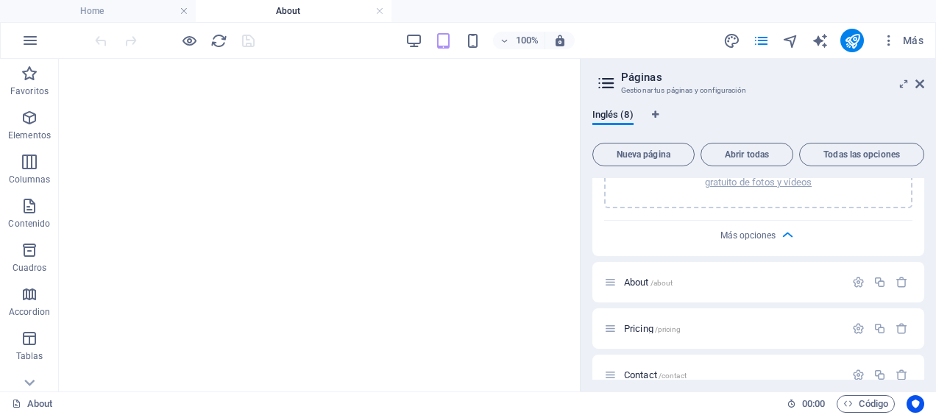
scroll to position [1796, 0]
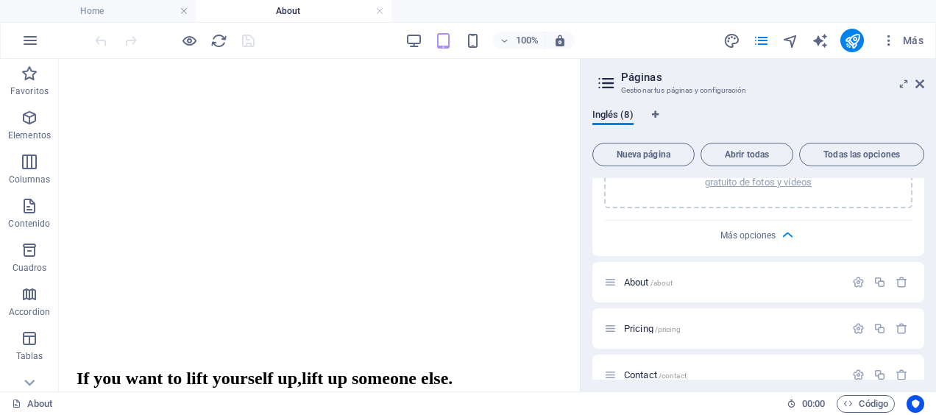
drag, startPoint x: 518, startPoint y: 183, endPoint x: 579, endPoint y: 255, distance: 94.0
click at [580, 255] on aside "Páginas Gestionar tus páginas y configuración Inglés (8) Nueva página Abrir tod…" at bounding box center [758, 225] width 356 height 333
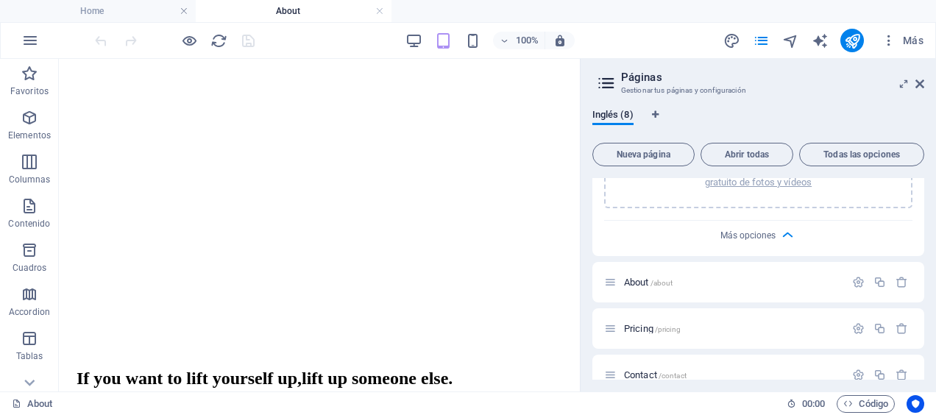
click at [580, 259] on aside "Páginas Gestionar tus páginas y configuración Inglés (8) Nueva página Abrir tod…" at bounding box center [758, 225] width 356 height 333
click at [580, 263] on aside "Páginas Gestionar tus páginas y configuración Inglés (8) Nueva página Abrir tod…" at bounding box center [758, 225] width 356 height 333
click at [580, 268] on aside "Páginas Gestionar tus páginas y configuración Inglés (8) Nueva página Abrir tod…" at bounding box center [758, 225] width 356 height 333
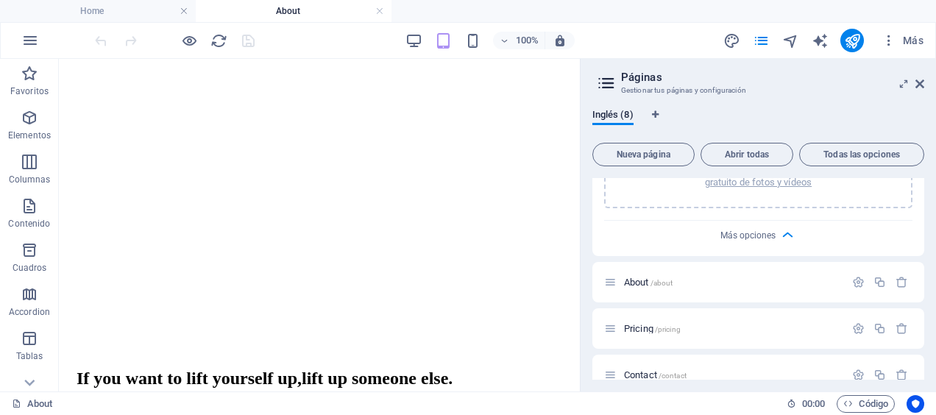
click at [580, 268] on aside "Páginas Gestionar tus páginas y configuración Inglés (8) Nueva página Abrir tod…" at bounding box center [758, 225] width 356 height 333
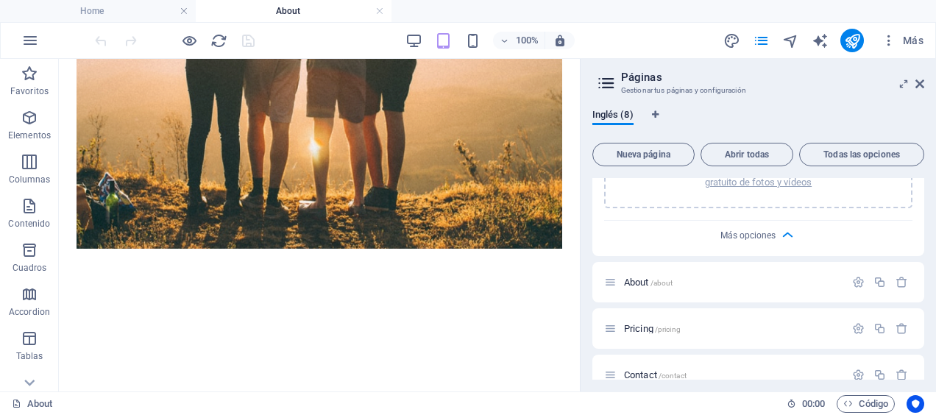
scroll to position [2446, 0]
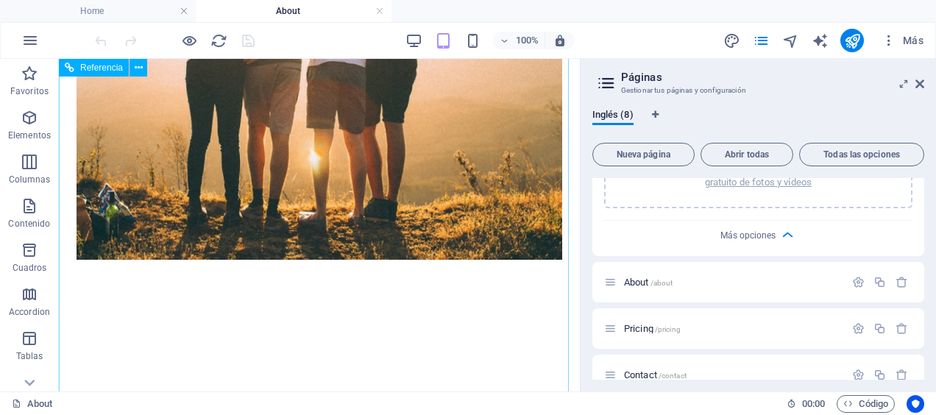
drag, startPoint x: 355, startPoint y: 213, endPoint x: 109, endPoint y: 213, distance: 246.6
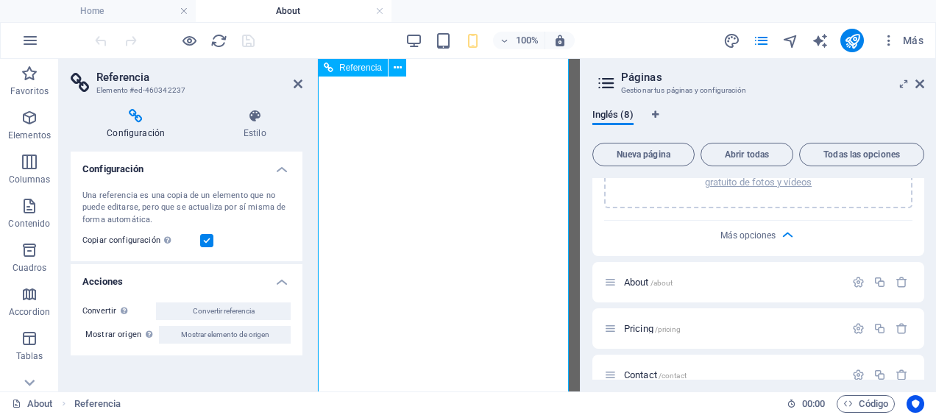
scroll to position [3912, 0]
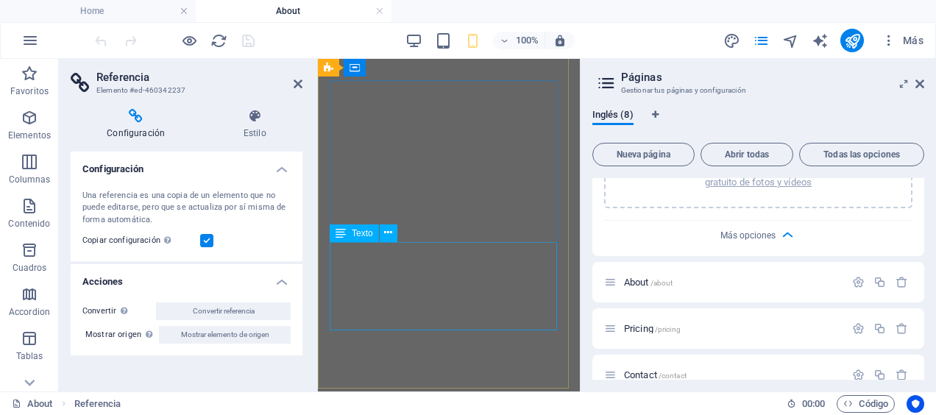
scroll to position [368, 0]
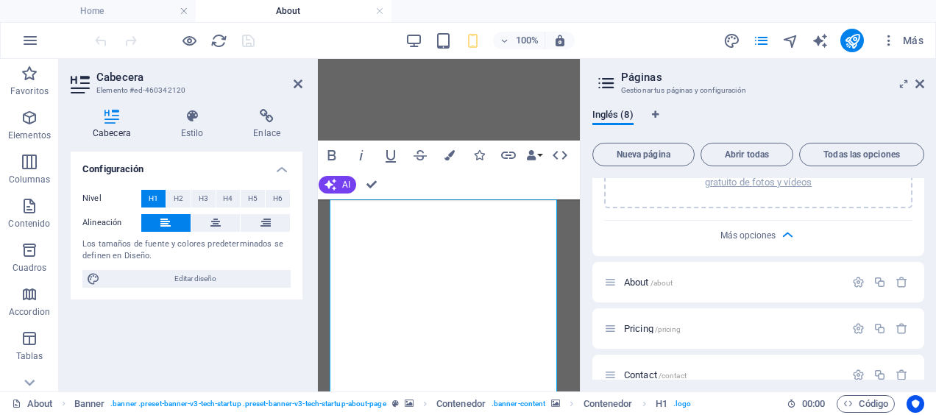
scroll to position [208, 0]
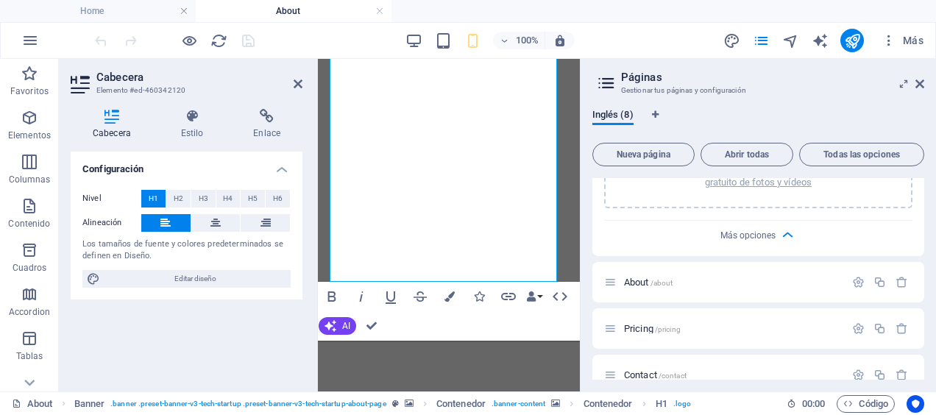
scroll to position [393, 0]
click at [294, 85] on icon at bounding box center [298, 84] width 9 height 12
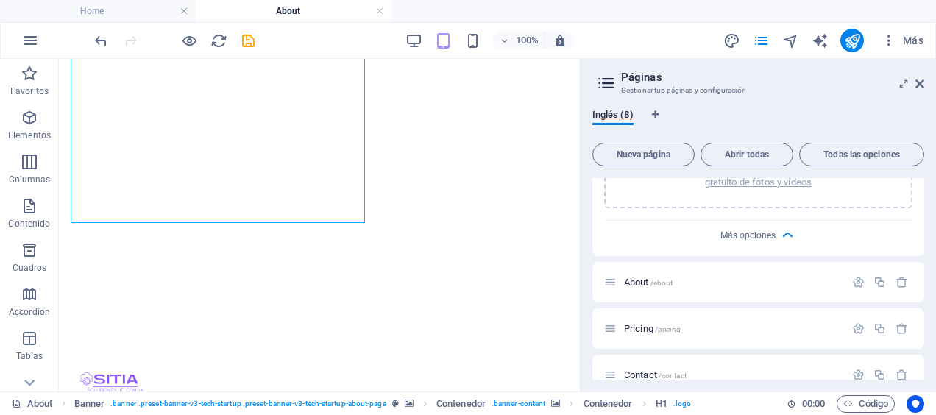
scroll to position [250, 0]
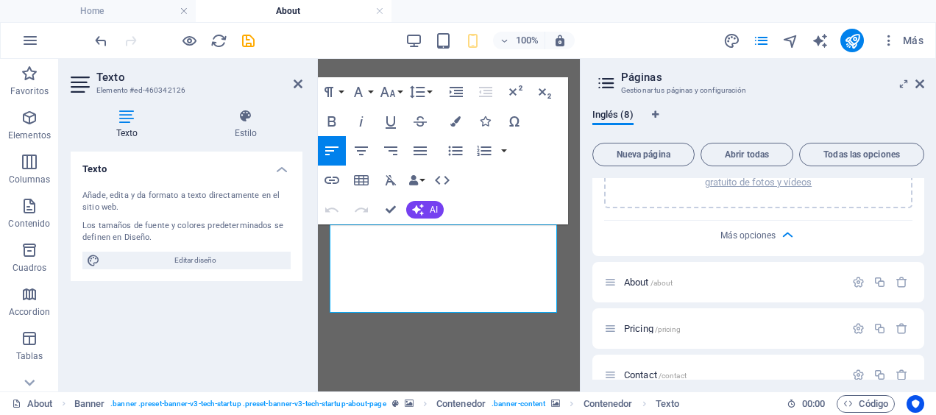
scroll to position [459, 0]
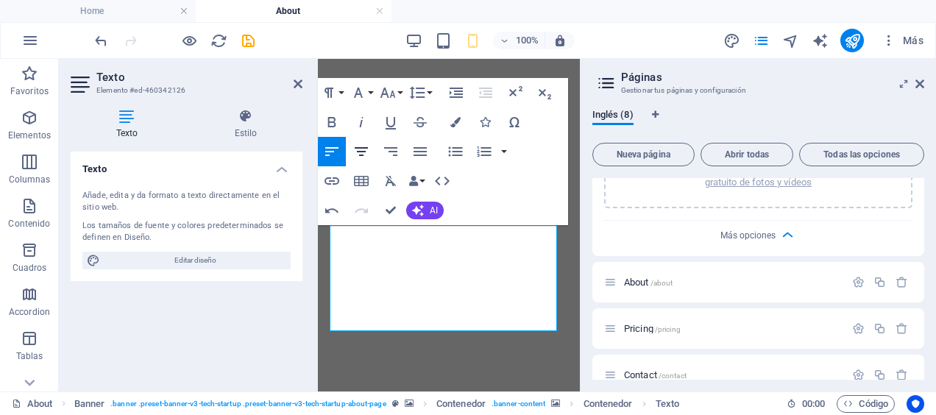
click at [367, 146] on icon "button" at bounding box center [362, 152] width 18 height 18
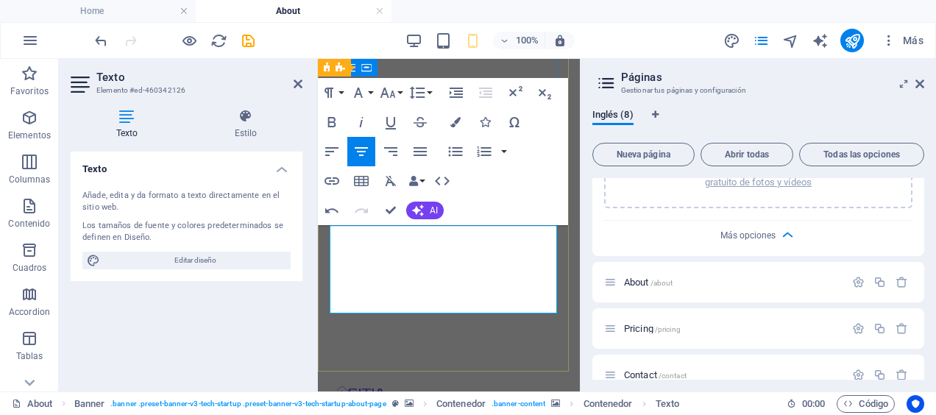
click at [294, 85] on icon at bounding box center [298, 84] width 9 height 12
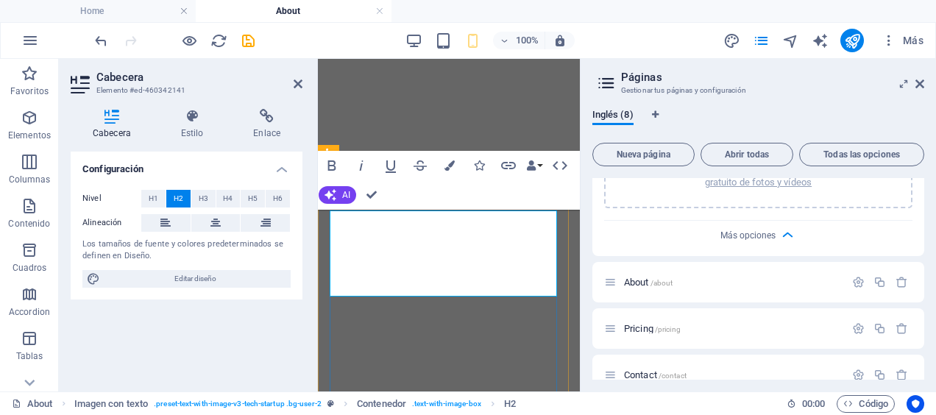
scroll to position [666, 0]
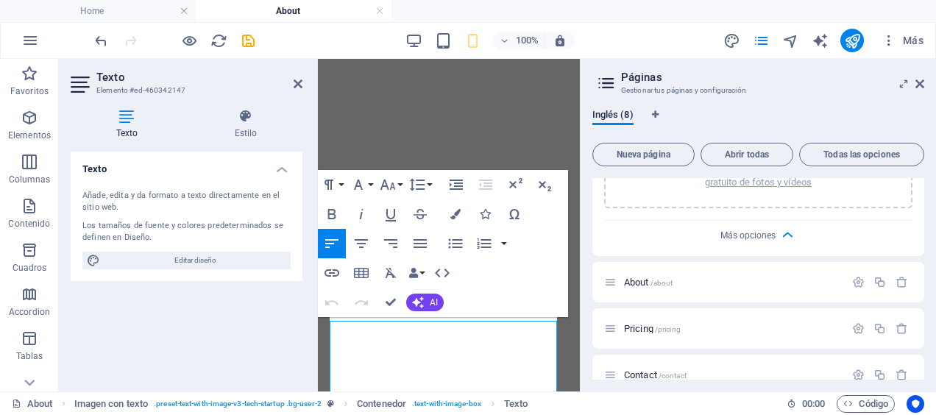
scroll to position [661, 0]
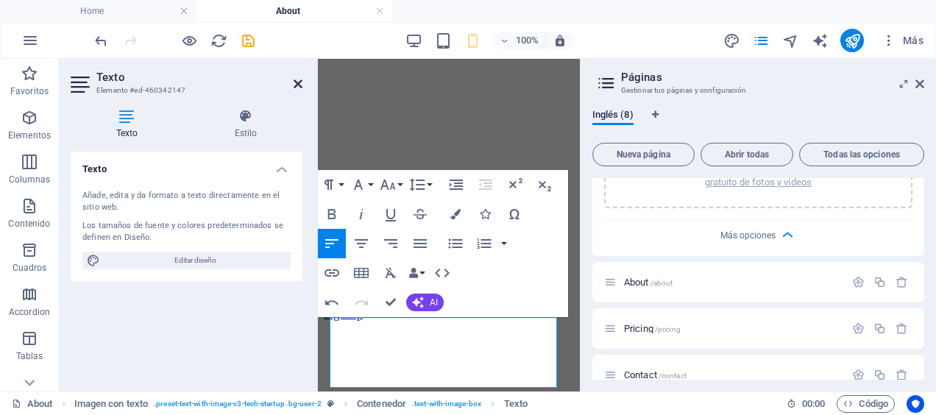
click at [294, 84] on icon at bounding box center [298, 84] width 9 height 12
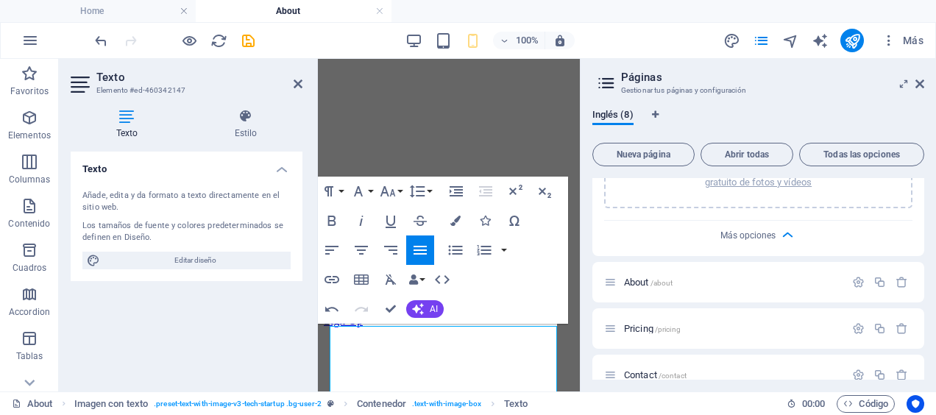
scroll to position [655, 0]
click at [358, 252] on icon "button" at bounding box center [362, 250] width 18 height 18
click at [295, 87] on icon at bounding box center [298, 84] width 9 height 12
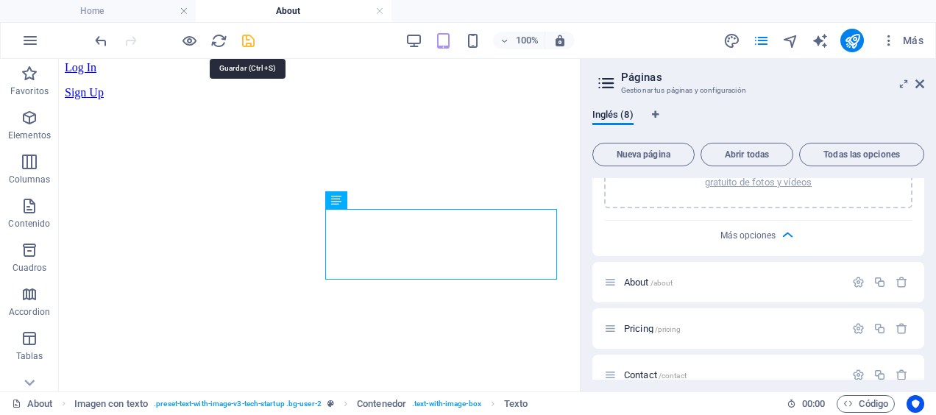
click at [241, 34] on icon "save" at bounding box center [248, 40] width 17 height 17
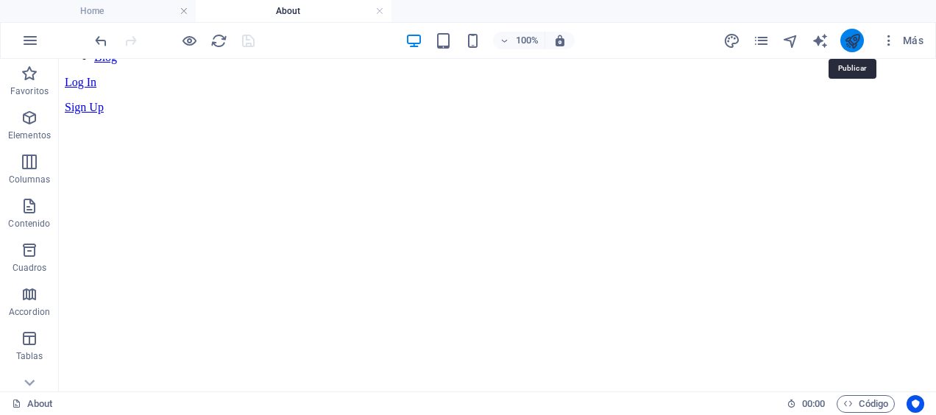
click at [853, 41] on icon "publish" at bounding box center [852, 40] width 17 height 17
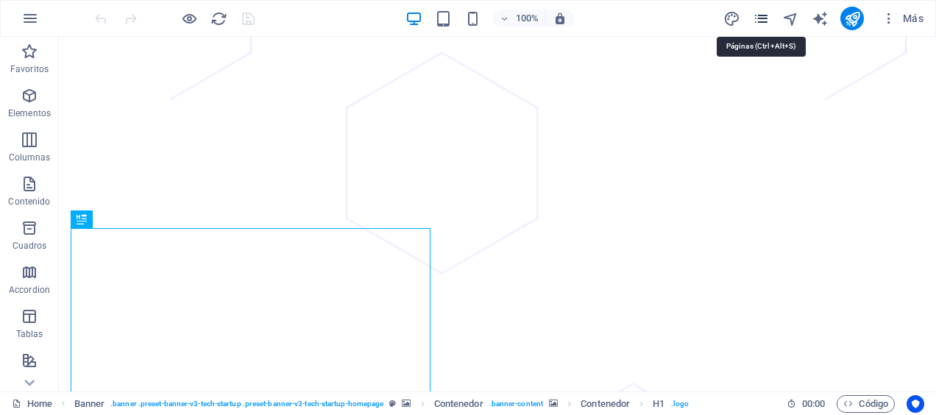
click at [761, 19] on icon "pages" at bounding box center [761, 18] width 17 height 17
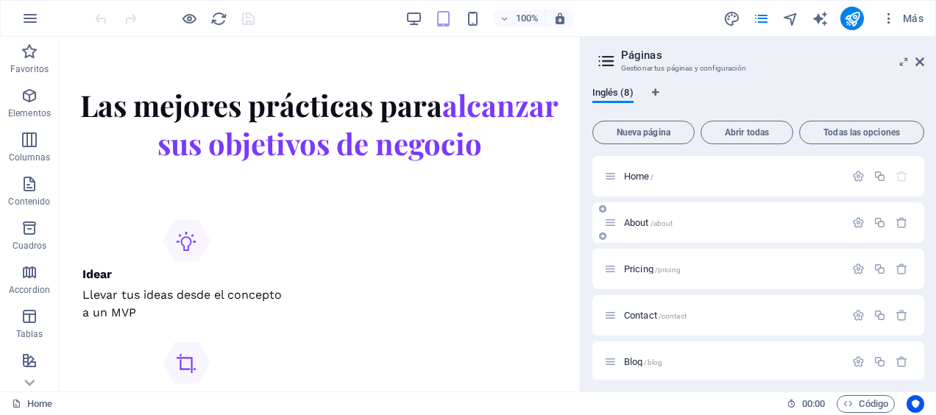
click at [634, 227] on div "About /about" at bounding box center [724, 222] width 241 height 17
click at [615, 227] on icon at bounding box center [610, 222] width 13 height 13
click at [631, 220] on span "About /about" at bounding box center [648, 222] width 49 height 11
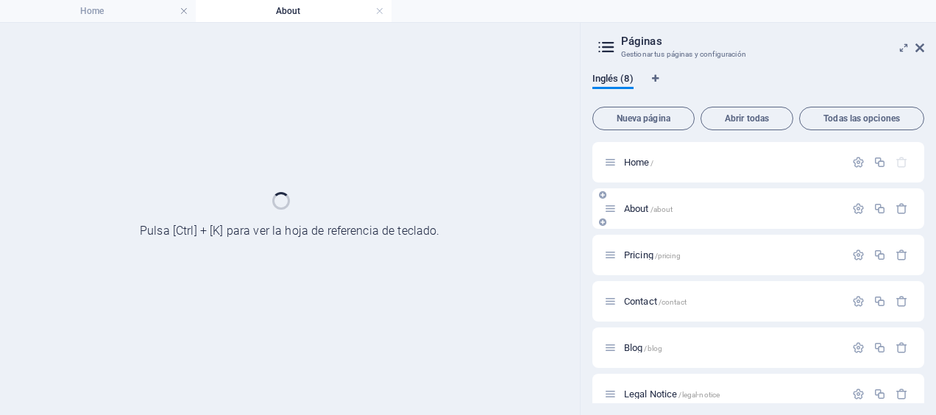
click at [631, 220] on div "About /about" at bounding box center [758, 208] width 332 height 40
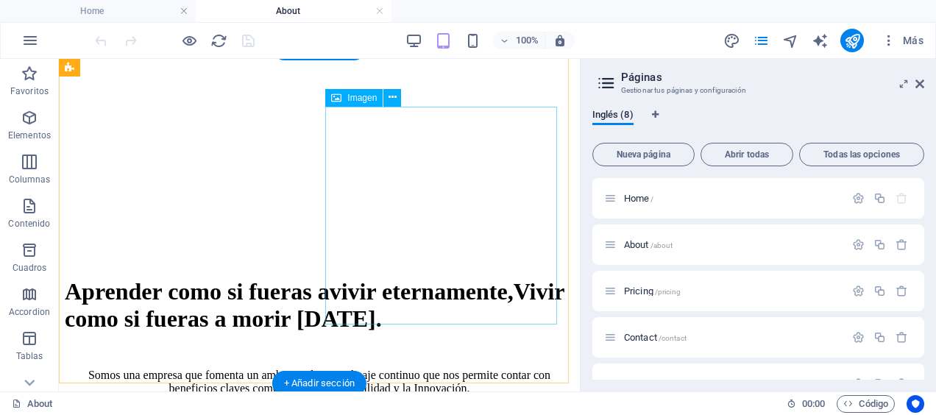
scroll to position [883, 0]
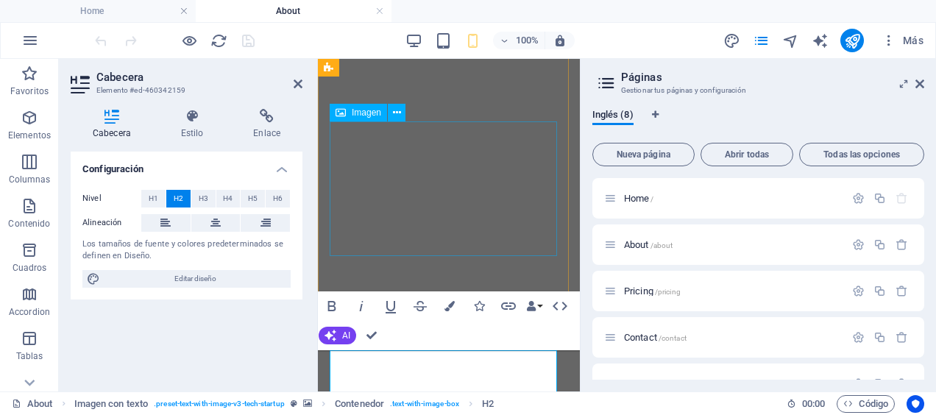
scroll to position [1148, 0]
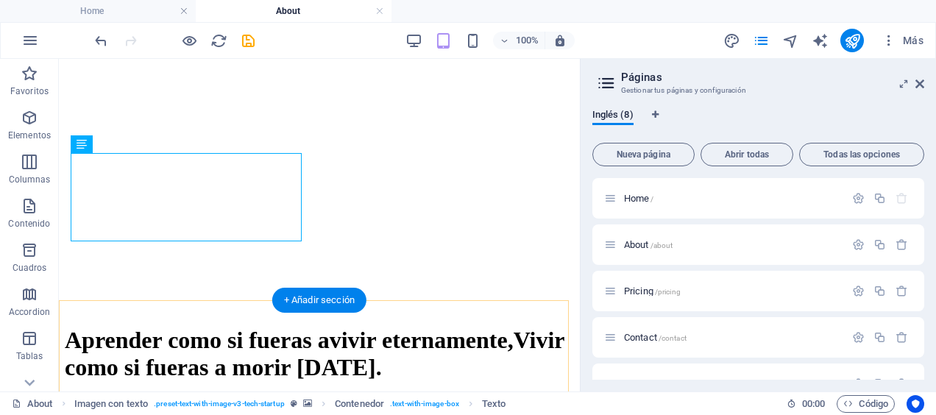
scroll to position [904, 0]
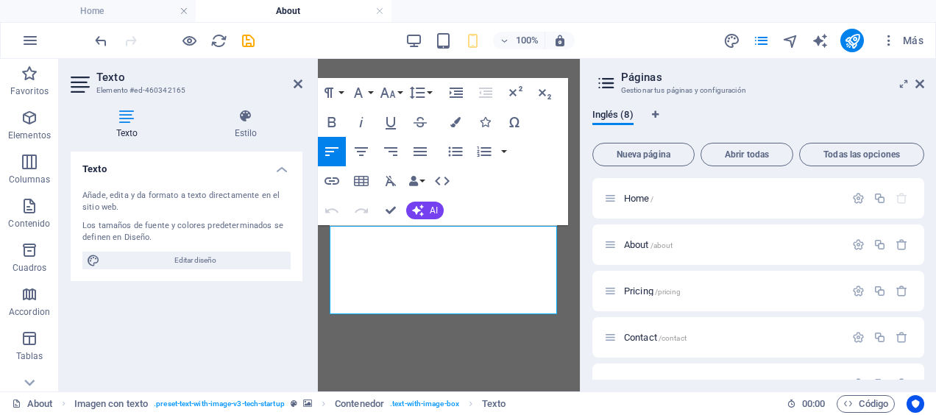
scroll to position [1165, 0]
drag, startPoint x: 337, startPoint y: 236, endPoint x: 400, endPoint y: 252, distance: 65.3
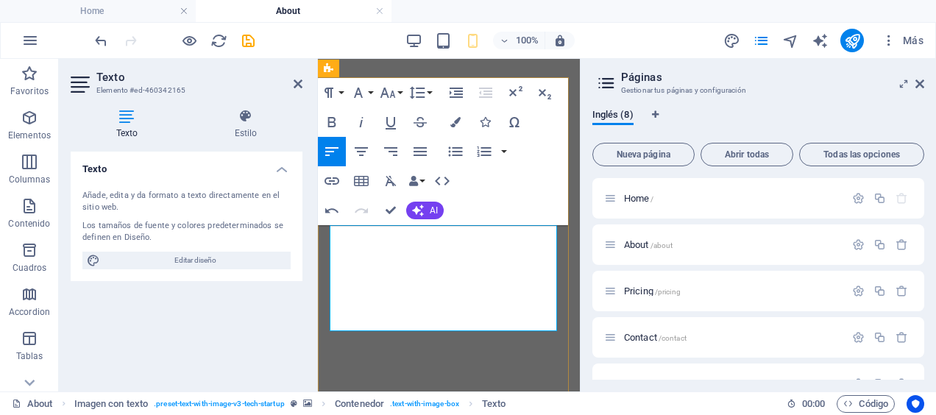
click at [359, 147] on icon "button" at bounding box center [361, 151] width 13 height 9
click at [299, 81] on icon at bounding box center [298, 84] width 9 height 12
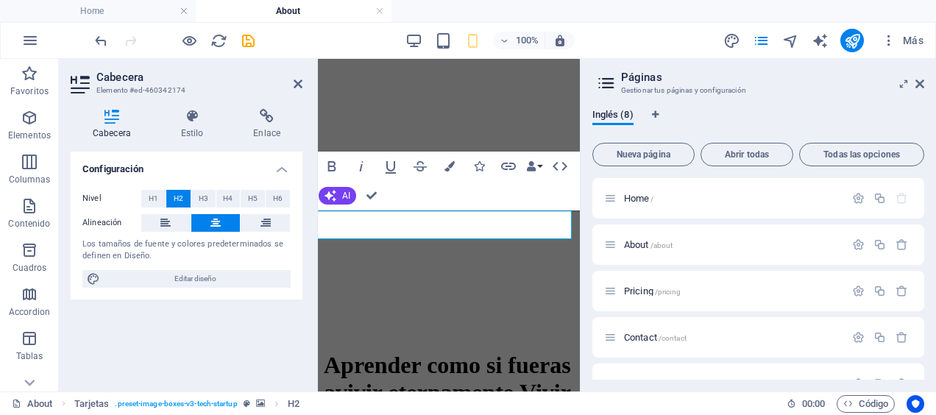
scroll to position [1584, 0]
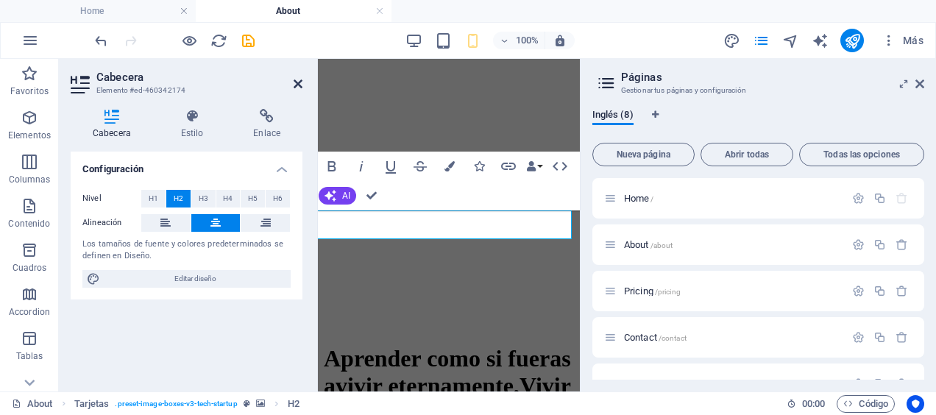
click at [296, 82] on icon at bounding box center [298, 84] width 9 height 12
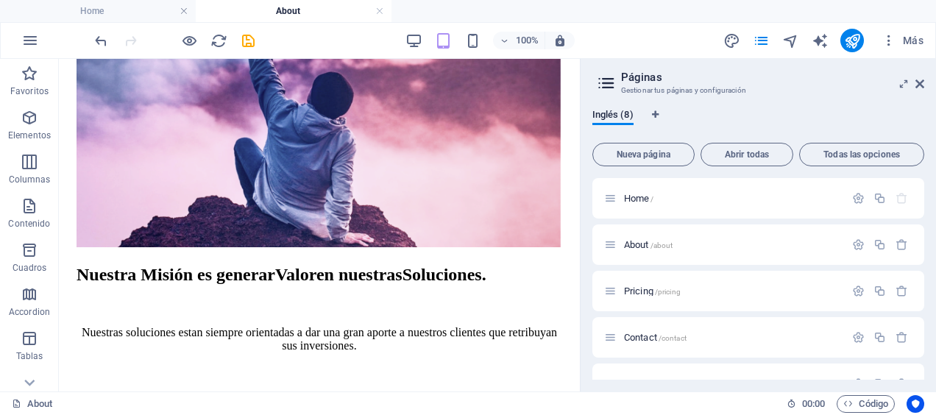
scroll to position [1507, 0]
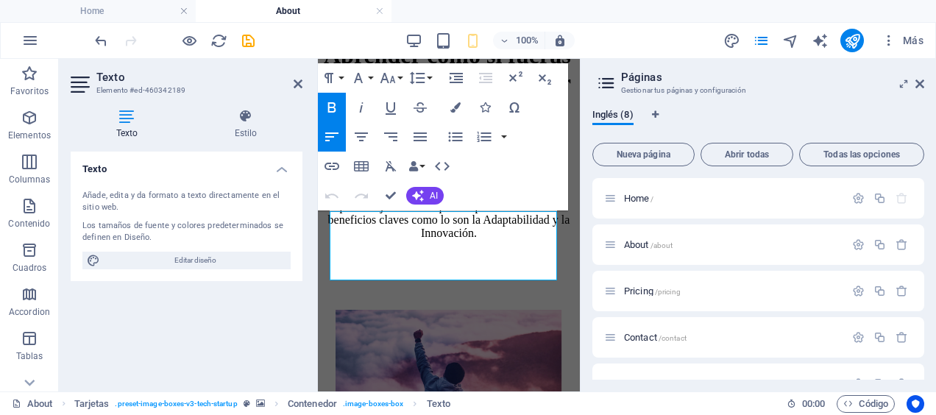
scroll to position [1891, 0]
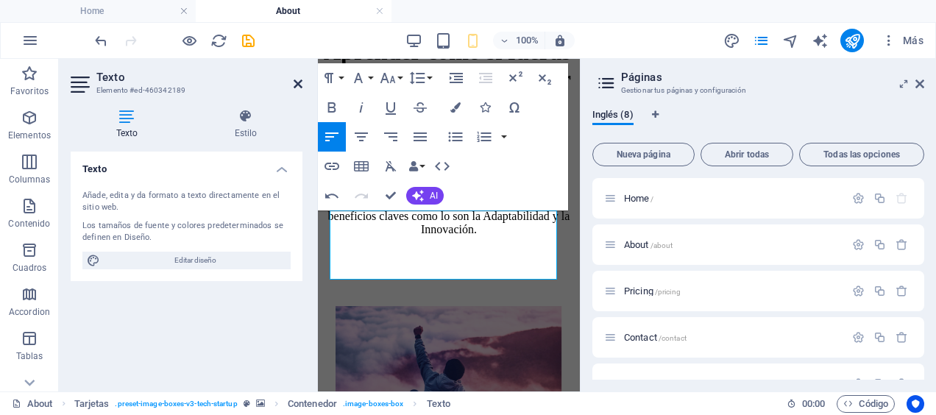
click at [295, 80] on icon at bounding box center [298, 84] width 9 height 12
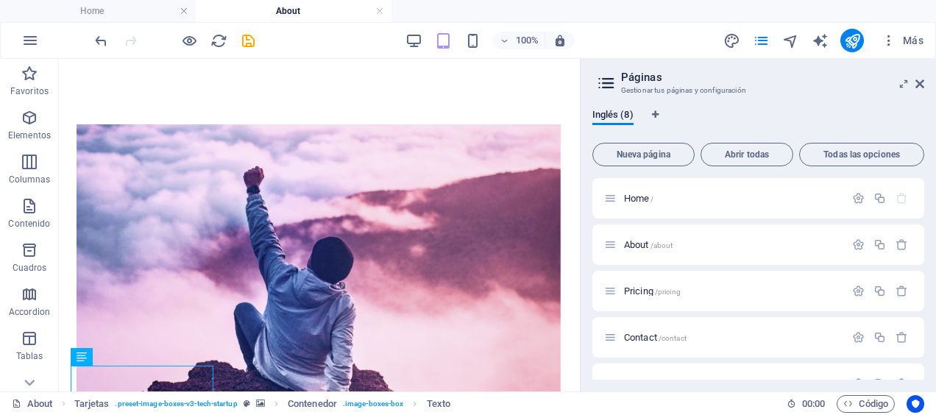
scroll to position [1365, 0]
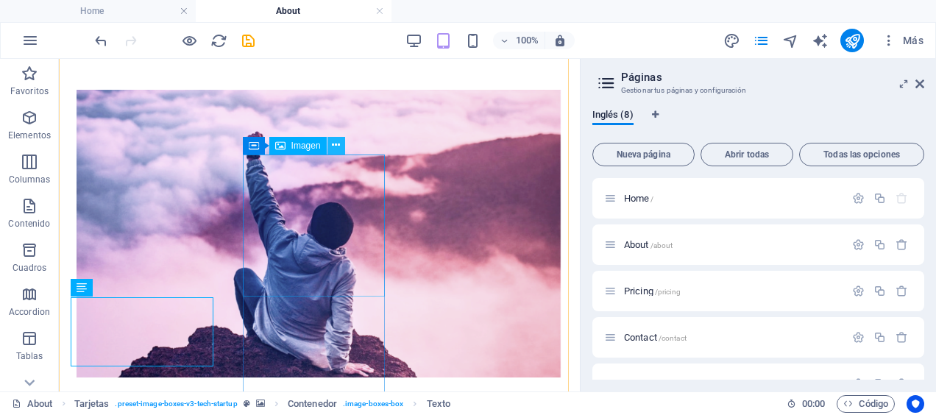
click at [337, 144] on icon at bounding box center [336, 145] width 8 height 15
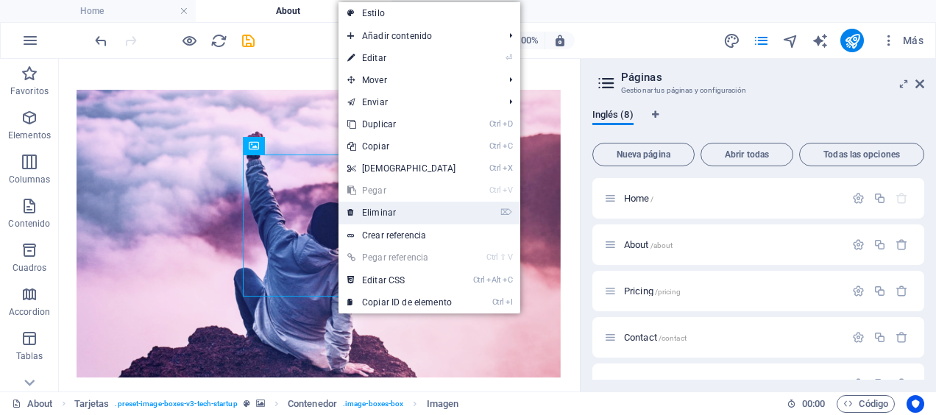
click at [376, 202] on link "⌦ Eliminar" at bounding box center [402, 213] width 127 height 22
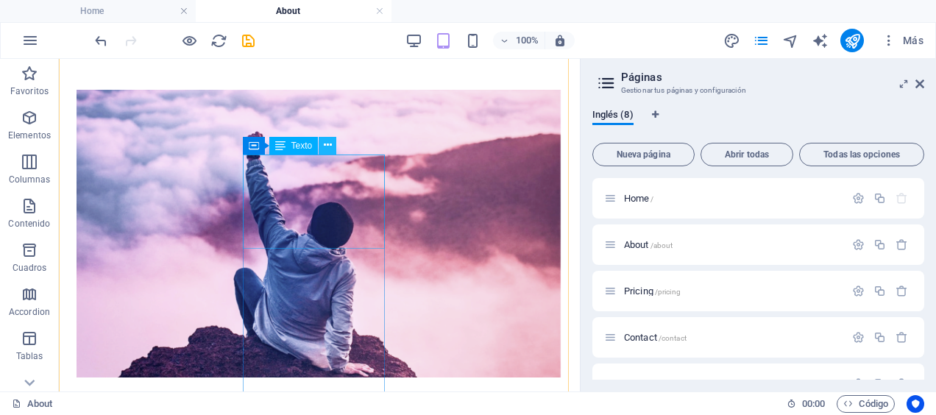
click at [330, 148] on icon at bounding box center [328, 145] width 8 height 15
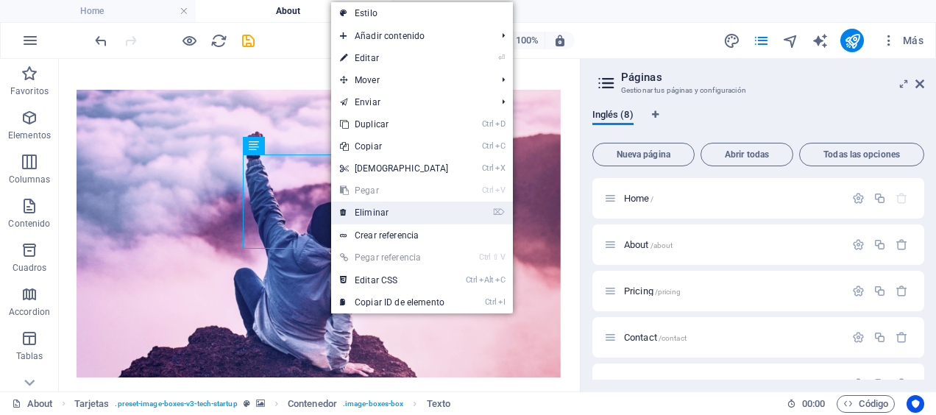
click at [378, 211] on link "⌦ Eliminar" at bounding box center [394, 213] width 127 height 22
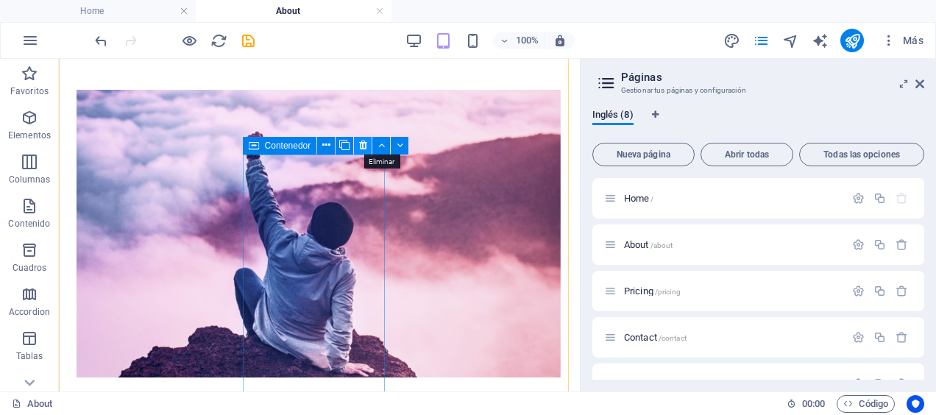
click at [361, 146] on icon at bounding box center [363, 145] width 8 height 15
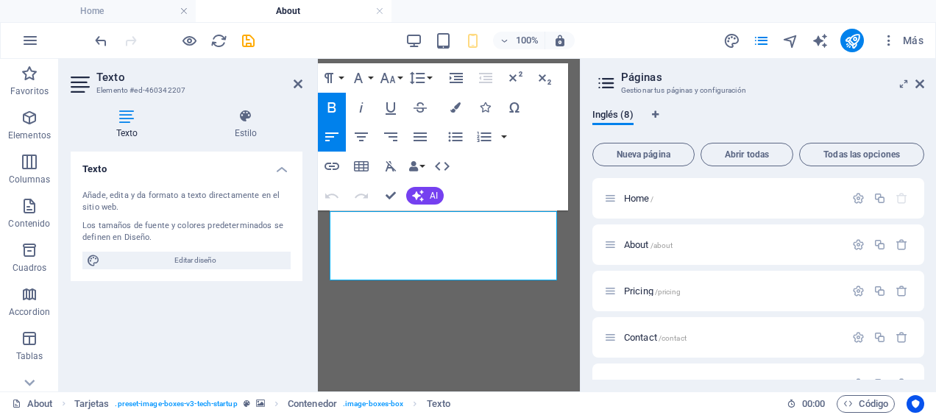
scroll to position [2217, 0]
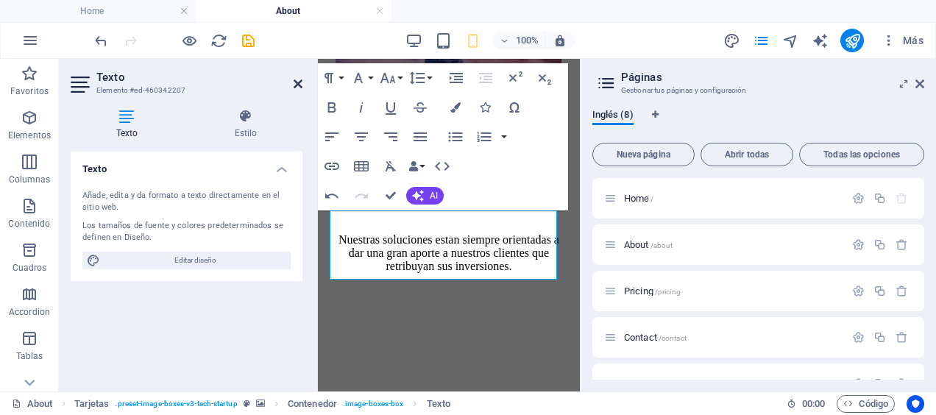
click at [297, 81] on icon at bounding box center [298, 84] width 9 height 12
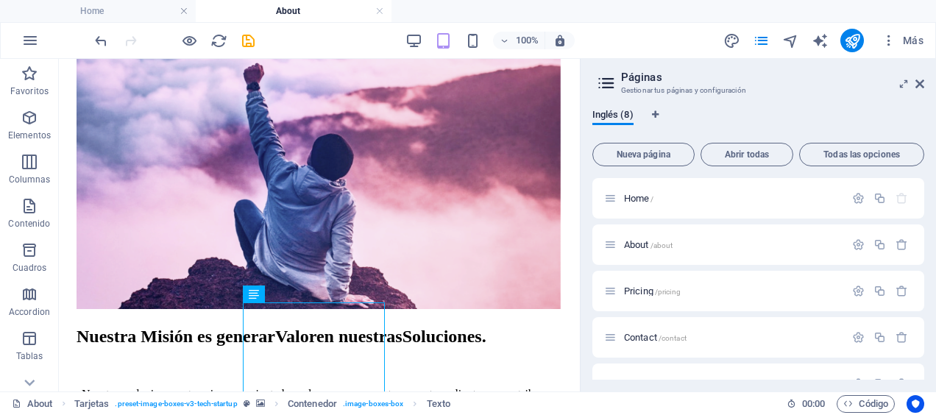
scroll to position [1359, 0]
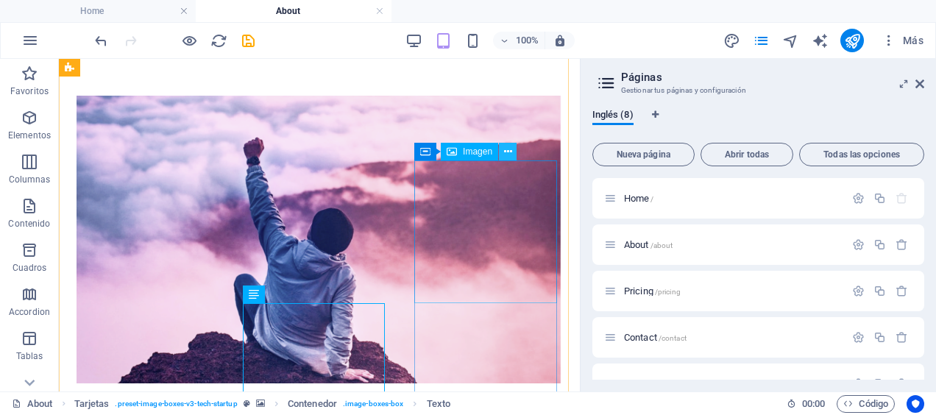
click at [506, 150] on icon at bounding box center [508, 151] width 8 height 15
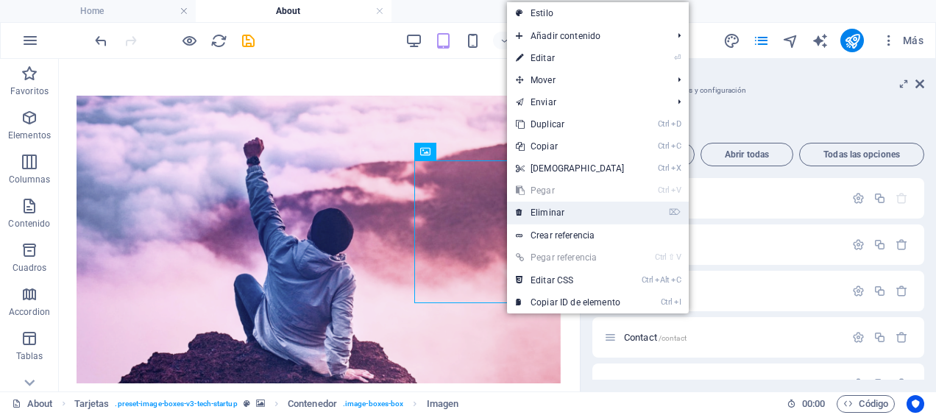
click at [543, 208] on link "⌦ Eliminar" at bounding box center [570, 213] width 127 height 22
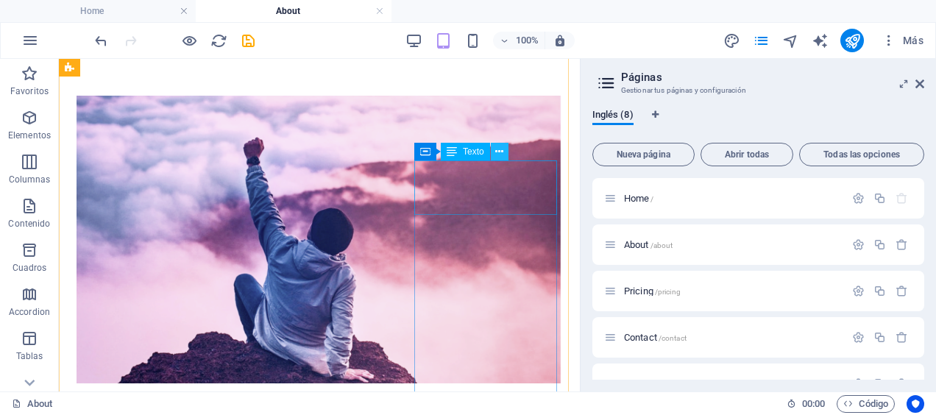
click at [494, 152] on button at bounding box center [500, 152] width 18 height 18
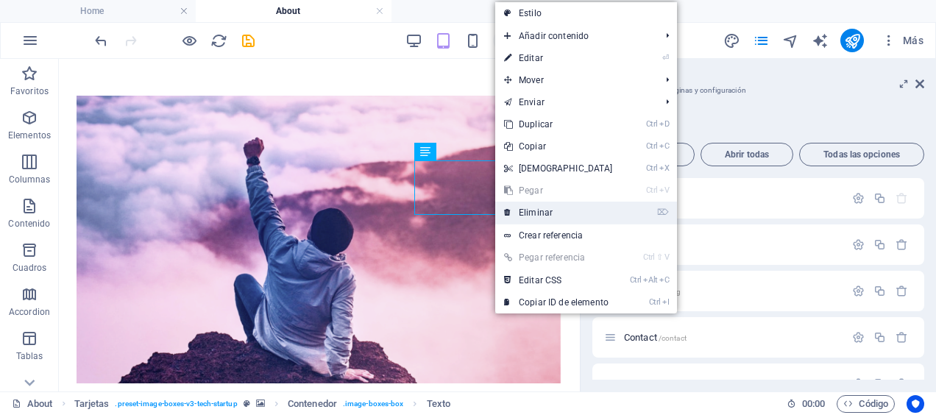
click at [531, 207] on link "⌦ Eliminar" at bounding box center [558, 213] width 127 height 22
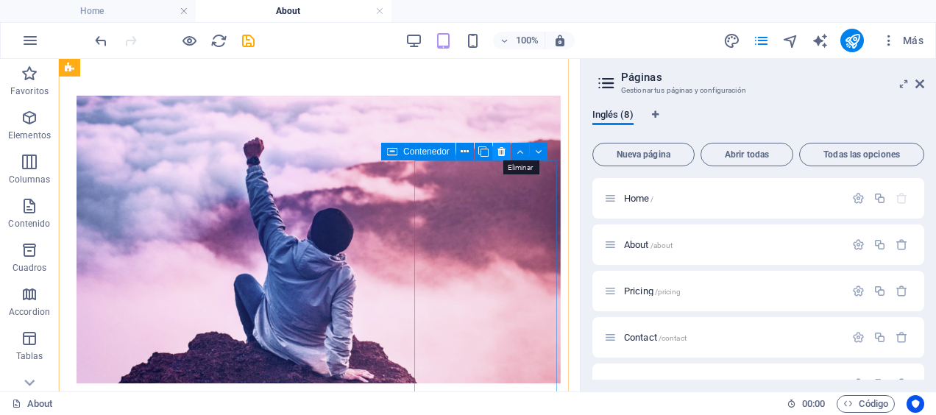
click at [506, 155] on button at bounding box center [502, 152] width 18 height 18
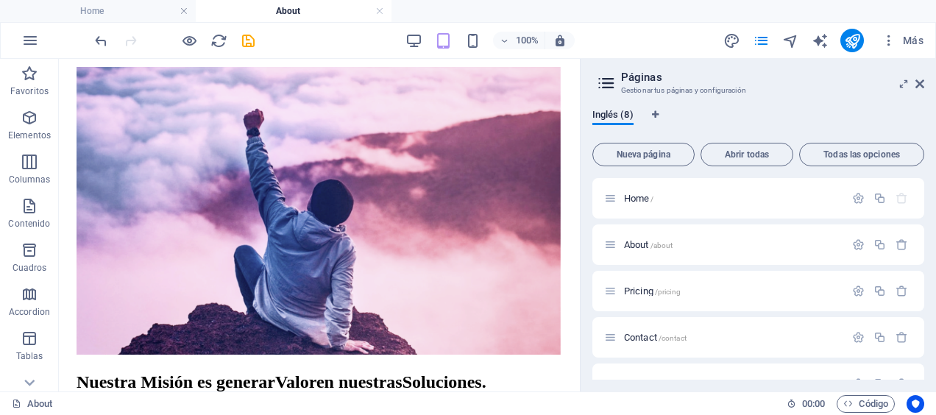
scroll to position [1365, 0]
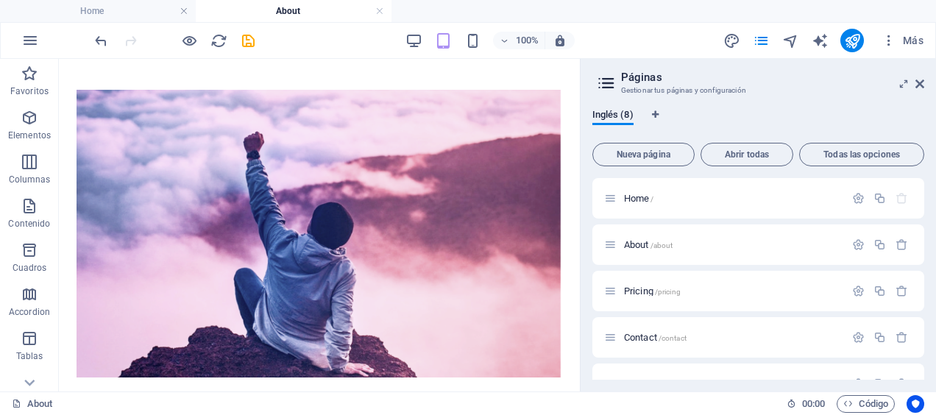
drag, startPoint x: 575, startPoint y: 213, endPoint x: 640, endPoint y: 274, distance: 89.1
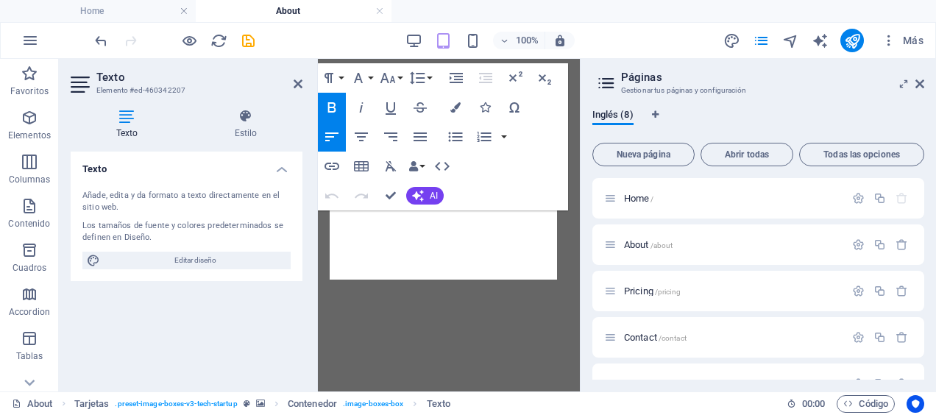
scroll to position [2217, 0]
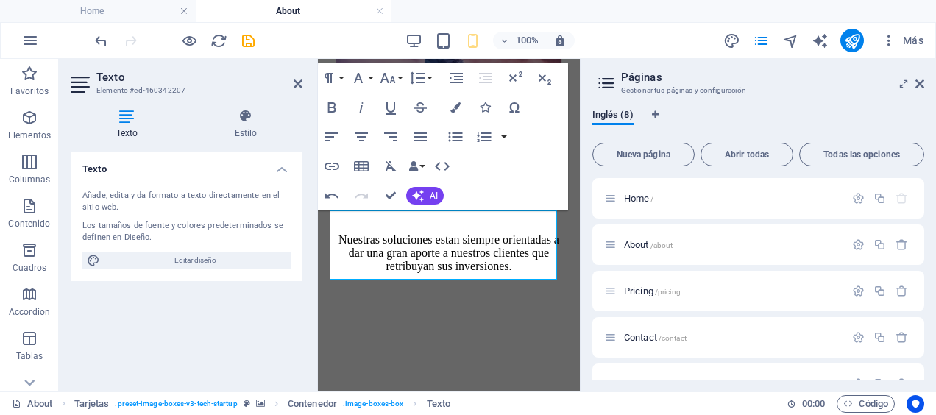
click at [293, 82] on h2 "Texto" at bounding box center [199, 77] width 206 height 13
click at [295, 88] on icon at bounding box center [298, 84] width 9 height 12
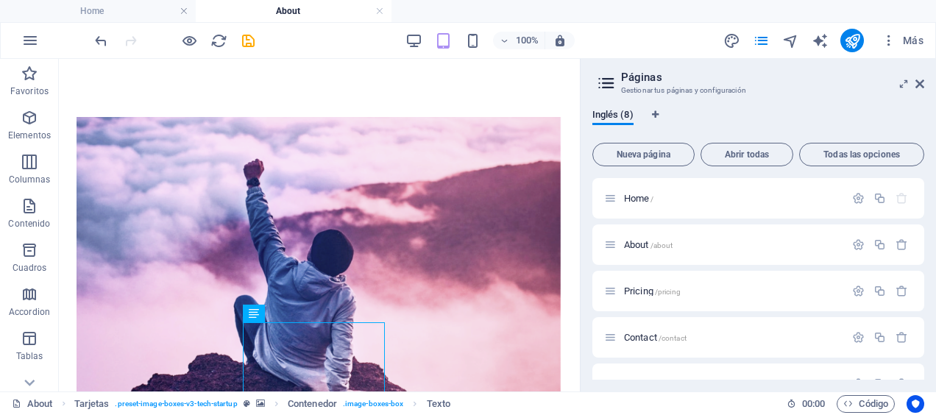
scroll to position [1312, 0]
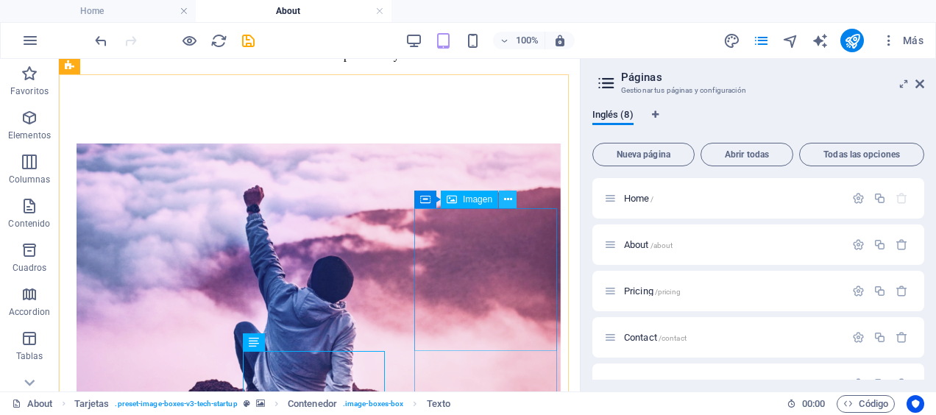
click at [512, 203] on button at bounding box center [508, 200] width 18 height 18
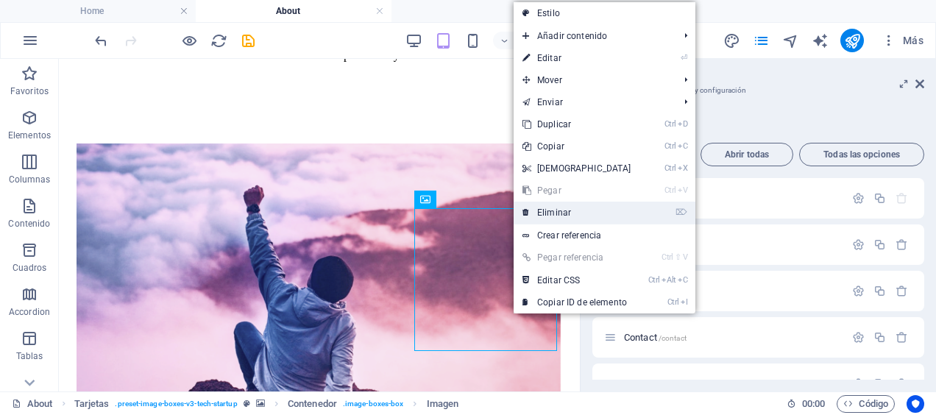
click at [559, 206] on link "⌦ Eliminar" at bounding box center [577, 213] width 127 height 22
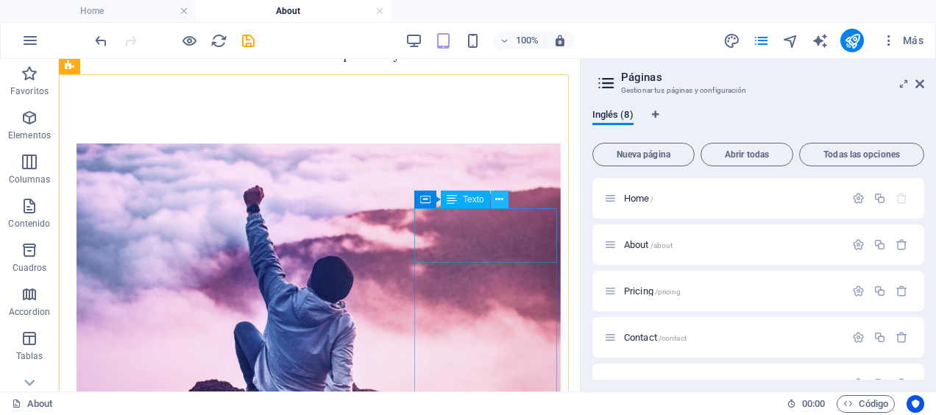
click at [502, 200] on icon at bounding box center [499, 199] width 8 height 15
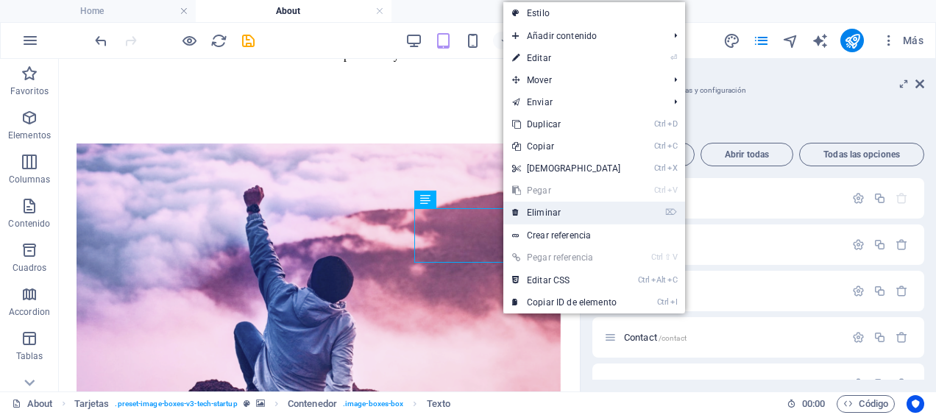
click at [532, 213] on link "⌦ Eliminar" at bounding box center [566, 213] width 127 height 22
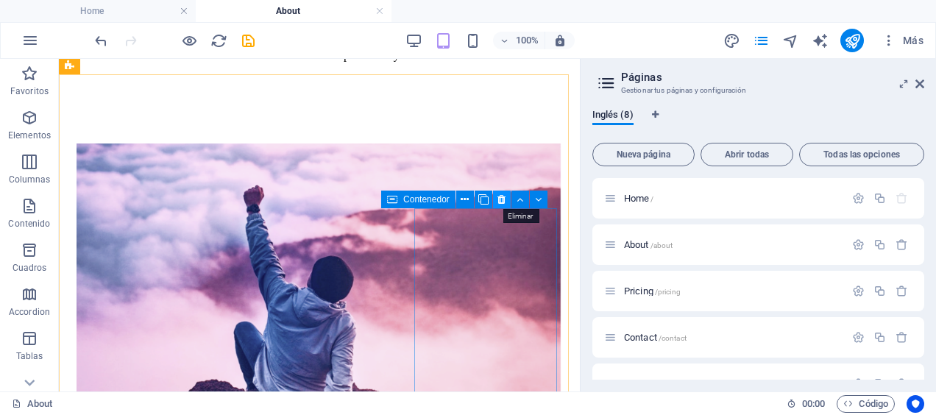
click at [502, 198] on icon at bounding box center [502, 199] width 8 height 15
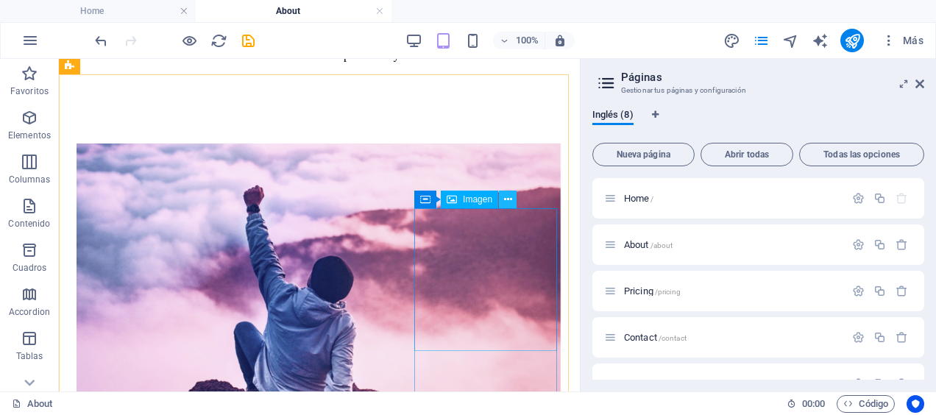
click at [509, 202] on icon at bounding box center [508, 199] width 8 height 15
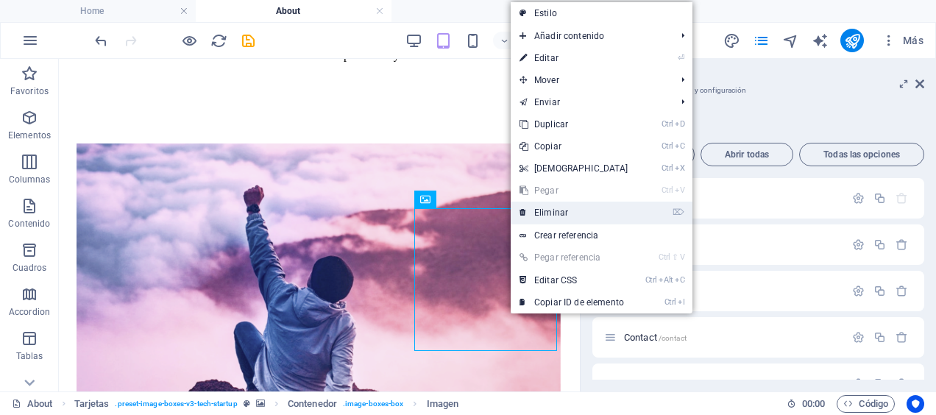
click at [530, 210] on link "⌦ Eliminar" at bounding box center [574, 213] width 127 height 22
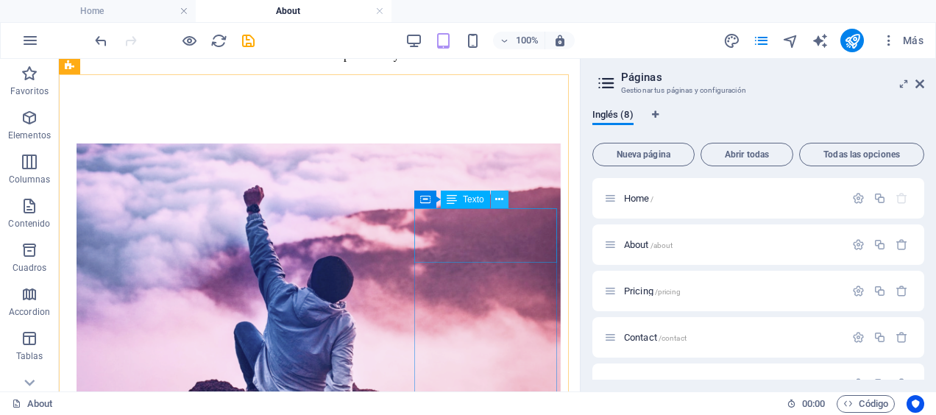
click at [498, 202] on icon at bounding box center [499, 199] width 8 height 15
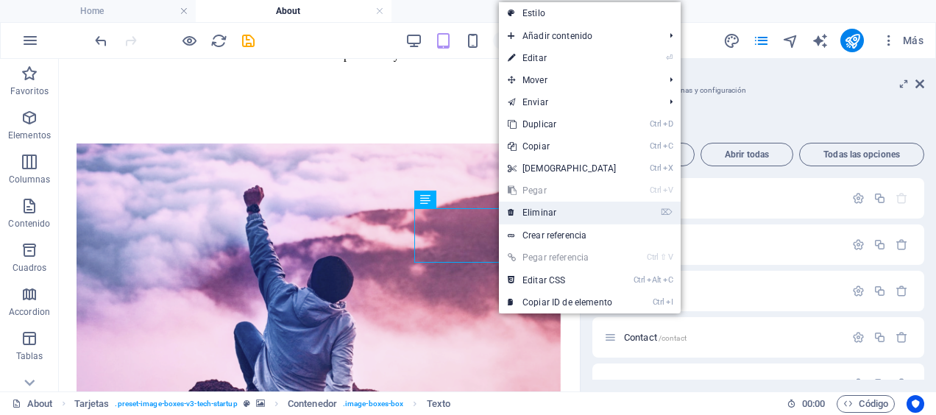
click at [534, 218] on link "⌦ Eliminar" at bounding box center [562, 213] width 127 height 22
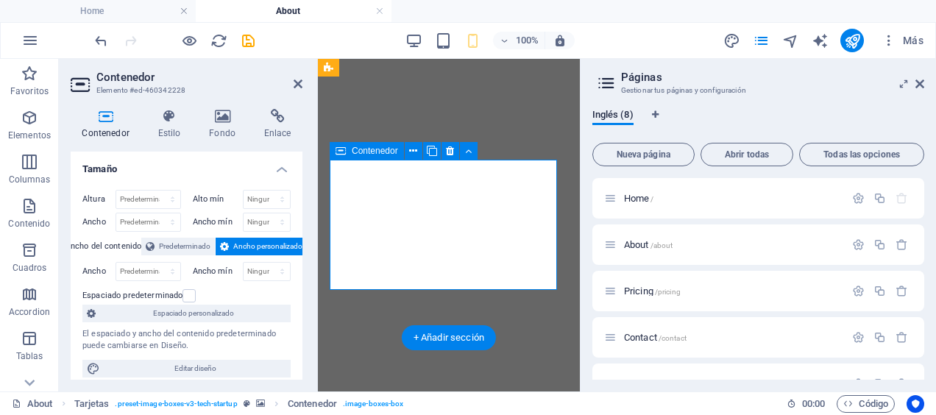
scroll to position [2365, 0]
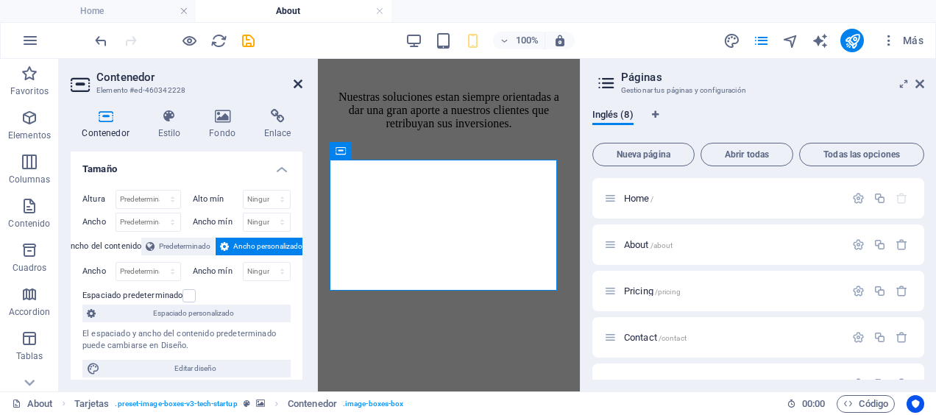
click at [299, 85] on icon at bounding box center [298, 84] width 9 height 12
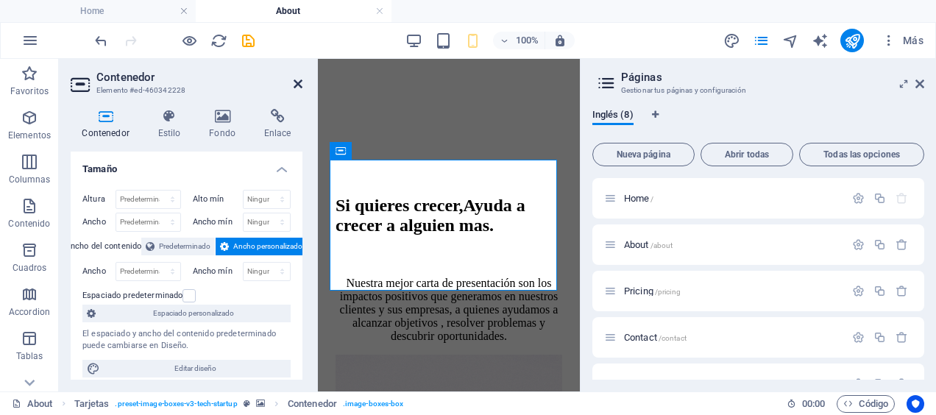
scroll to position [1417, 0]
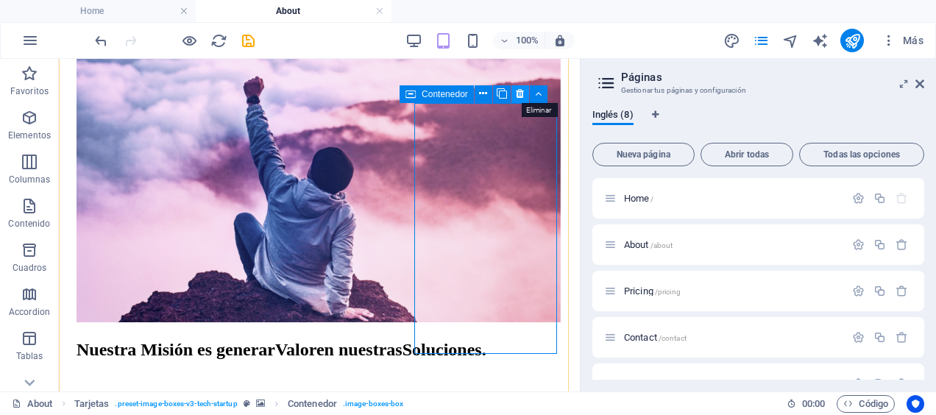
click at [519, 95] on icon at bounding box center [520, 93] width 8 height 15
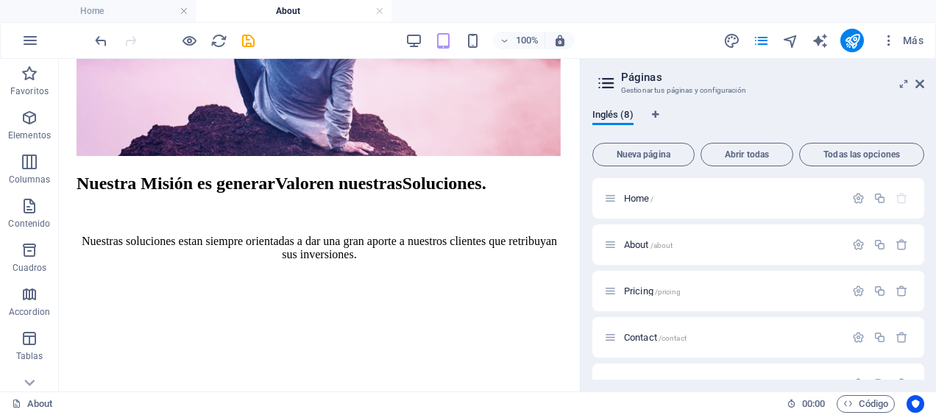
scroll to position [973, 0]
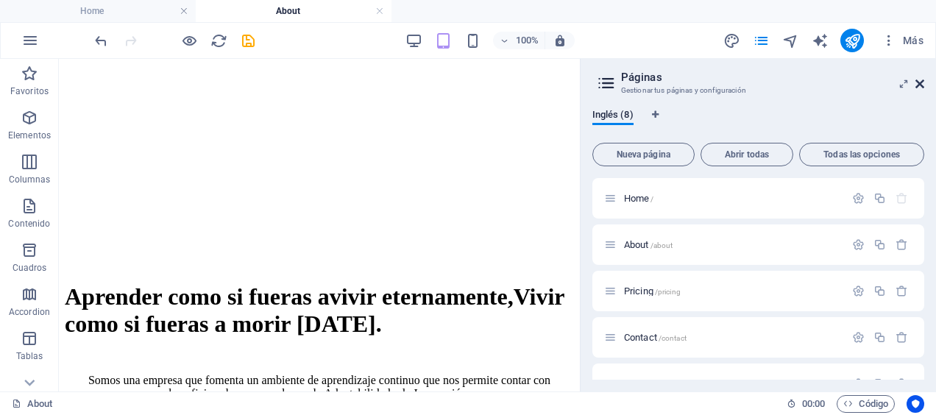
click at [923, 86] on icon at bounding box center [920, 84] width 9 height 12
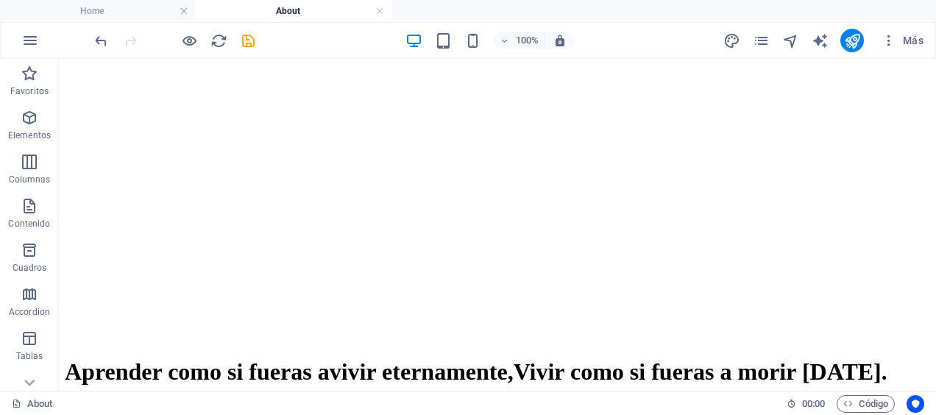
scroll to position [971, 0]
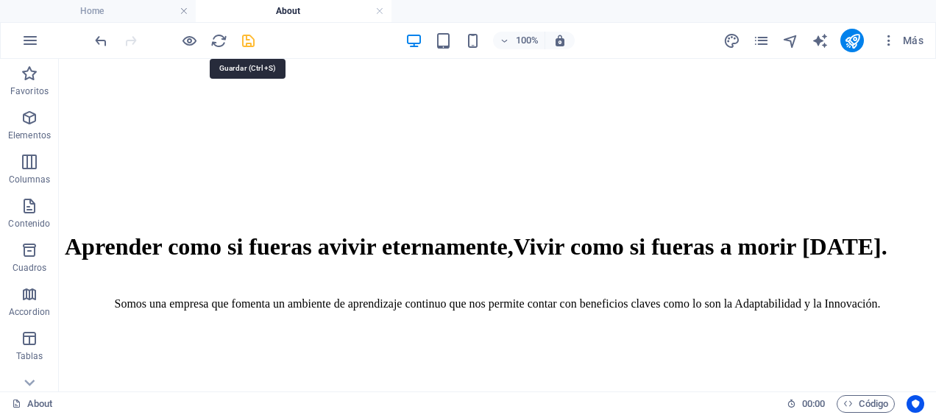
click at [247, 38] on icon "save" at bounding box center [248, 40] width 17 height 17
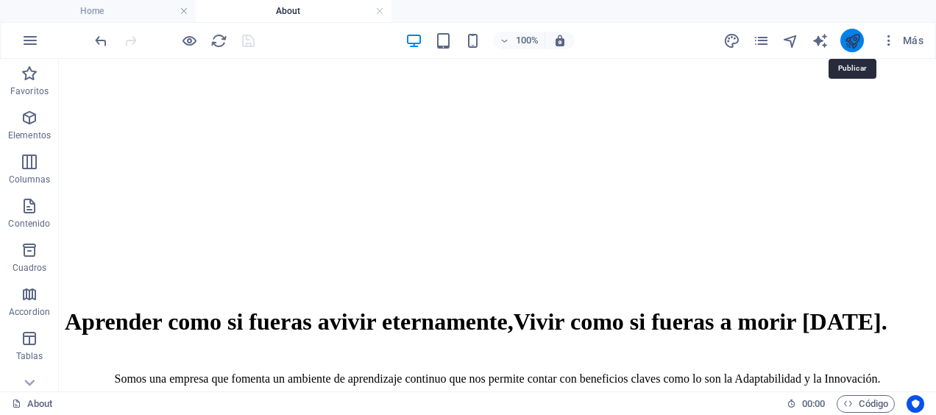
click at [855, 35] on icon "publish" at bounding box center [852, 40] width 17 height 17
